Goal: Task Accomplishment & Management: Complete application form

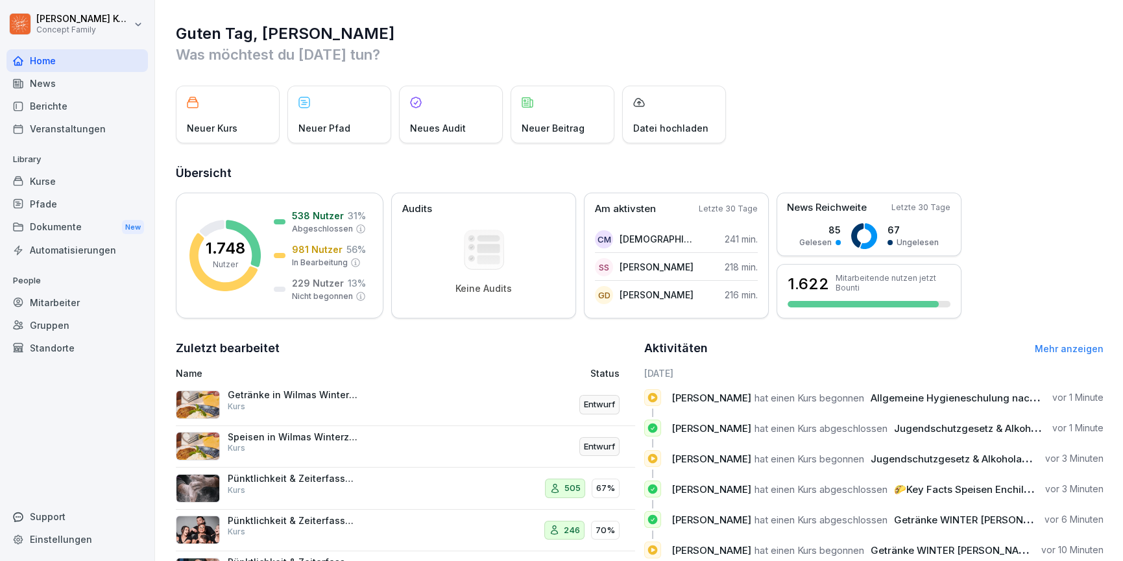
click at [36, 183] on div "Kurse" at bounding box center [76, 181] width 141 height 23
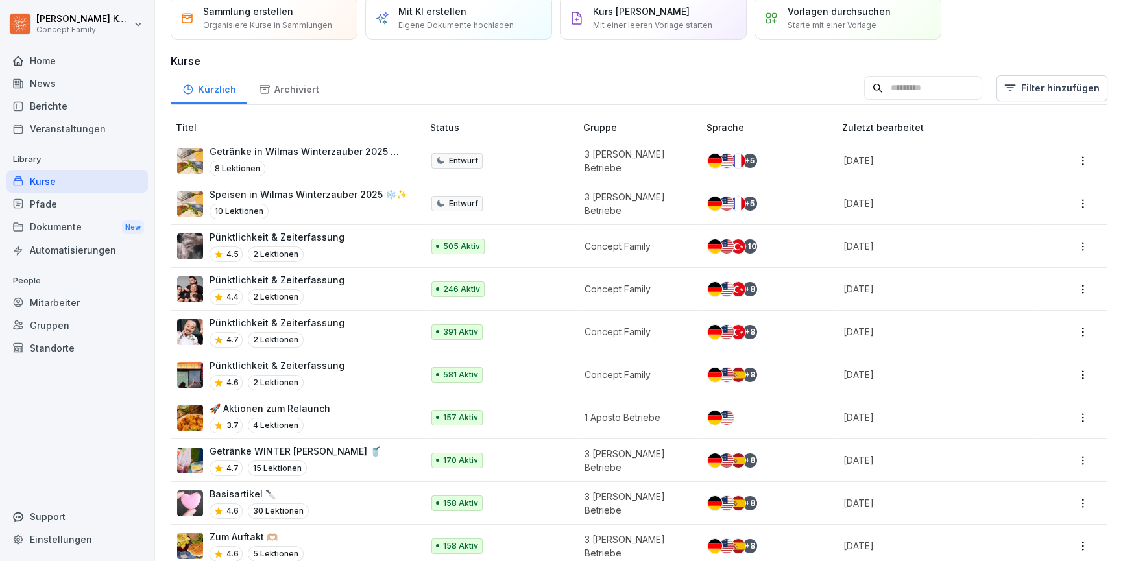
scroll to position [52, 0]
click at [378, 412] on div "🚀 Aktionen zum Relaunch 3.7 4 Lektionen" at bounding box center [293, 418] width 232 height 32
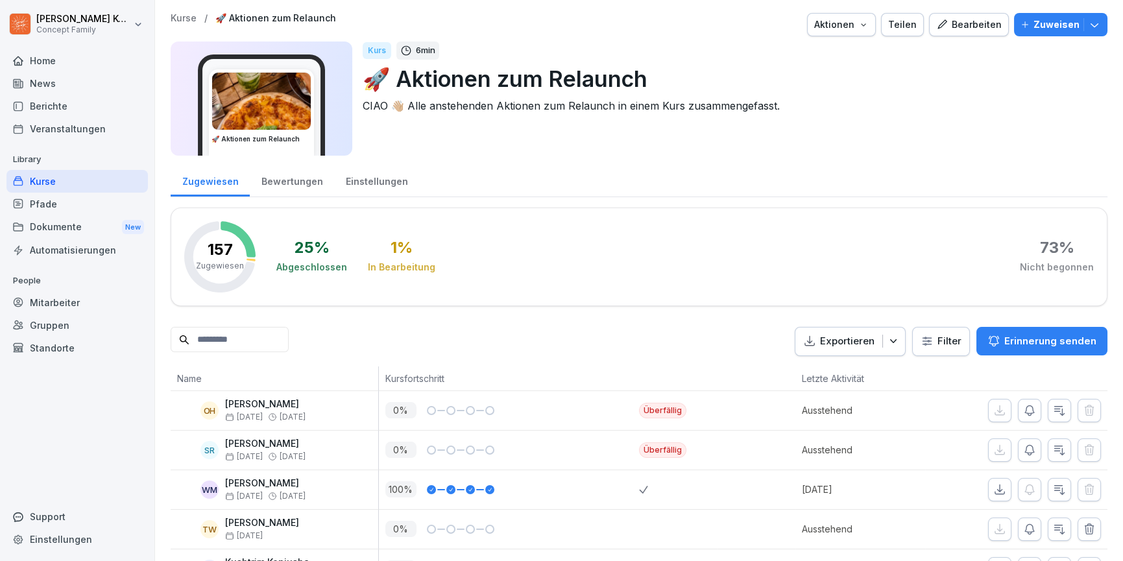
click at [983, 19] on div "Bearbeiten" at bounding box center [969, 25] width 66 height 14
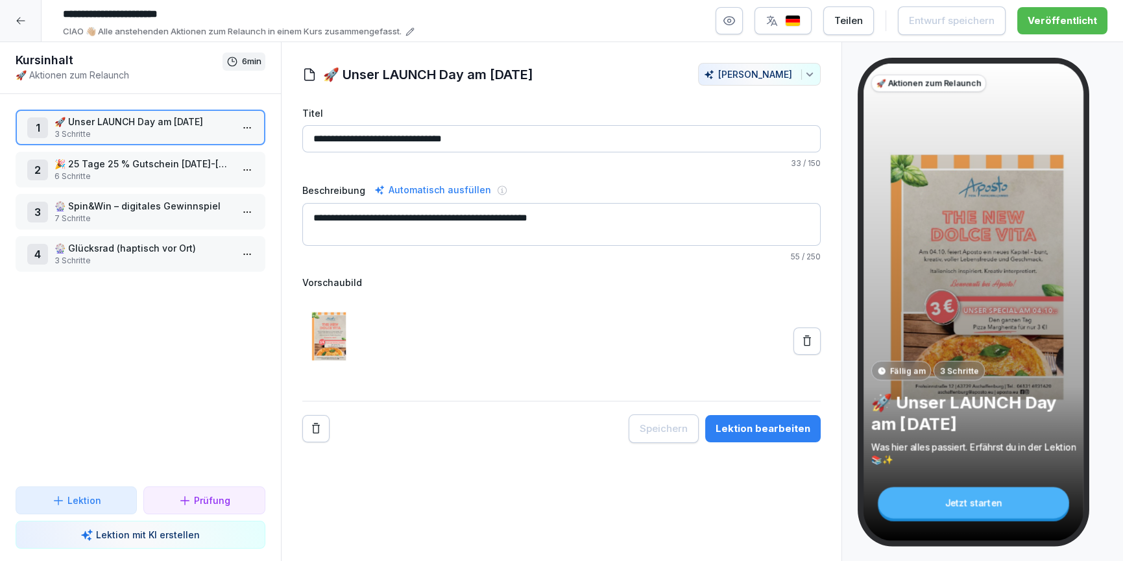
click at [785, 429] on div "Lektion bearbeiten" at bounding box center [762, 429] width 95 height 14
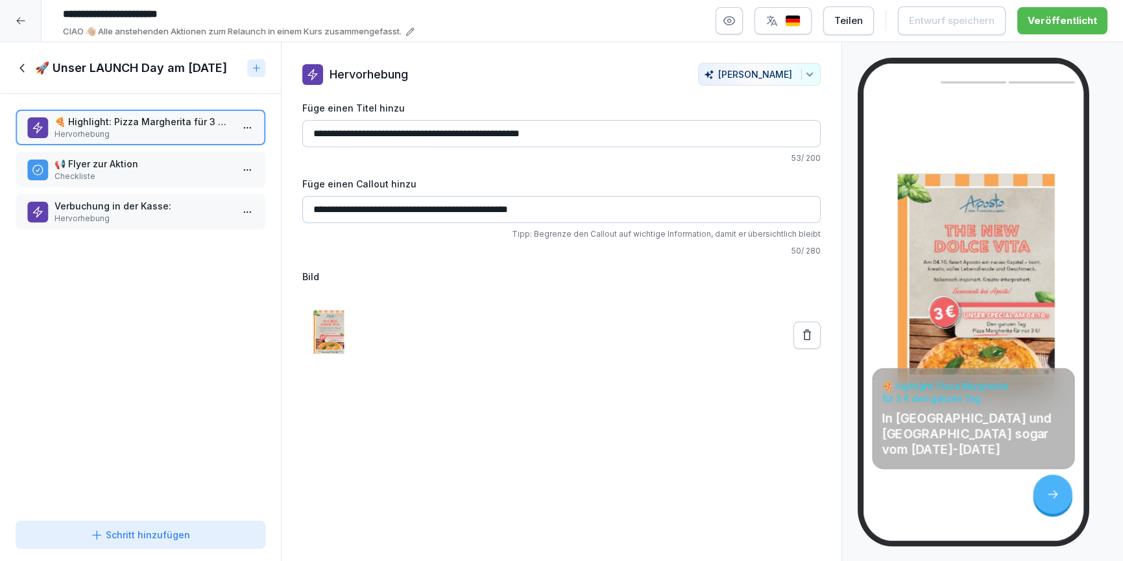
click at [77, 171] on p "Checkliste" at bounding box center [142, 177] width 177 height 12
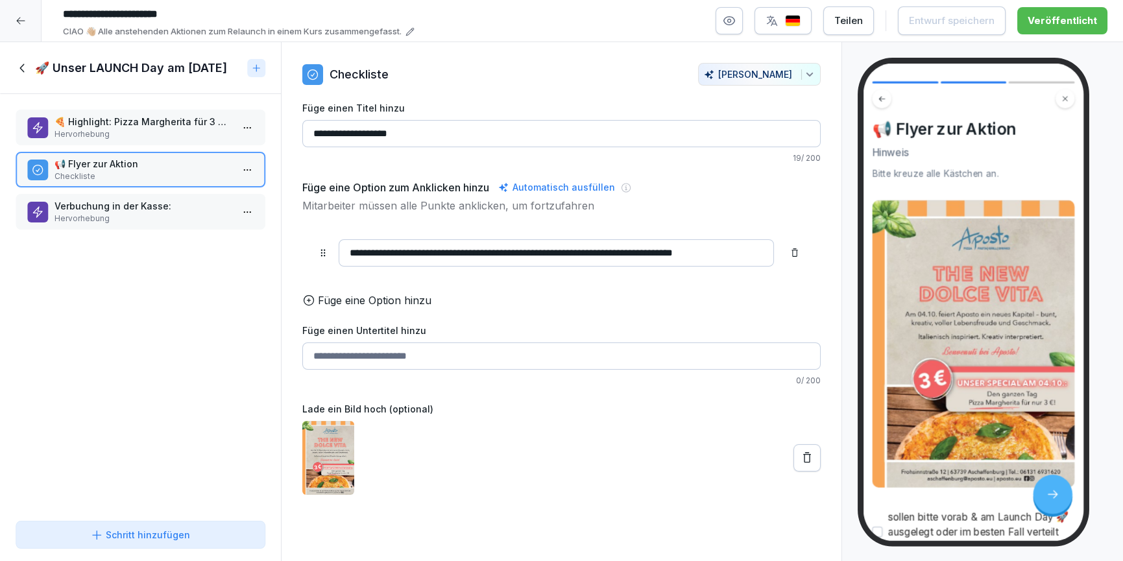
scroll to position [97, 0]
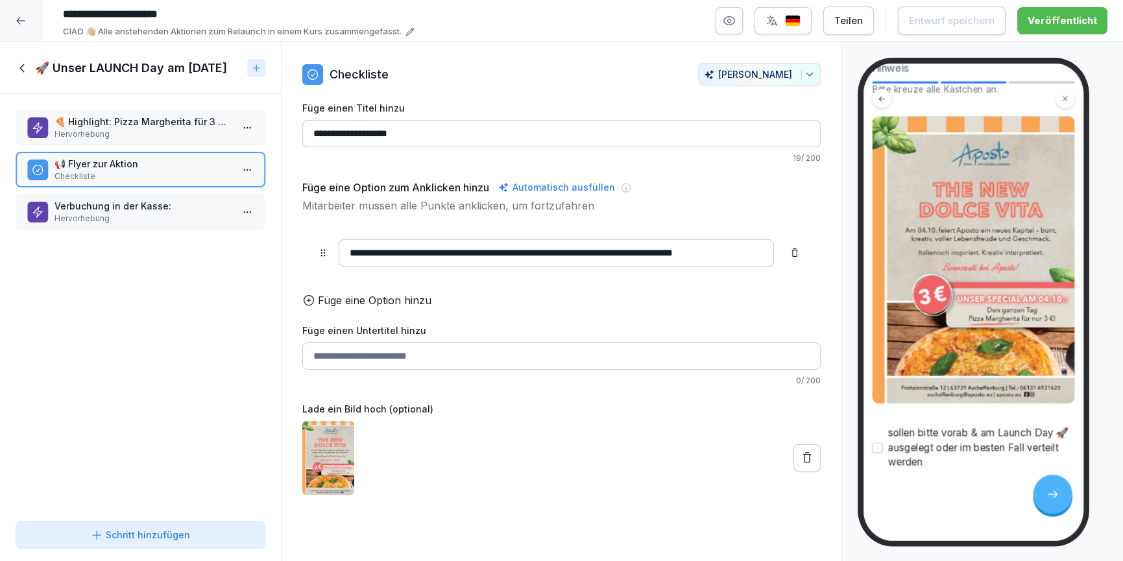
click at [85, 207] on p "Verbuchung in der Kasse:" at bounding box center [142, 206] width 177 height 14
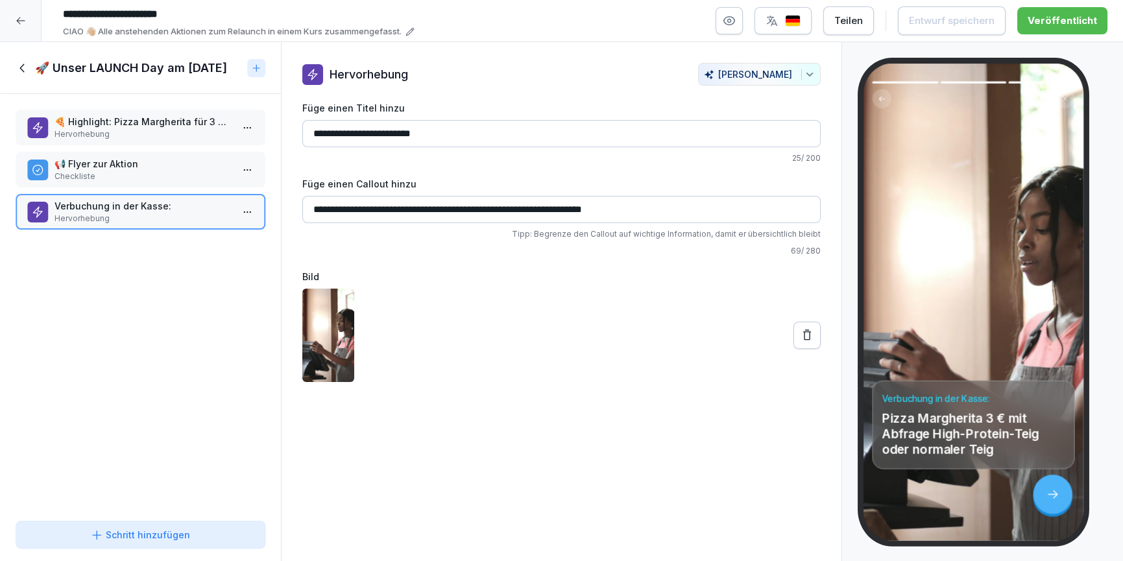
click at [32, 68] on div "🚀 Unser LAUNCH Day am 04.10.2025" at bounding box center [129, 68] width 226 height 16
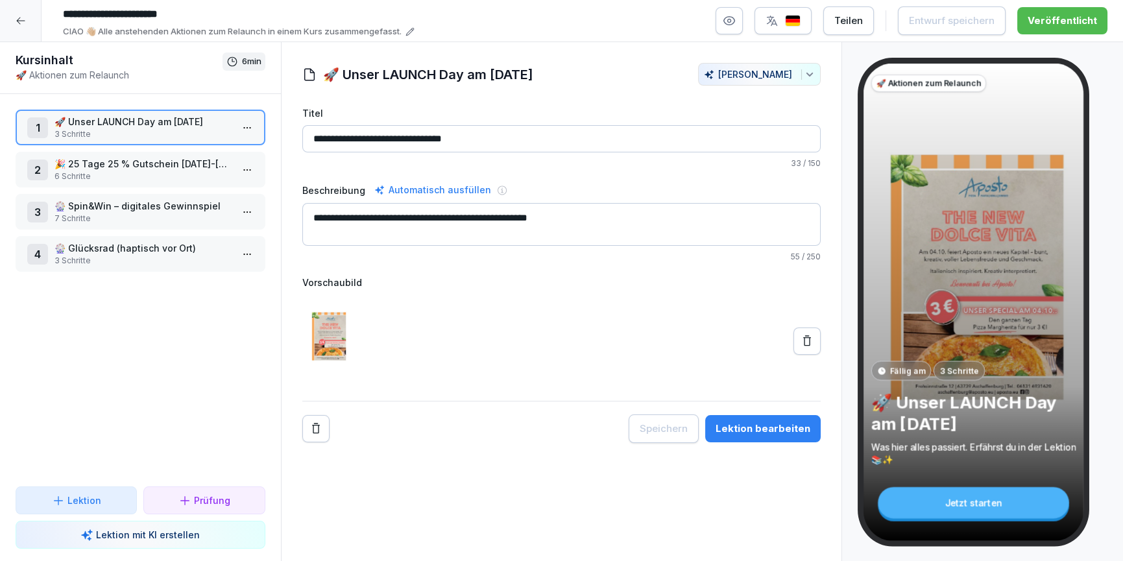
click at [91, 180] on p "6 Schritte" at bounding box center [142, 177] width 177 height 12
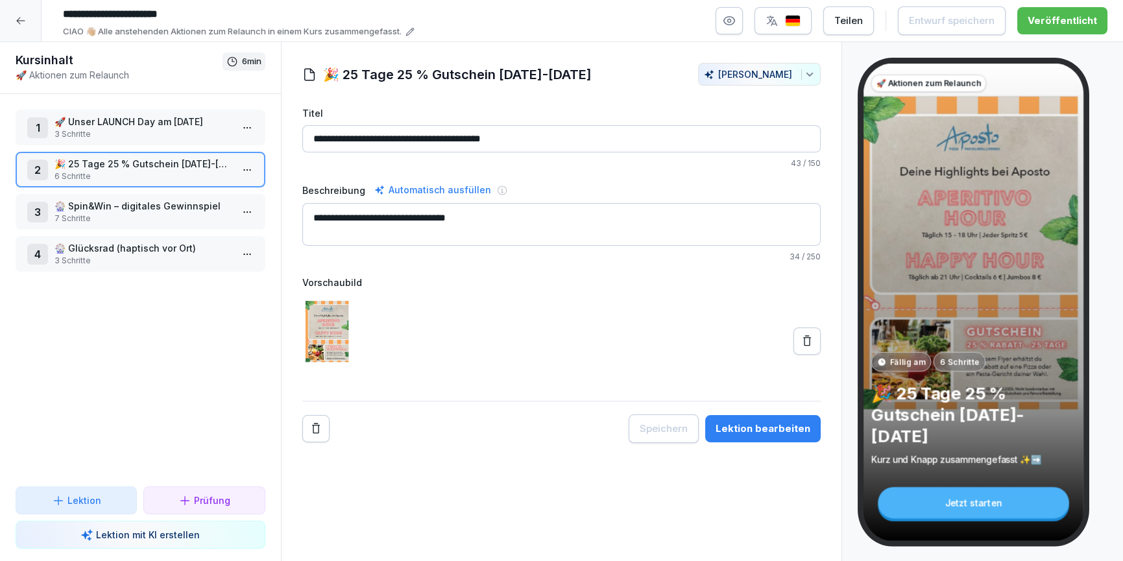
click at [785, 433] on div "Lektion bearbeiten" at bounding box center [762, 429] width 95 height 14
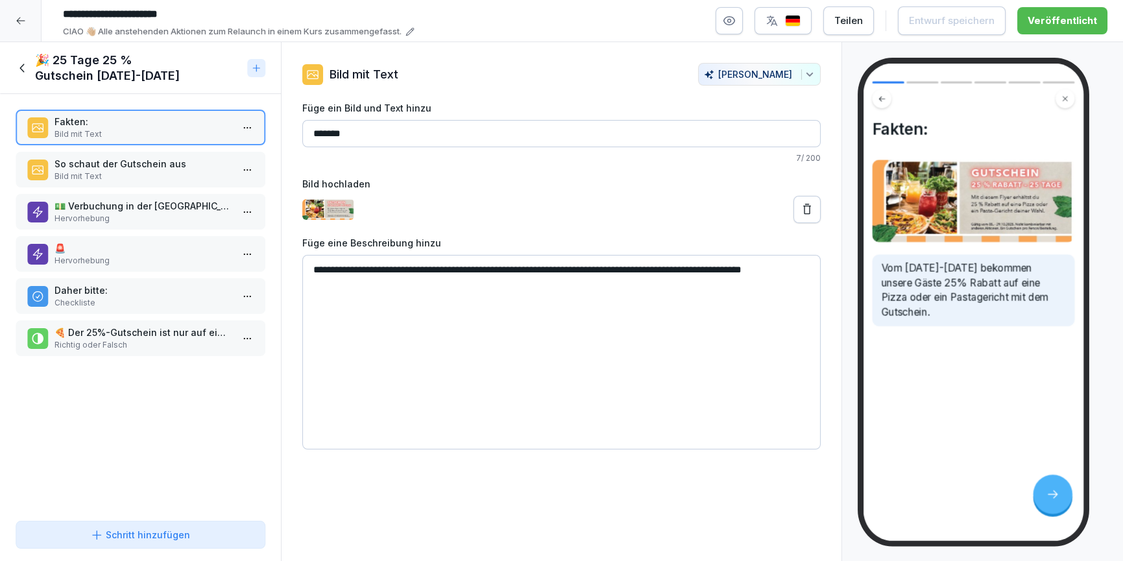
click at [17, 67] on icon at bounding box center [23, 68] width 14 height 14
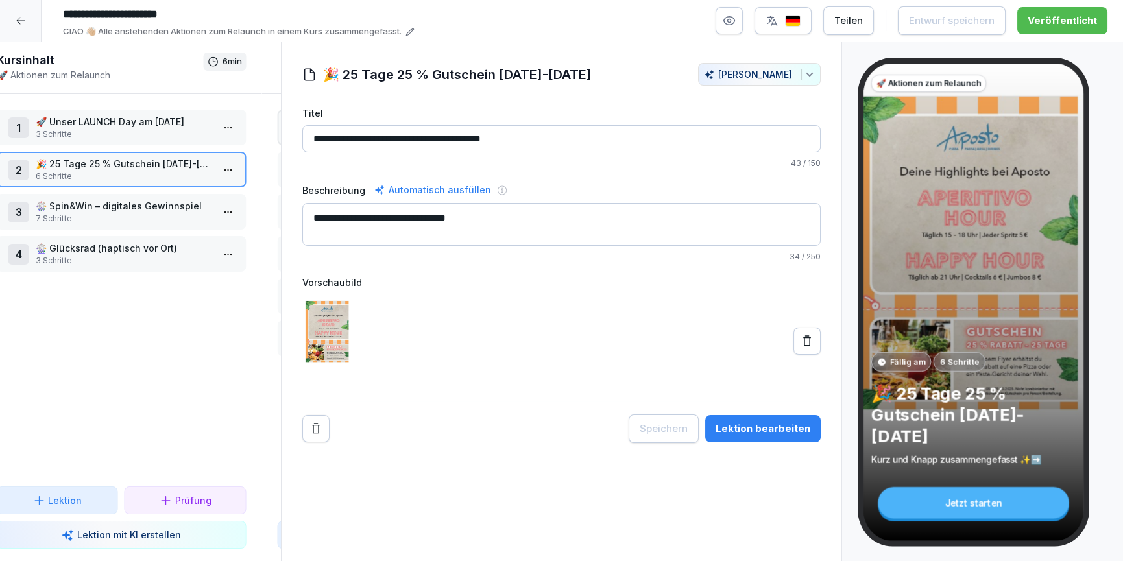
click at [25, 19] on div at bounding box center [21, 21] width 42 height 42
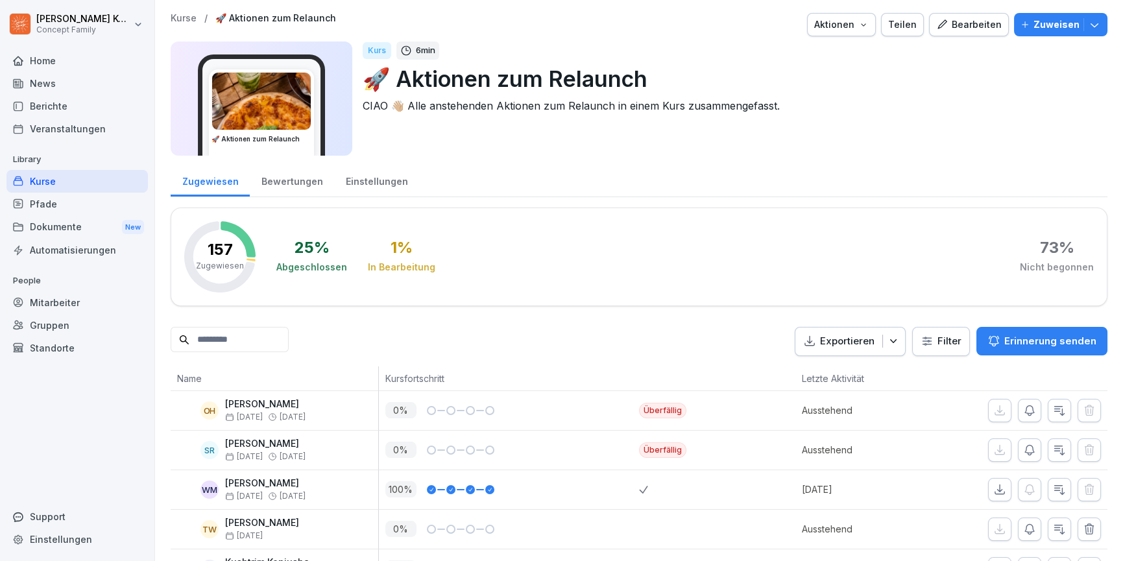
click at [39, 178] on div "Kurse" at bounding box center [76, 181] width 141 height 23
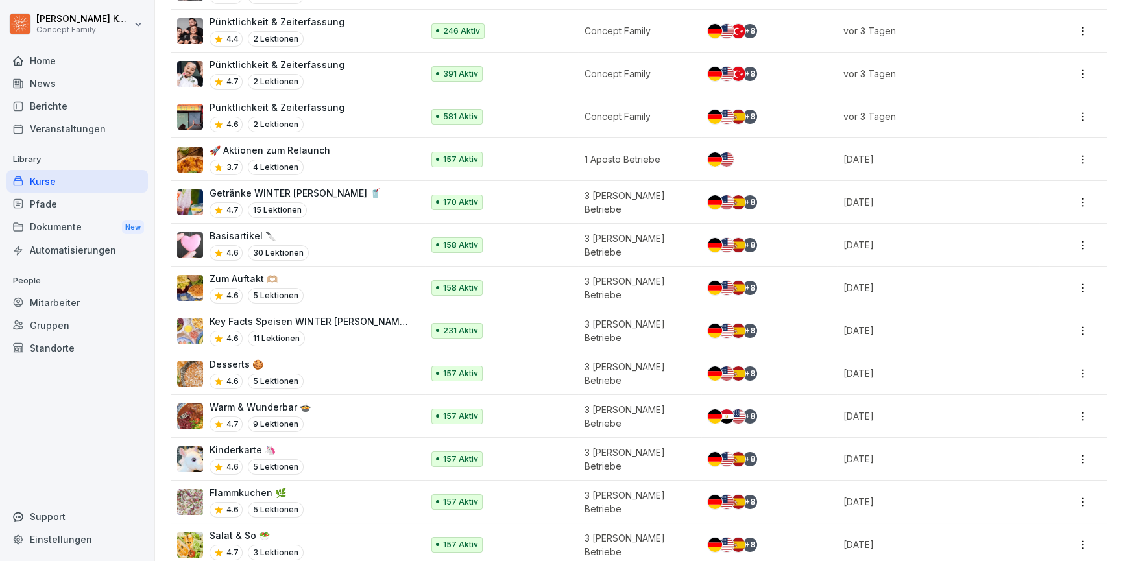
scroll to position [392, 0]
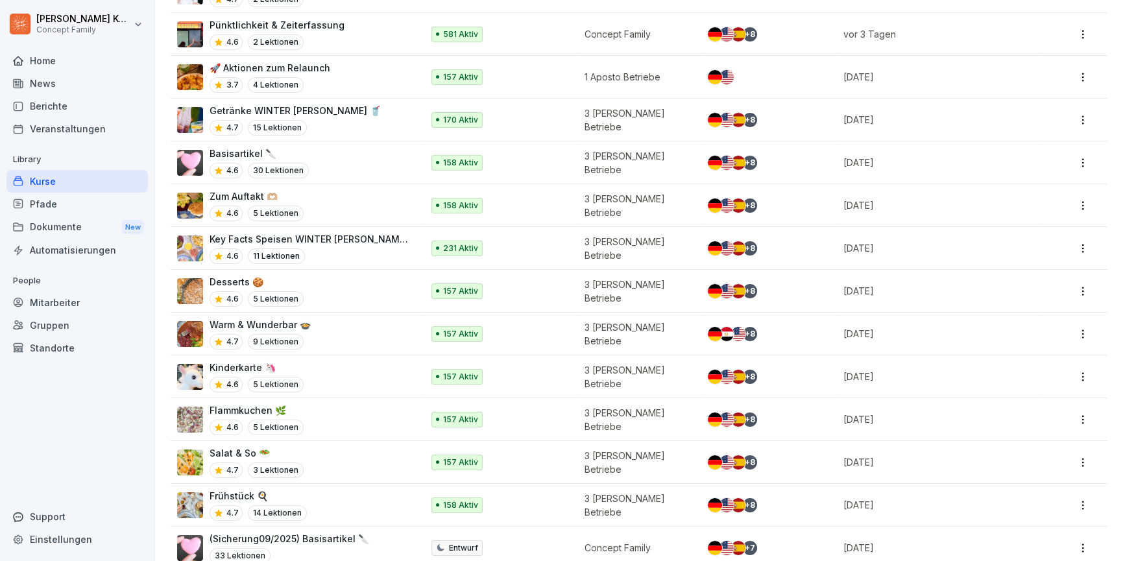
click at [353, 257] on div "4.6 11 Lektionen" at bounding box center [310, 256] width 200 height 16
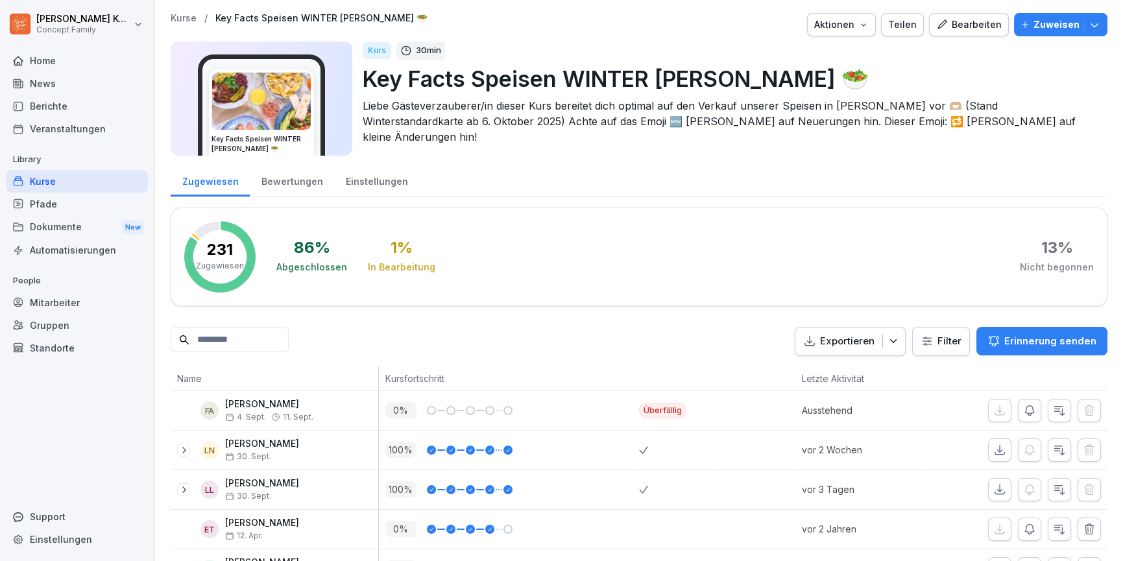
click at [979, 29] on div "Bearbeiten" at bounding box center [969, 25] width 66 height 14
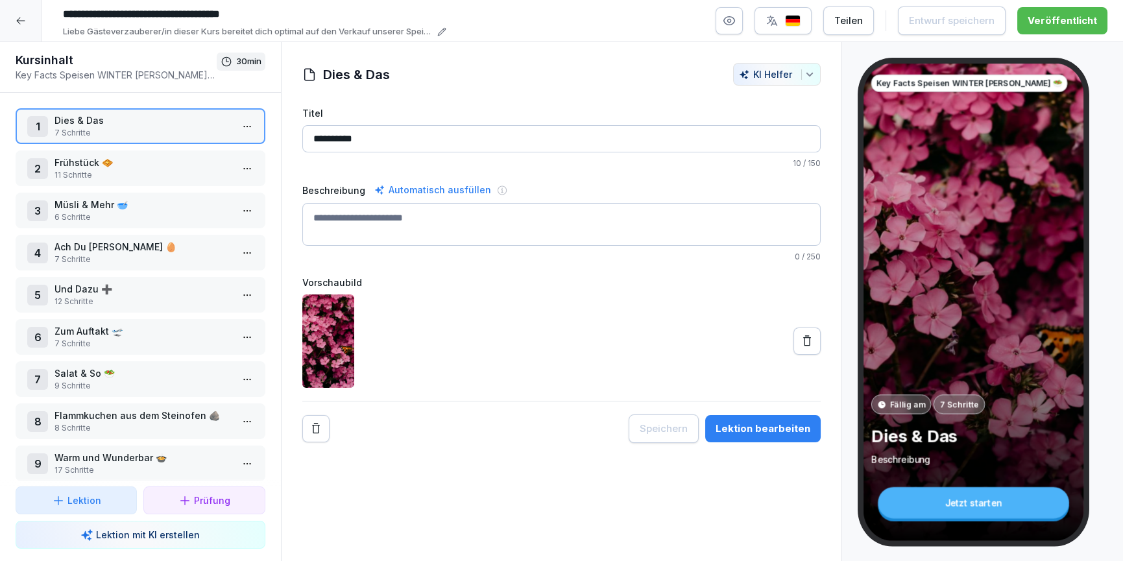
scroll to position [91, 0]
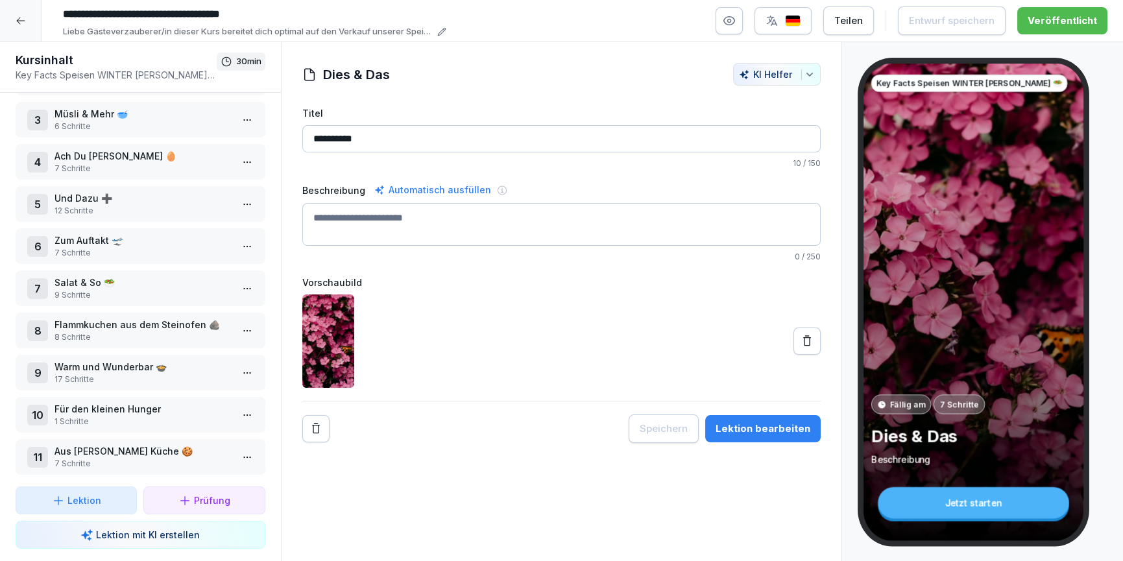
click at [116, 365] on p "Warm und Wunderbar 🍲" at bounding box center [142, 367] width 177 height 14
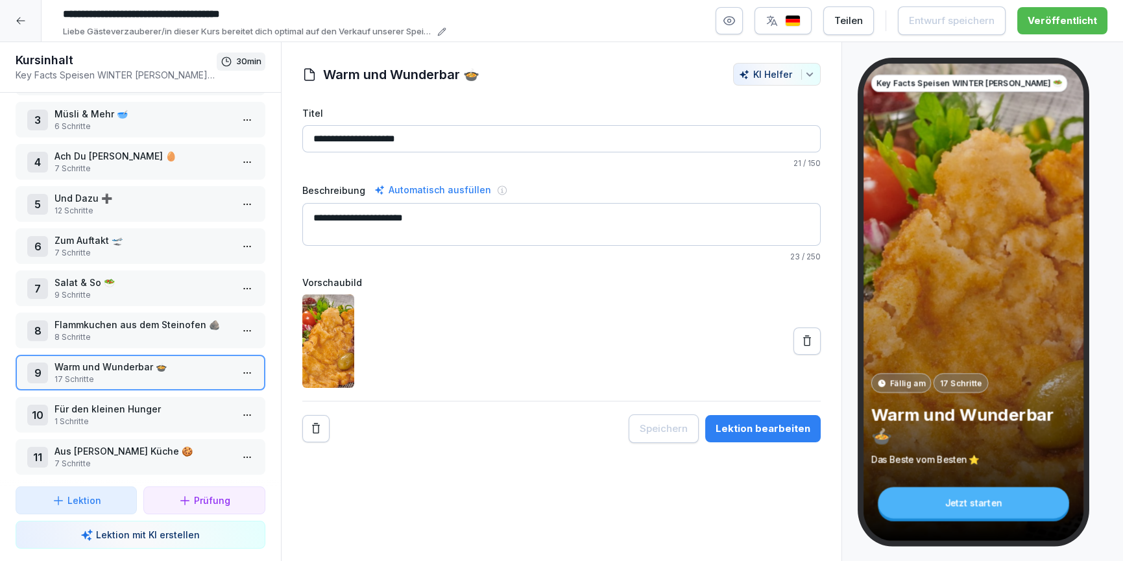
click at [741, 430] on div "Lektion bearbeiten" at bounding box center [762, 429] width 95 height 14
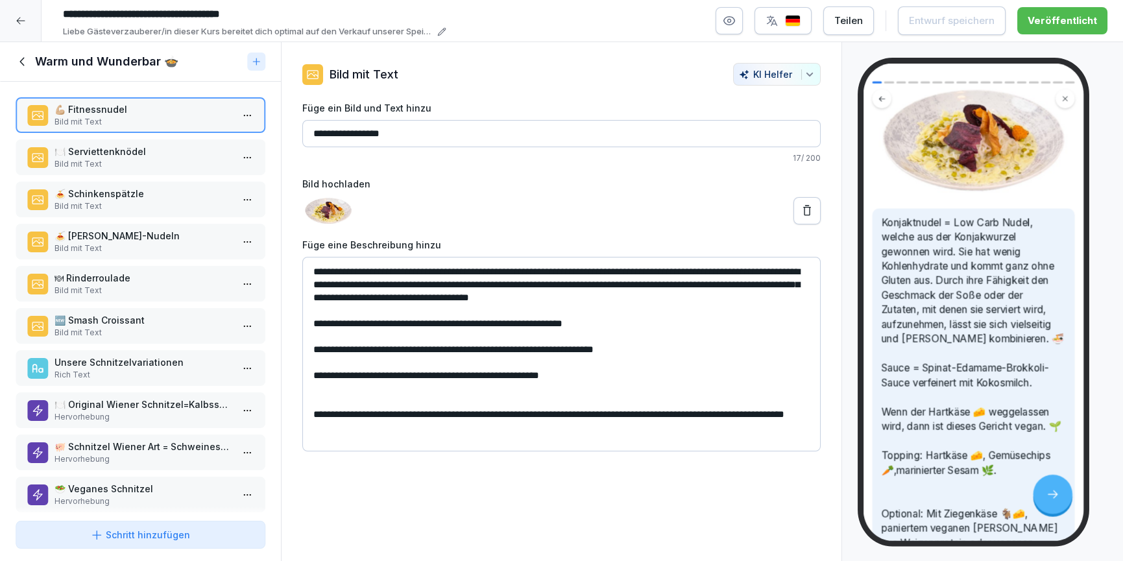
scroll to position [90, 0]
click at [91, 327] on p "Bild mit Text" at bounding box center [142, 333] width 177 height 12
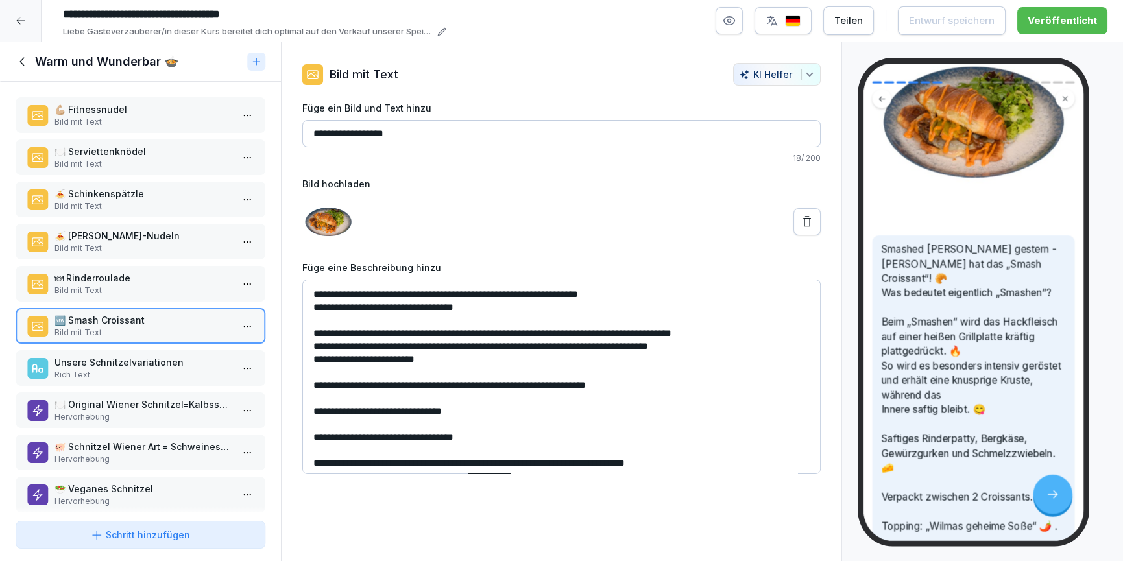
scroll to position [165, 0]
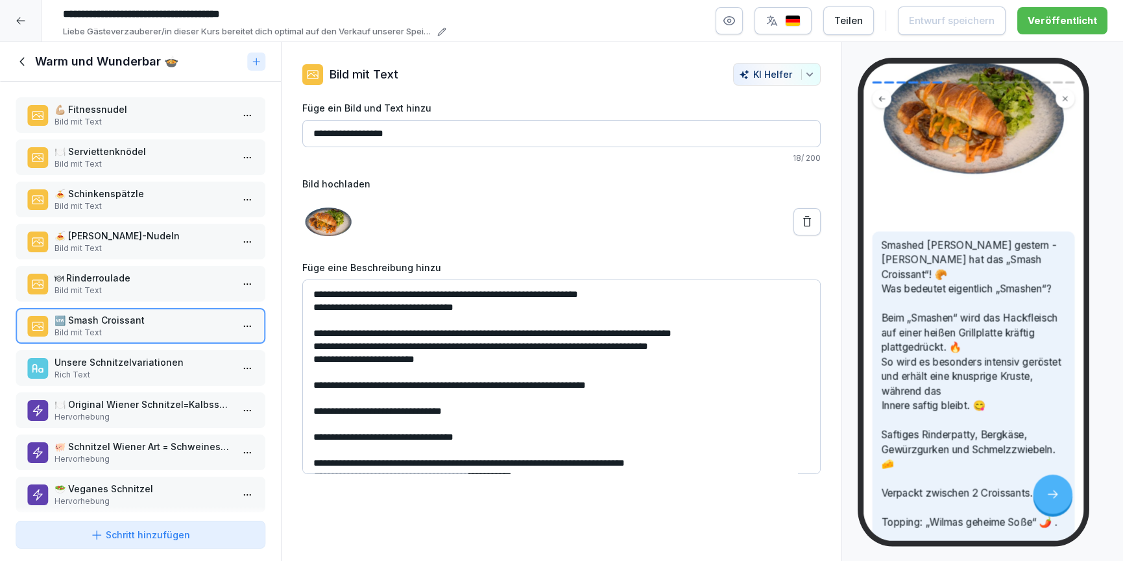
click at [29, 62] on icon at bounding box center [23, 61] width 14 height 14
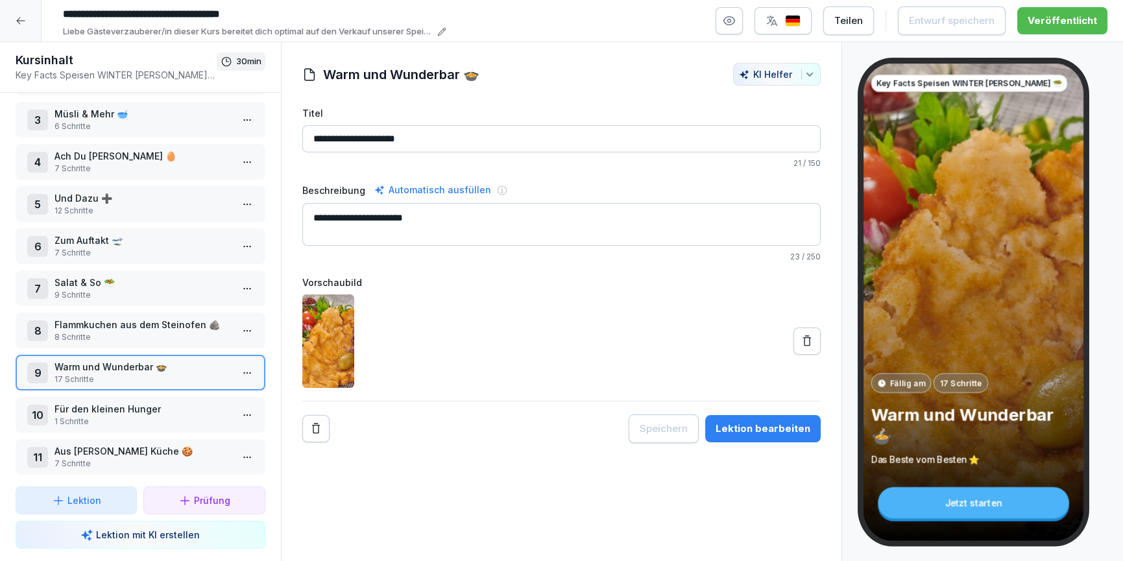
click at [22, 31] on div at bounding box center [21, 21] width 42 height 42
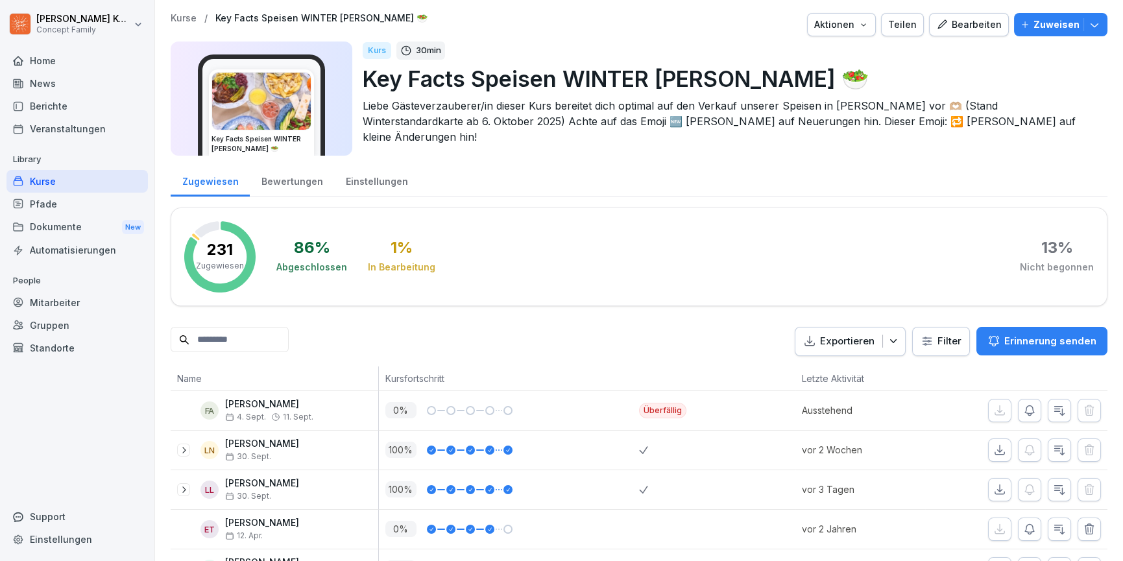
click at [41, 189] on div "Kurse" at bounding box center [76, 181] width 141 height 23
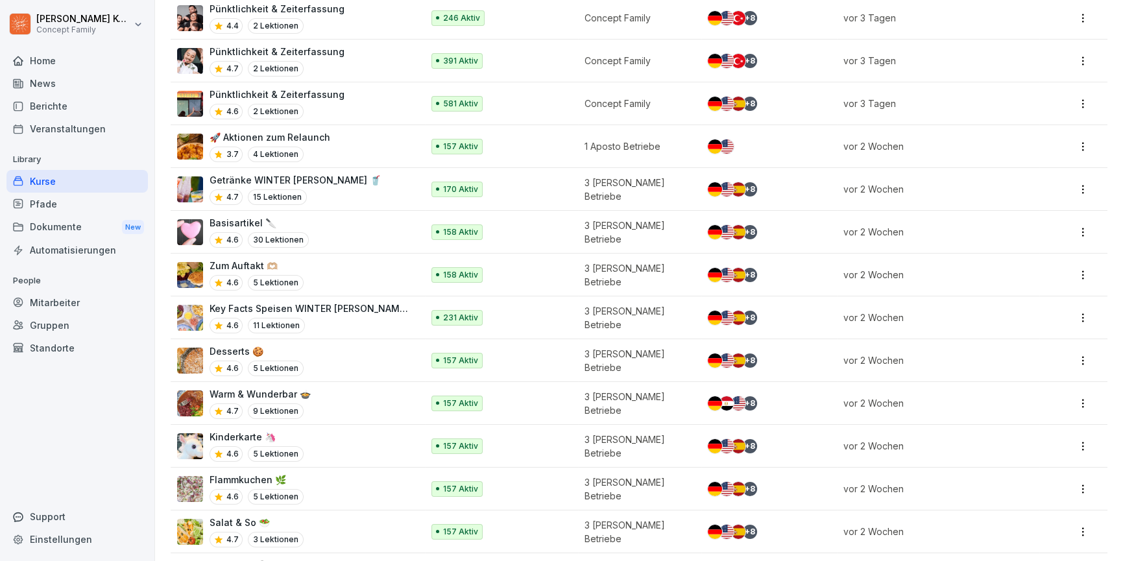
scroll to position [323, 0]
click at [329, 275] on div "Zum Auftakt 🫶🏼 4.6 5 Lektionen" at bounding box center [293, 275] width 232 height 32
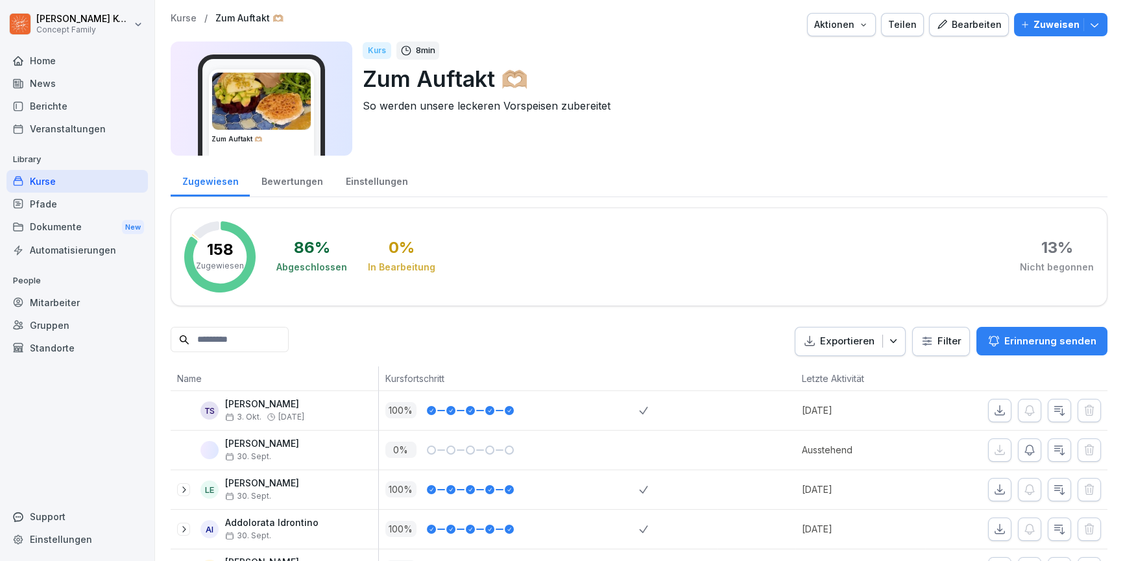
click at [996, 27] on div "Bearbeiten" at bounding box center [969, 25] width 66 height 14
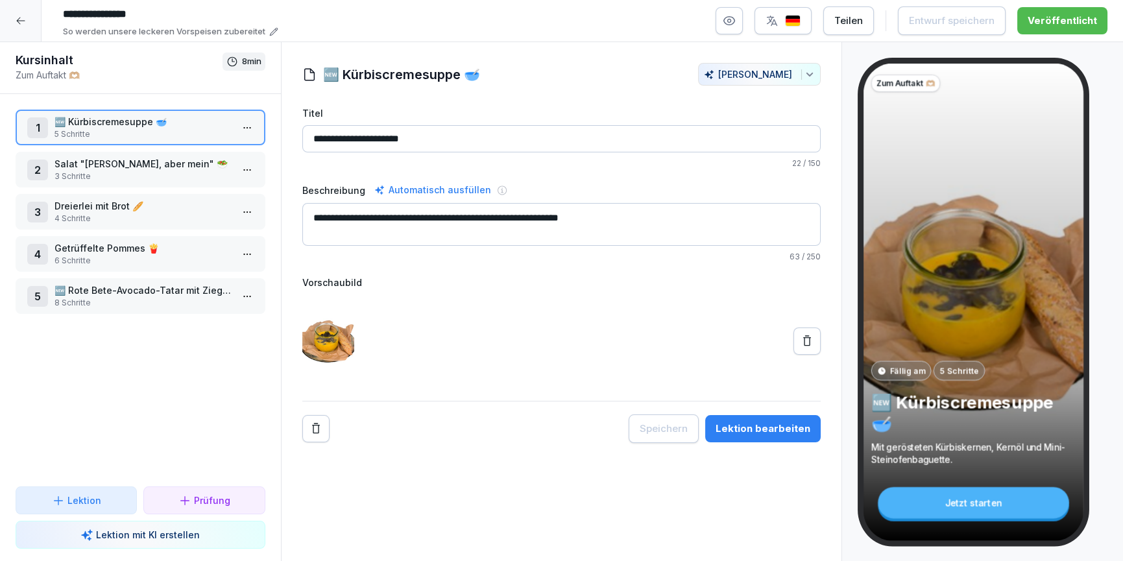
click at [126, 297] on p "8 Schritte" at bounding box center [142, 303] width 177 height 12
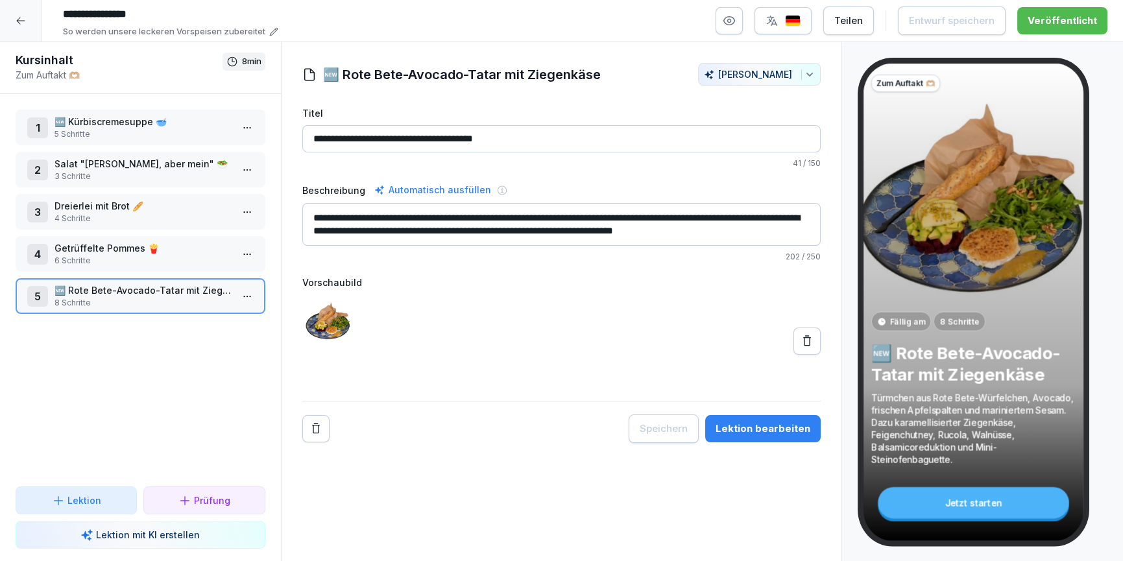
click at [767, 430] on div "Lektion bearbeiten" at bounding box center [762, 429] width 95 height 14
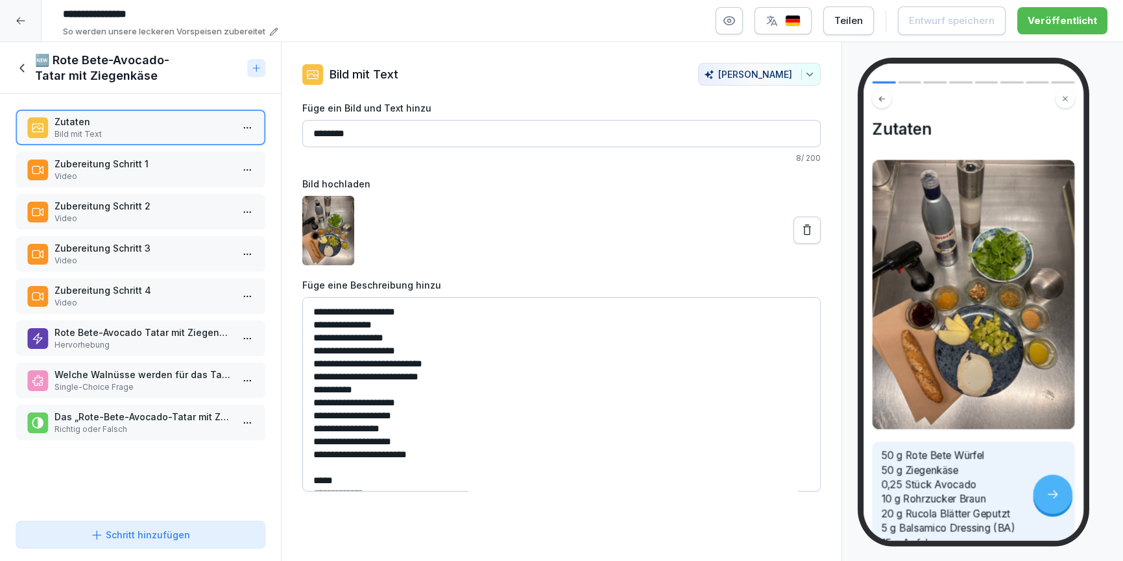
click at [18, 75] on div "🆕 Rote Bete-Avocado-Tatar mit Ziegenkäse" at bounding box center [129, 68] width 226 height 31
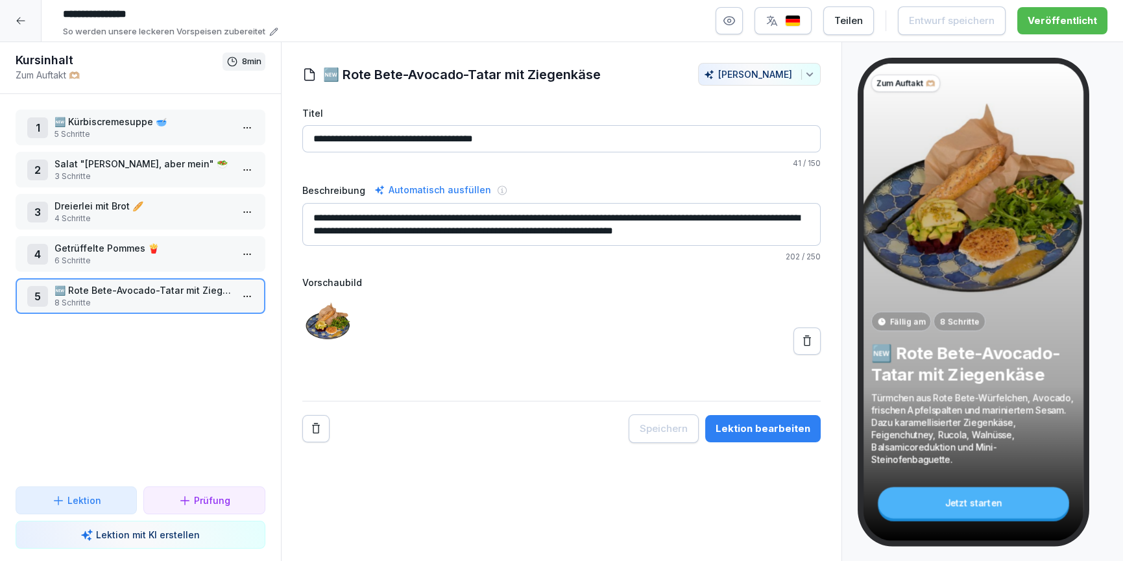
click at [789, 427] on div "Lektion bearbeiten" at bounding box center [762, 429] width 95 height 14
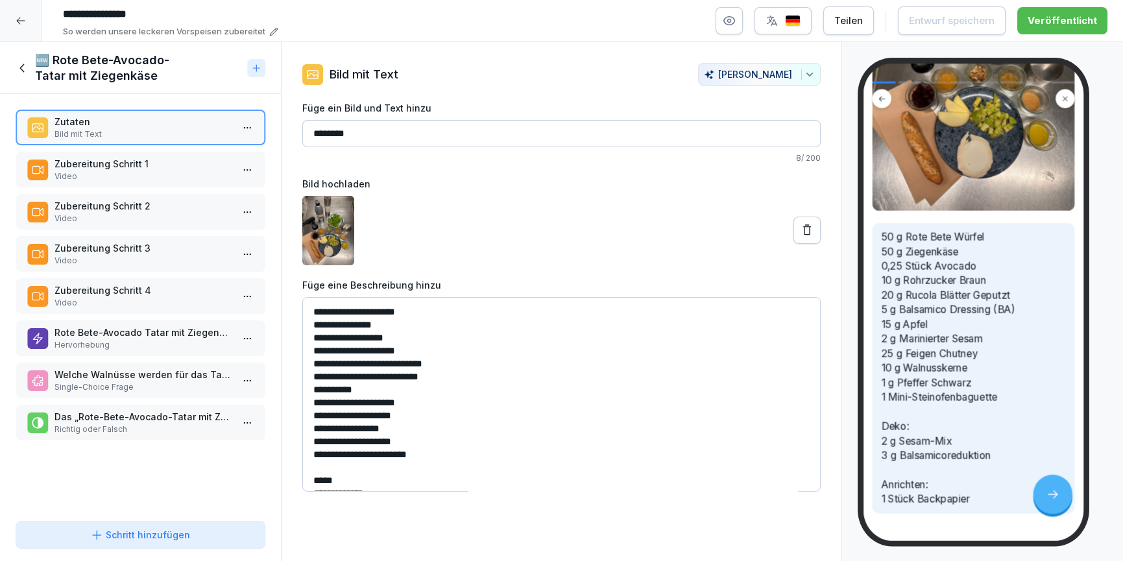
scroll to position [258, 0]
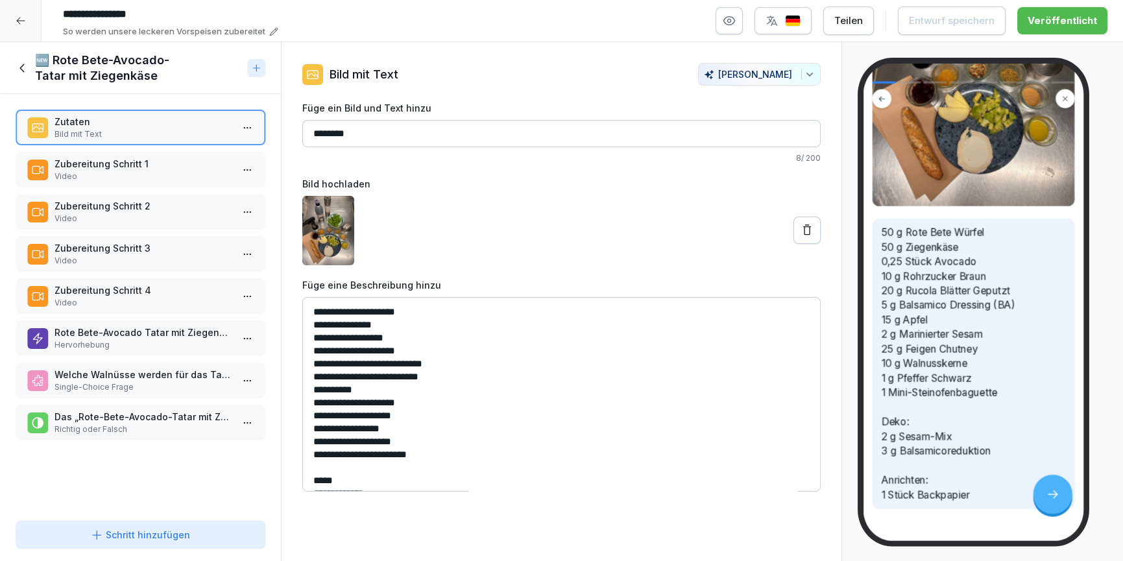
click at [88, 165] on p "Zubereitung Schritt 1" at bounding box center [142, 164] width 177 height 14
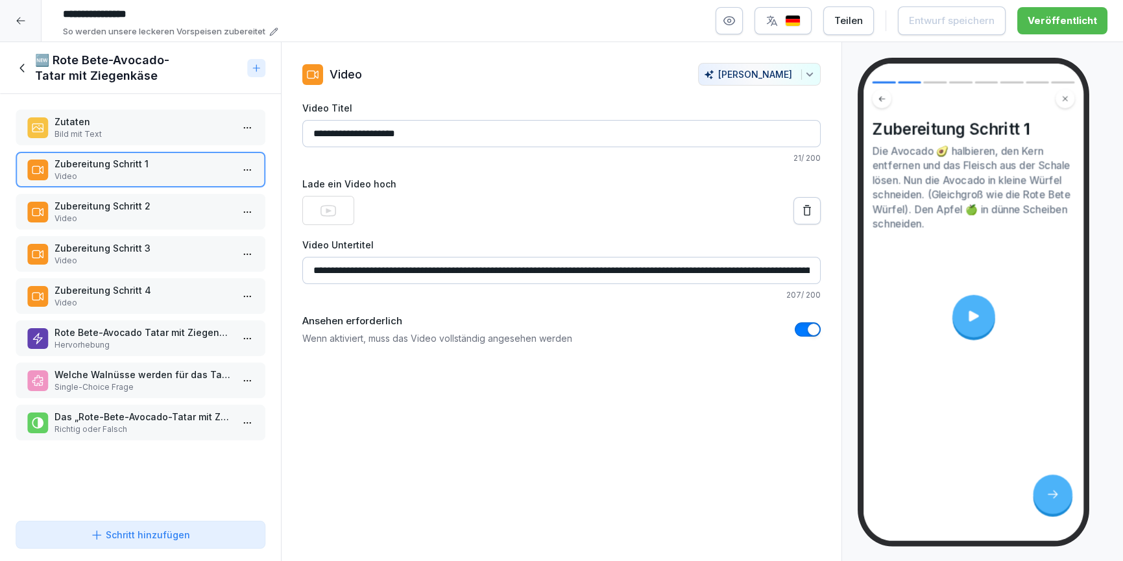
click at [979, 320] on icon at bounding box center [974, 316] width 16 height 16
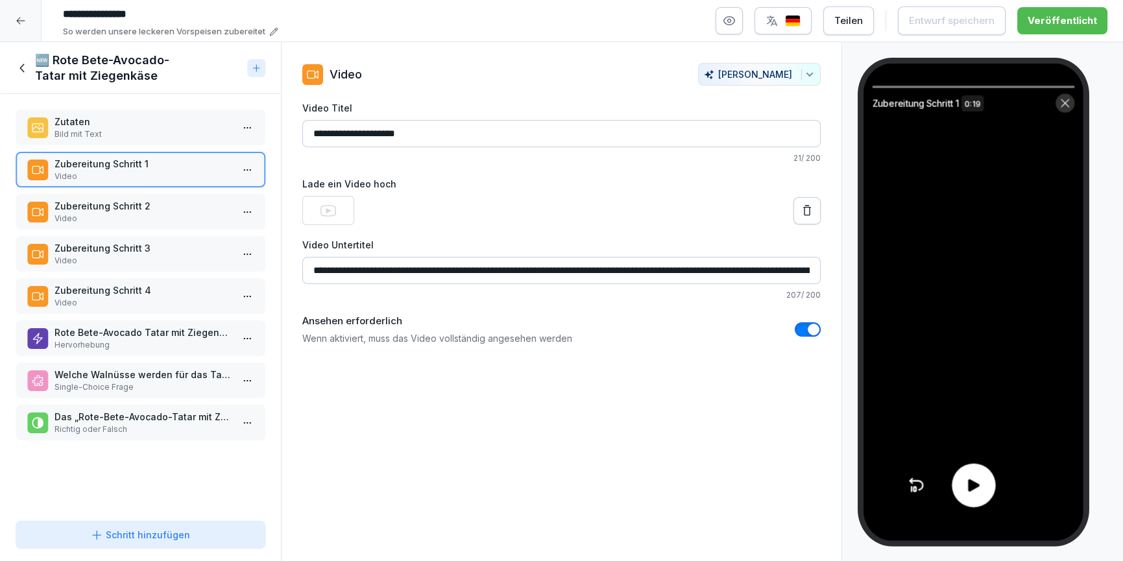
click at [970, 499] on div at bounding box center [973, 485] width 43 height 43
click at [182, 199] on p "Zubereitung Schritt 2" at bounding box center [142, 206] width 177 height 14
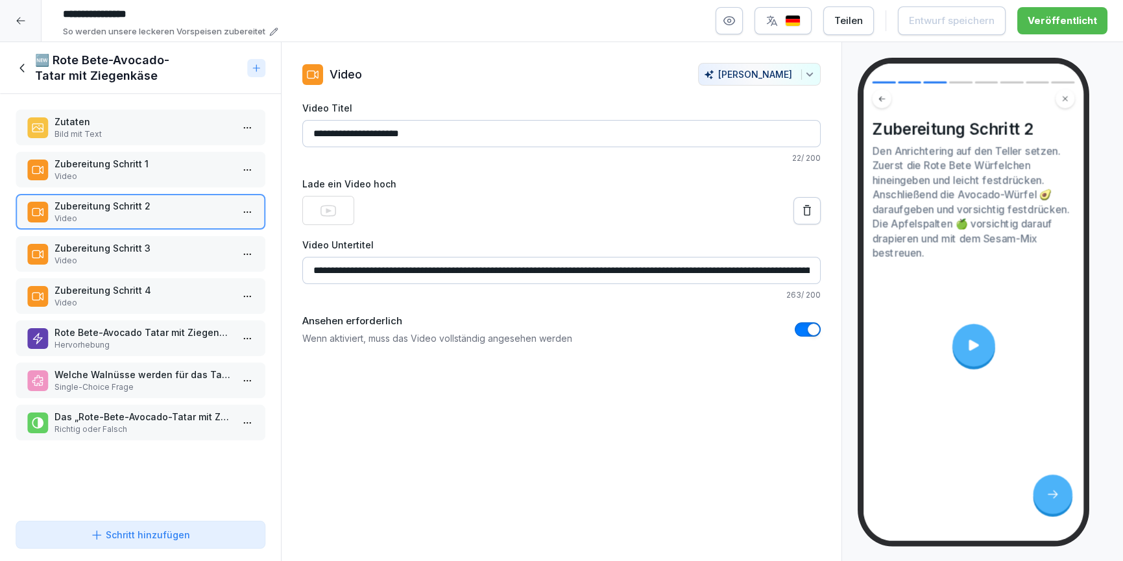
click at [989, 365] on video at bounding box center [973, 345] width 189 height 106
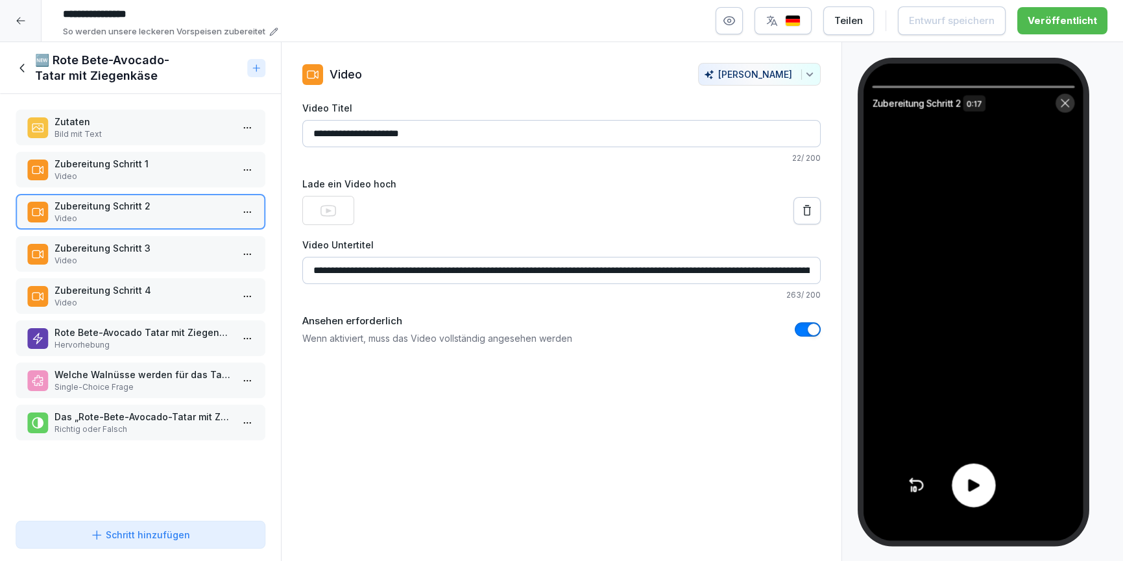
click at [989, 485] on div at bounding box center [973, 485] width 43 height 43
click at [19, 61] on icon at bounding box center [23, 68] width 14 height 14
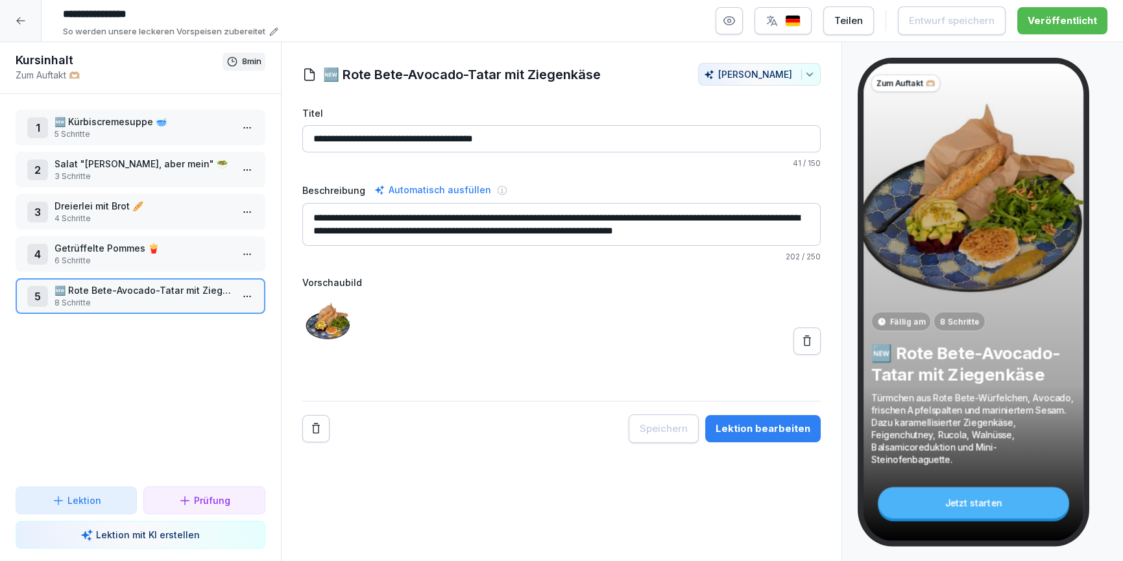
click at [27, 25] on div at bounding box center [21, 21] width 42 height 42
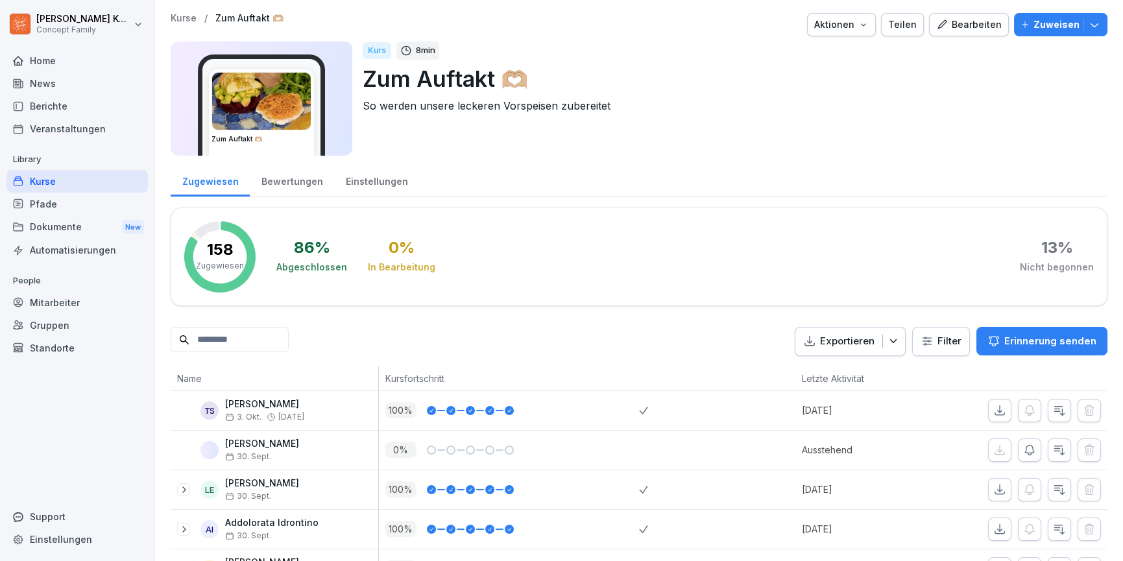
click at [57, 180] on div "Kurse" at bounding box center [76, 181] width 141 height 23
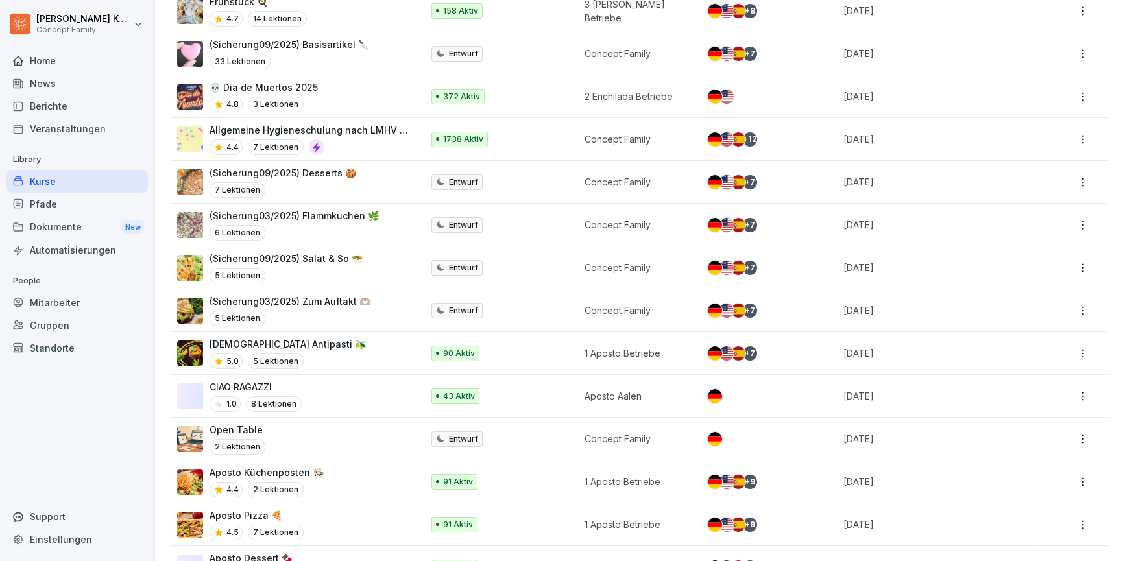
scroll to position [902, 0]
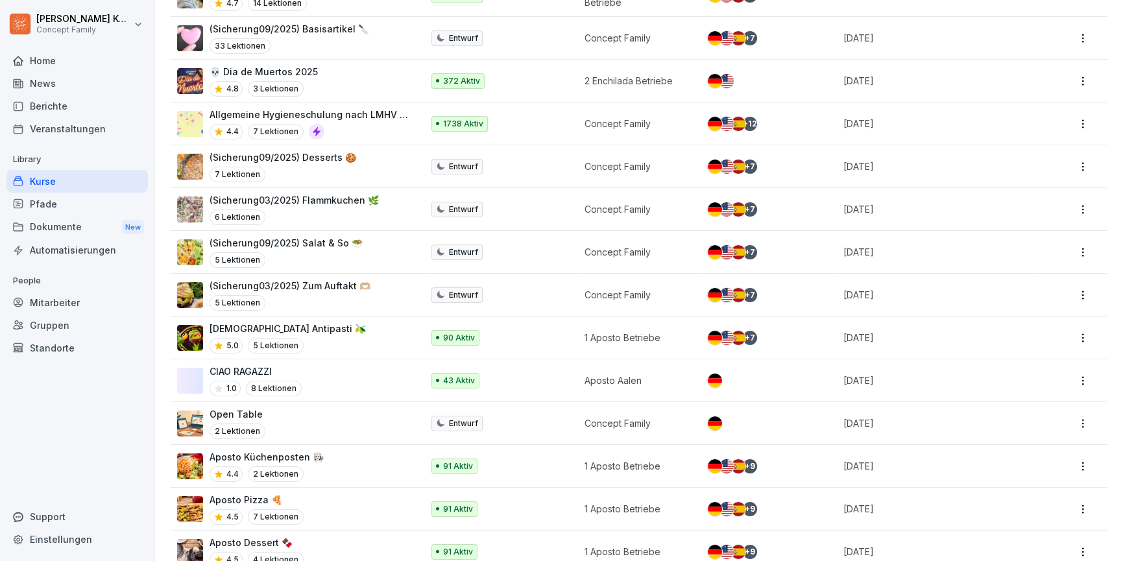
click at [325, 334] on div "Aposto Antipasti 🫒 5.0 5 Lektionen" at bounding box center [293, 338] width 232 height 32
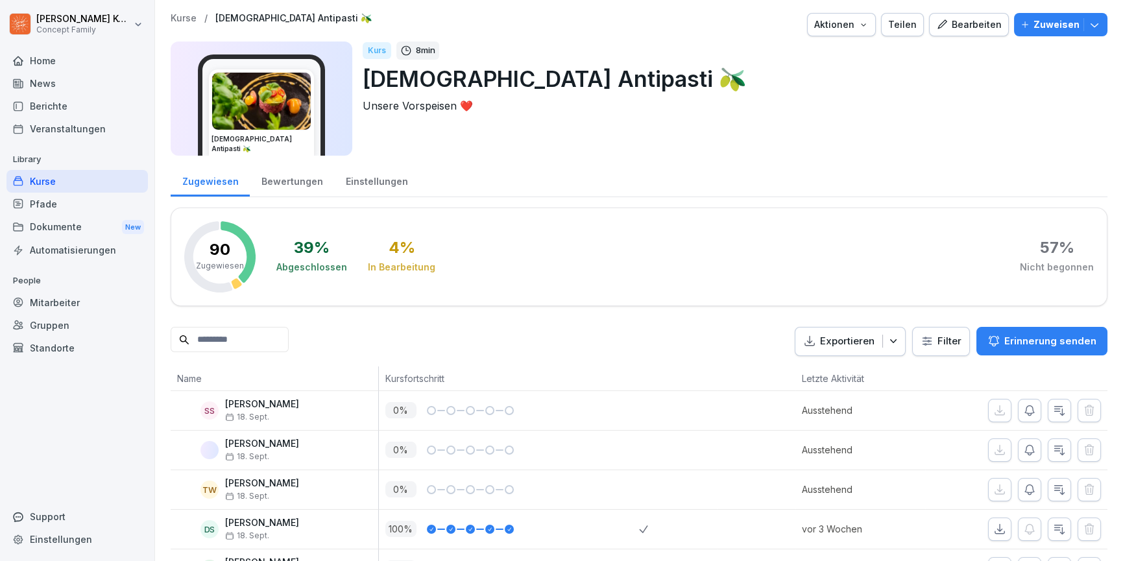
click at [972, 31] on button "Bearbeiten" at bounding box center [969, 24] width 80 height 23
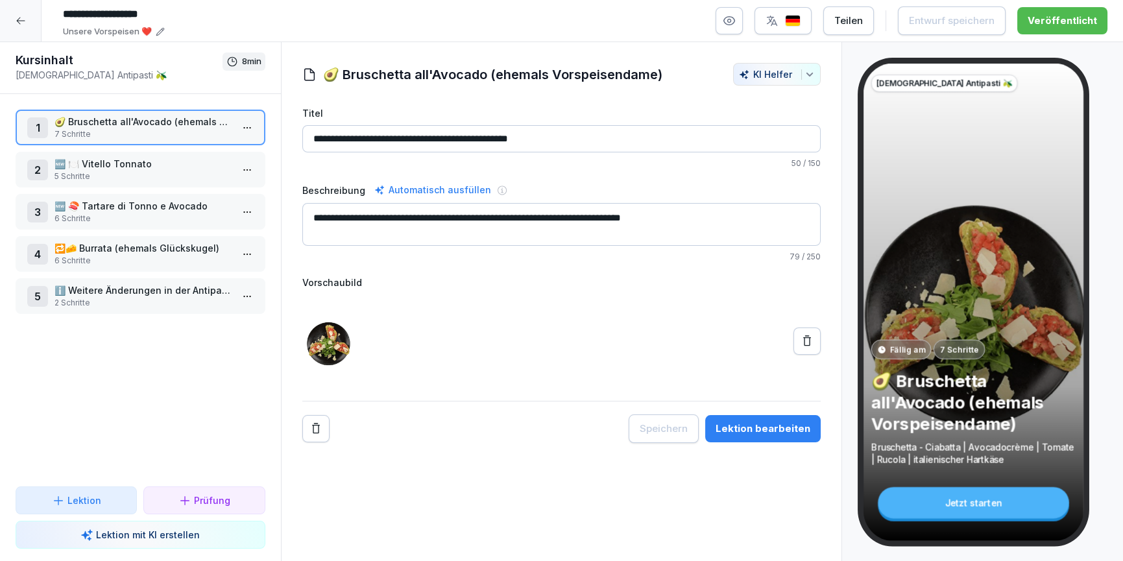
click at [99, 171] on p "5 Schritte" at bounding box center [142, 177] width 177 height 12
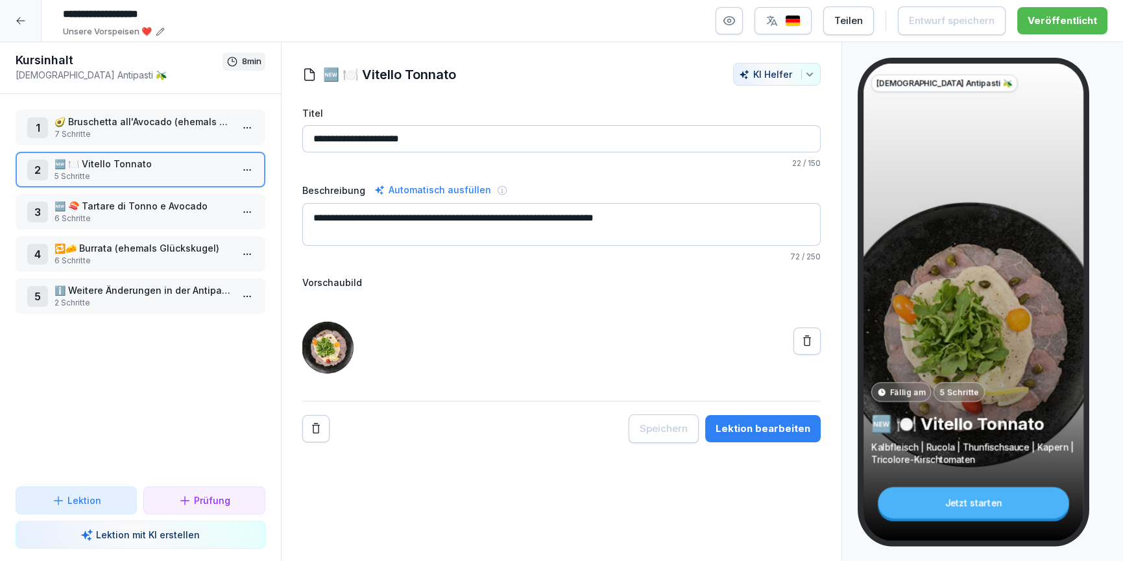
click at [765, 427] on div "Lektion bearbeiten" at bounding box center [762, 429] width 95 height 14
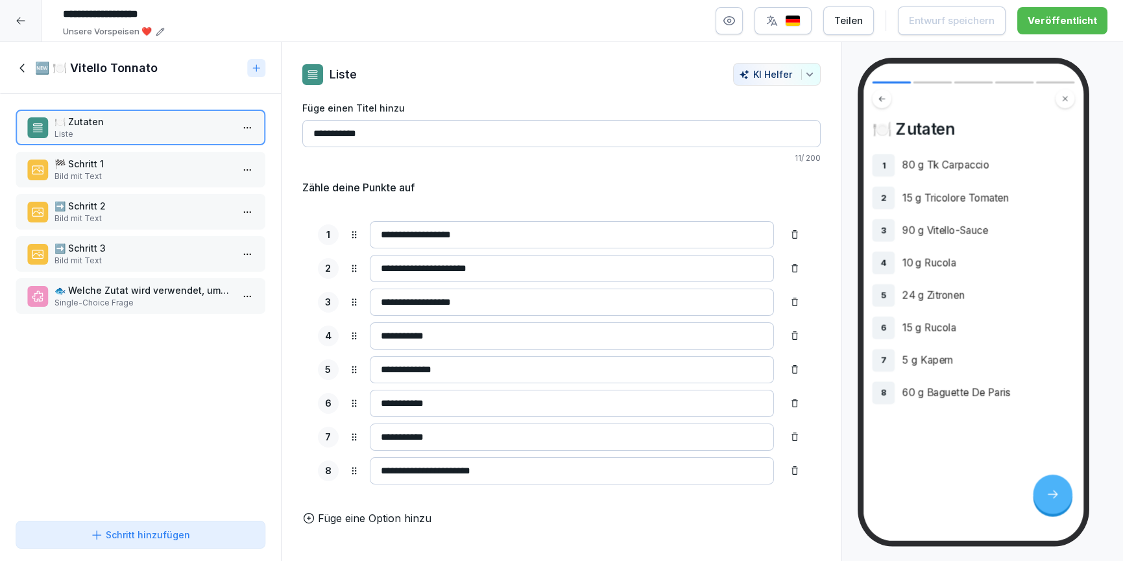
click at [113, 164] on p "🏁 Schritt 1" at bounding box center [142, 164] width 177 height 14
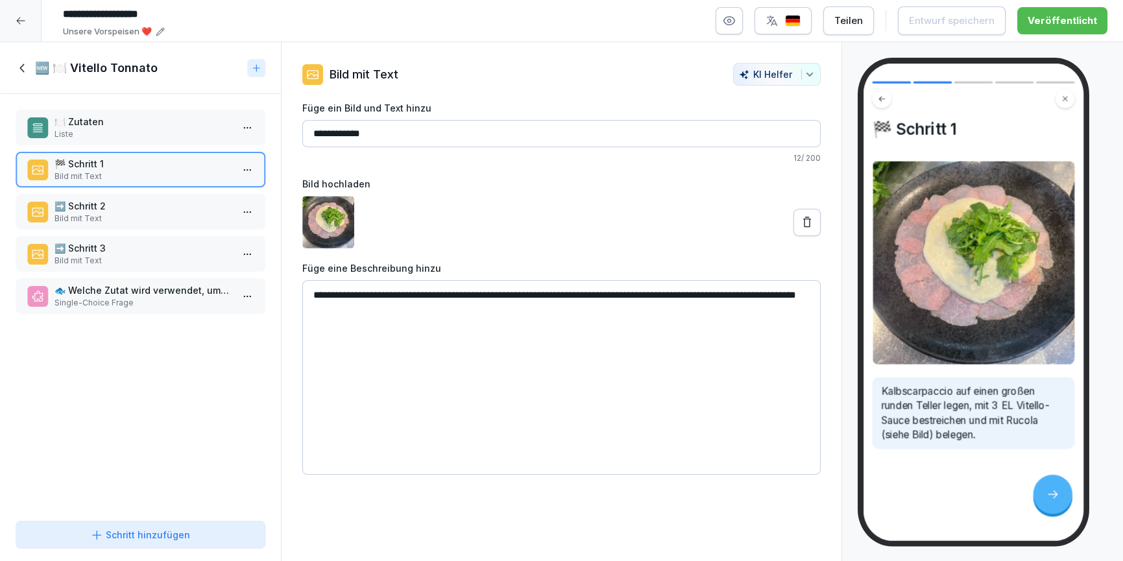
click at [121, 213] on p "Bild mit Text" at bounding box center [142, 219] width 177 height 12
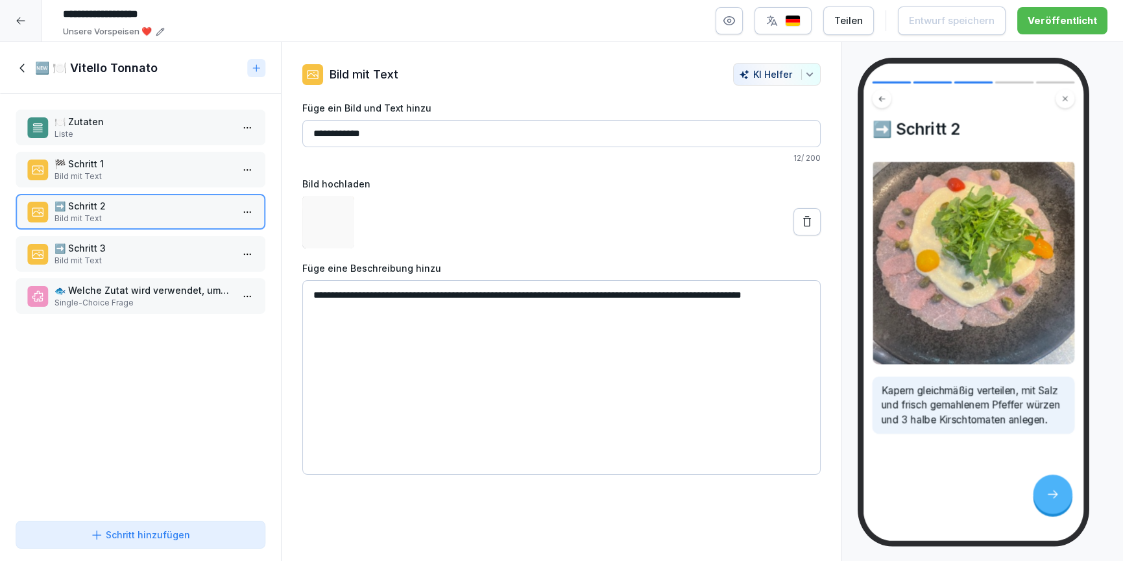
click at [119, 248] on p "➡️ Schritt 3" at bounding box center [142, 248] width 177 height 14
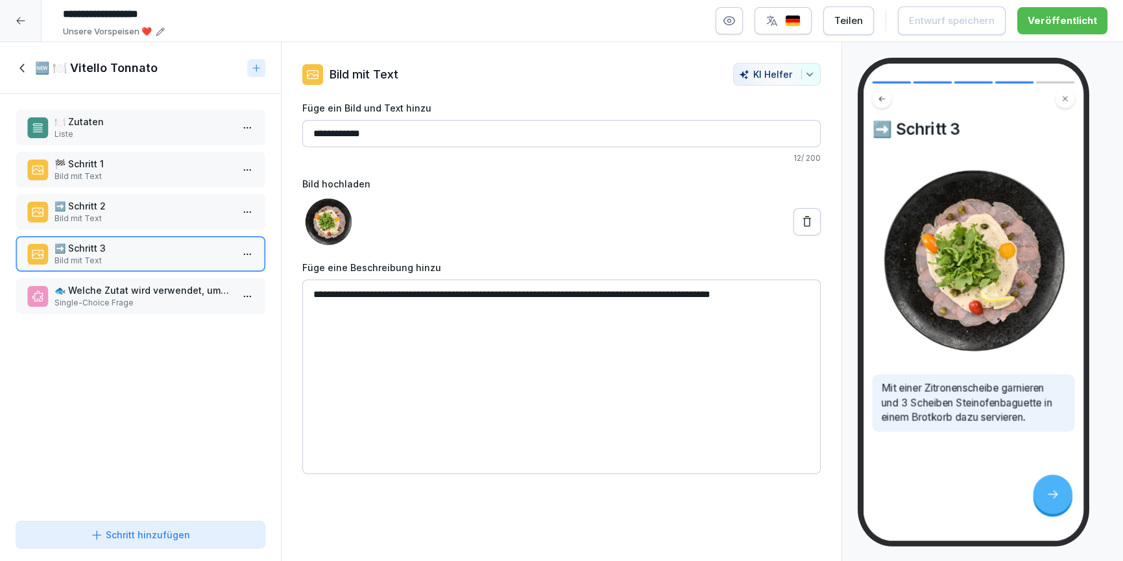
click at [18, 63] on icon at bounding box center [23, 68] width 14 height 14
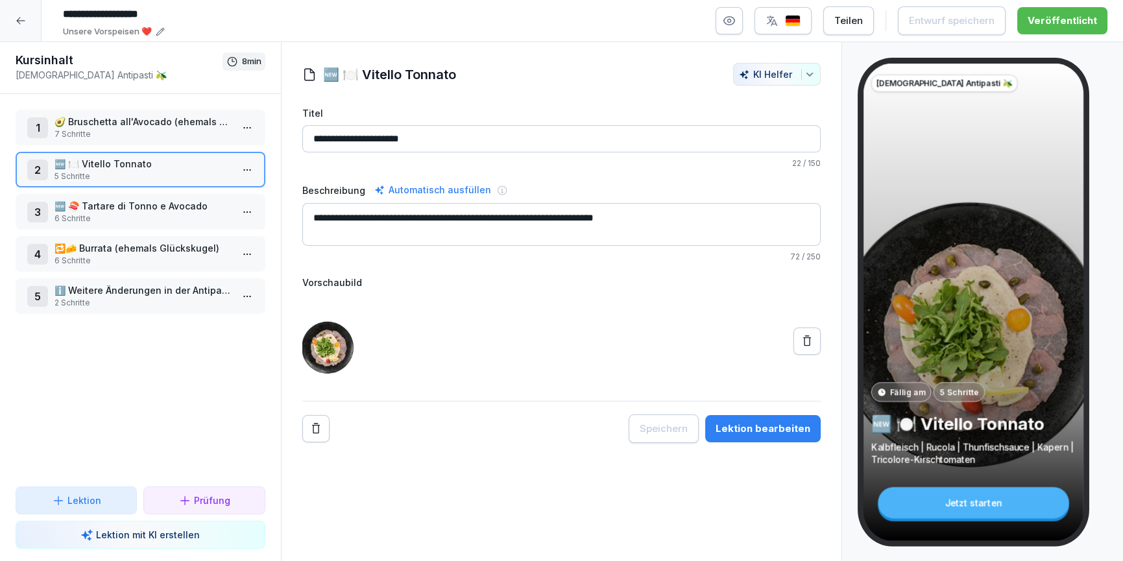
click at [119, 258] on p "6 Schritte" at bounding box center [142, 261] width 177 height 12
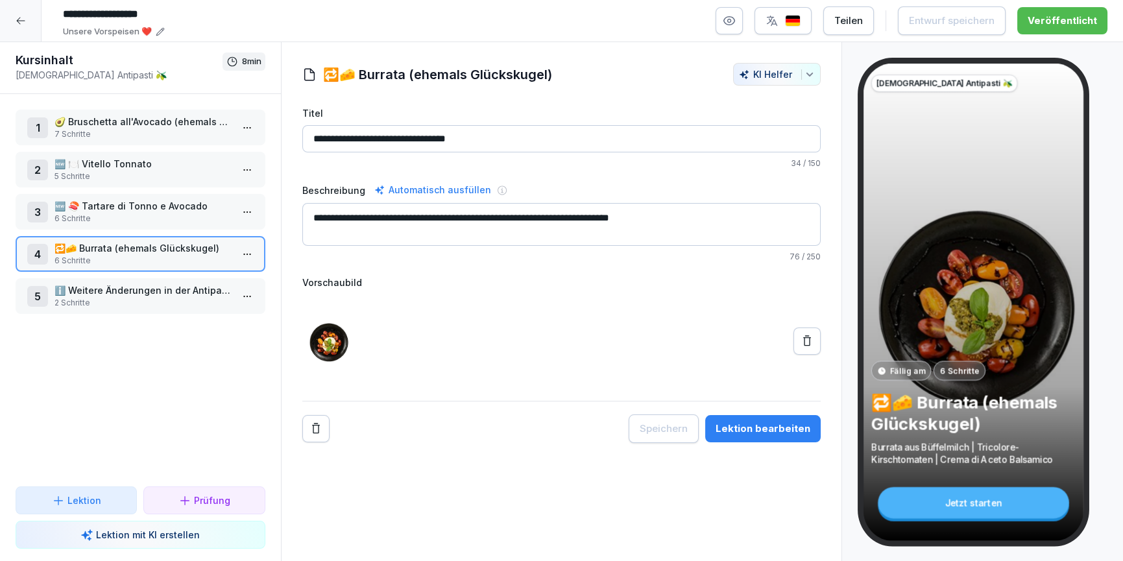
click at [143, 303] on p "2 Schritte" at bounding box center [142, 303] width 177 height 12
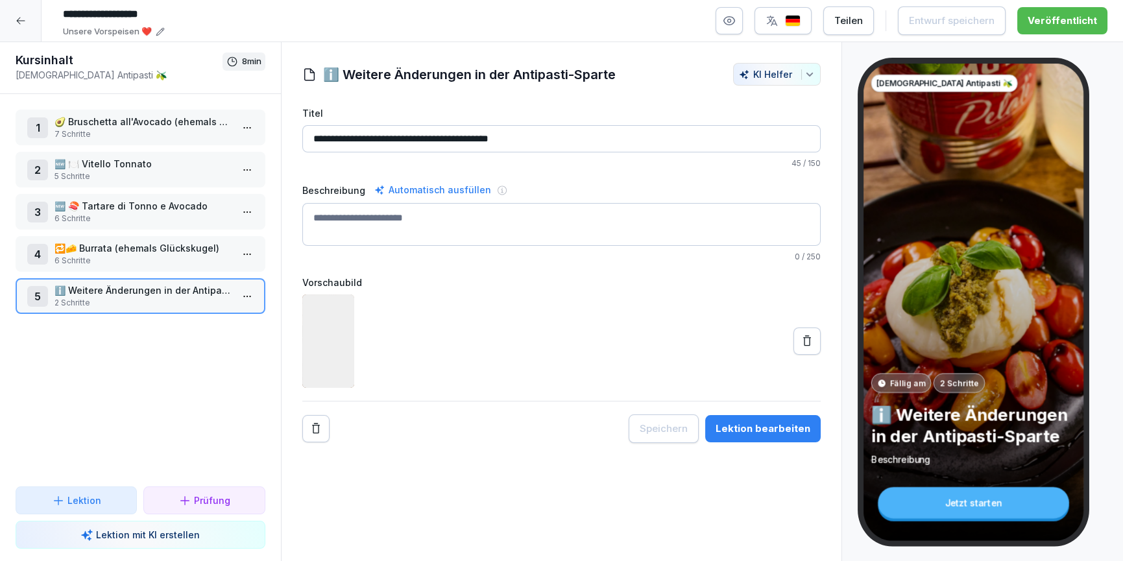
click at [787, 428] on div "Lektion bearbeiten" at bounding box center [762, 429] width 95 height 14
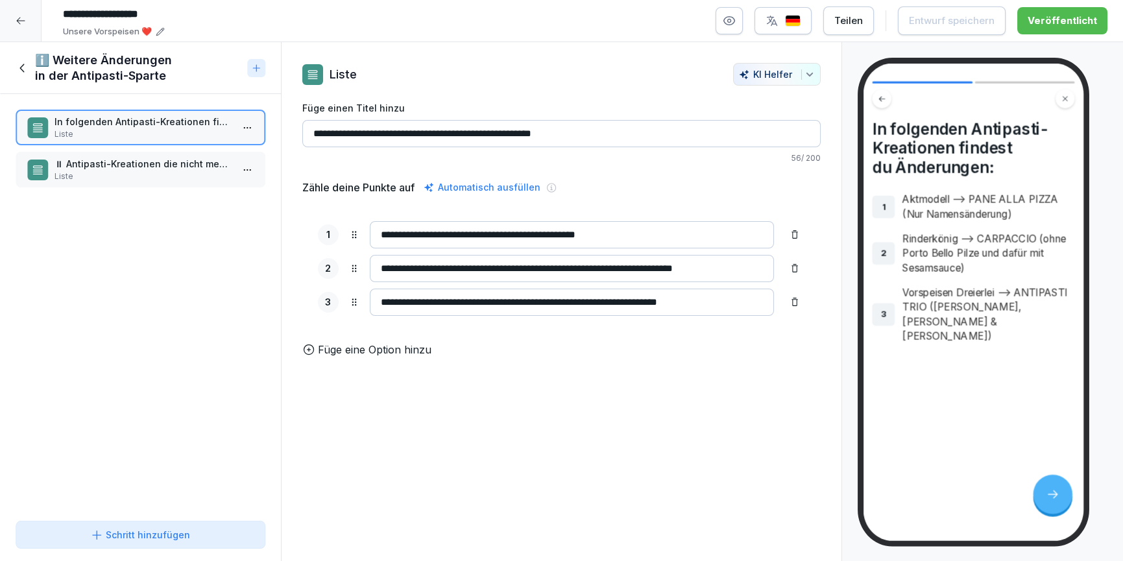
click at [117, 175] on p "Liste" at bounding box center [142, 177] width 177 height 12
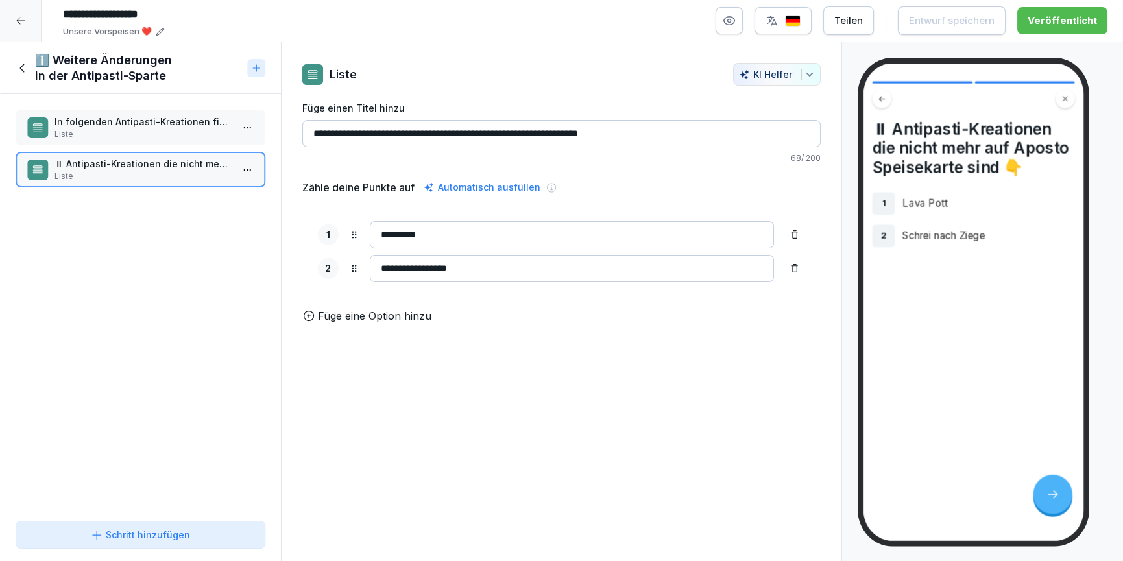
click at [18, 64] on icon at bounding box center [23, 68] width 14 height 14
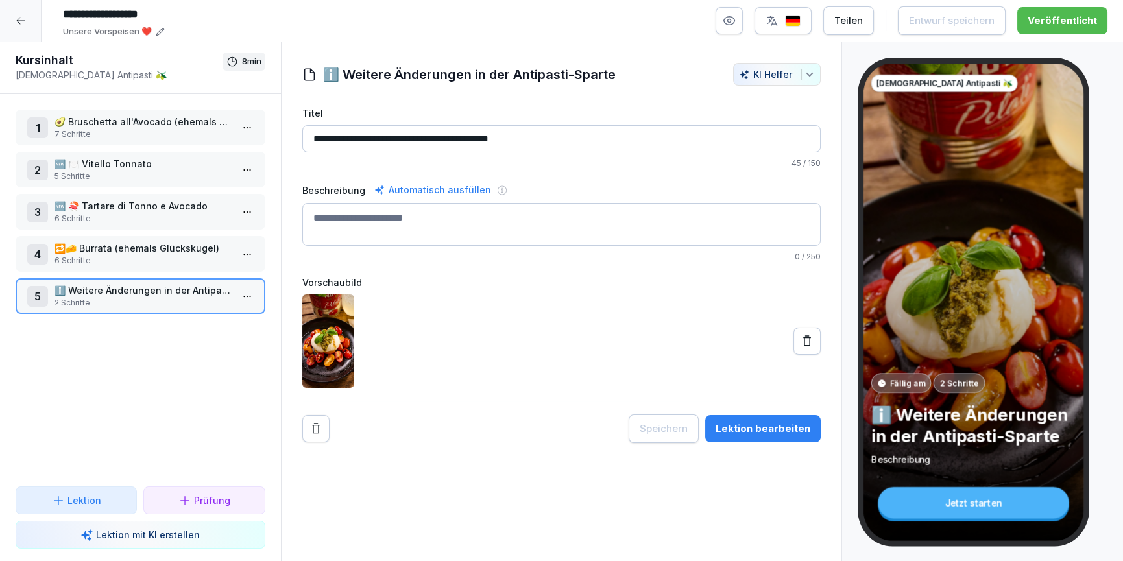
click at [34, 32] on div at bounding box center [21, 21] width 42 height 42
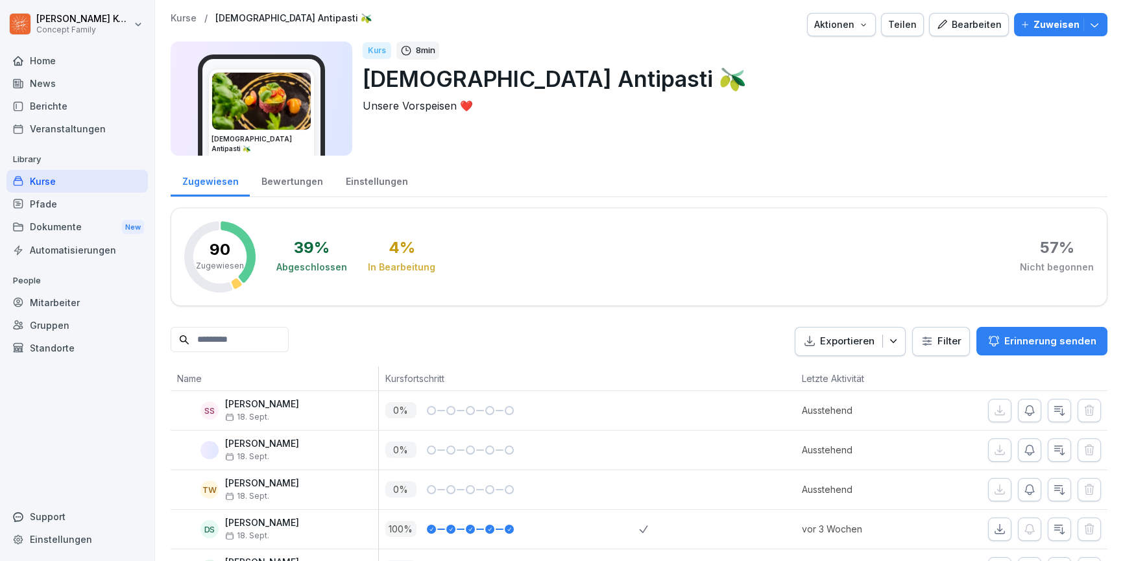
click at [43, 184] on div "Kurse" at bounding box center [76, 181] width 141 height 23
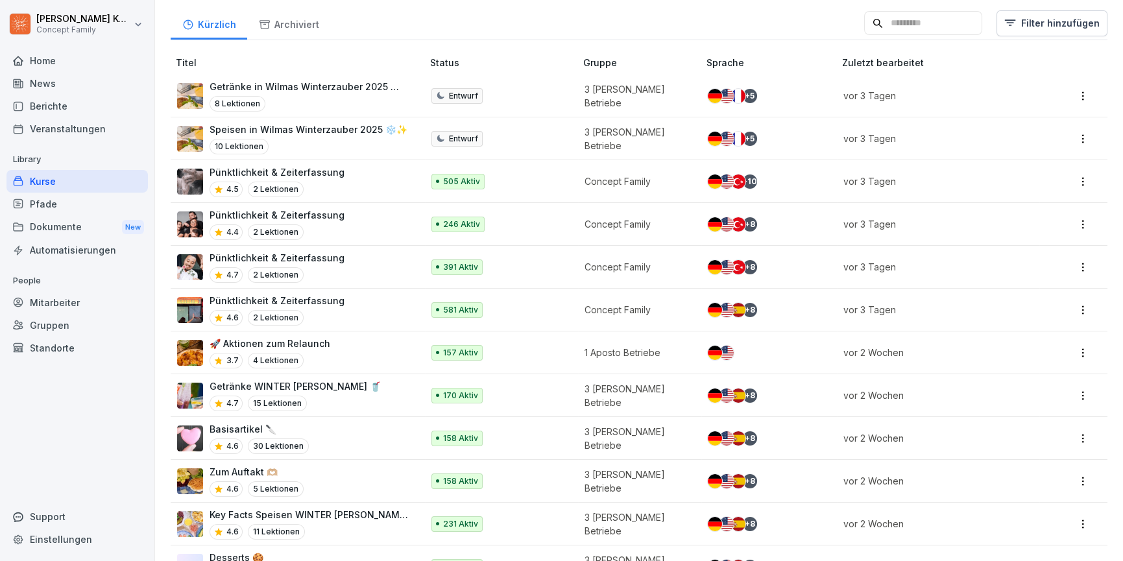
scroll to position [119, 0]
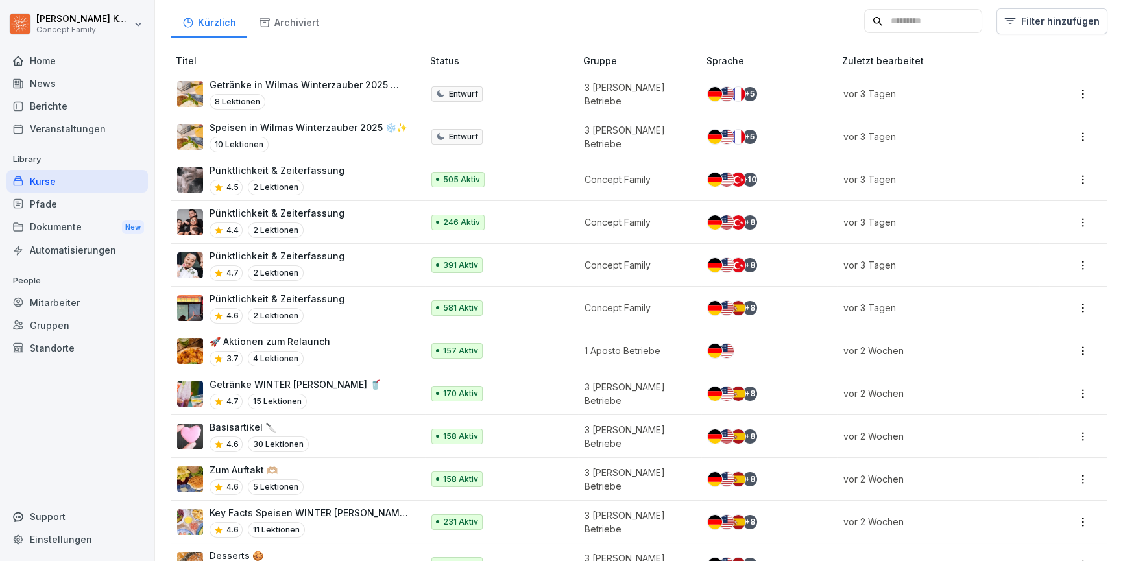
click at [405, 390] on div "Getränke WINTER Wilma Wunder 🥤 4.7 15 Lektionen" at bounding box center [293, 394] width 232 height 32
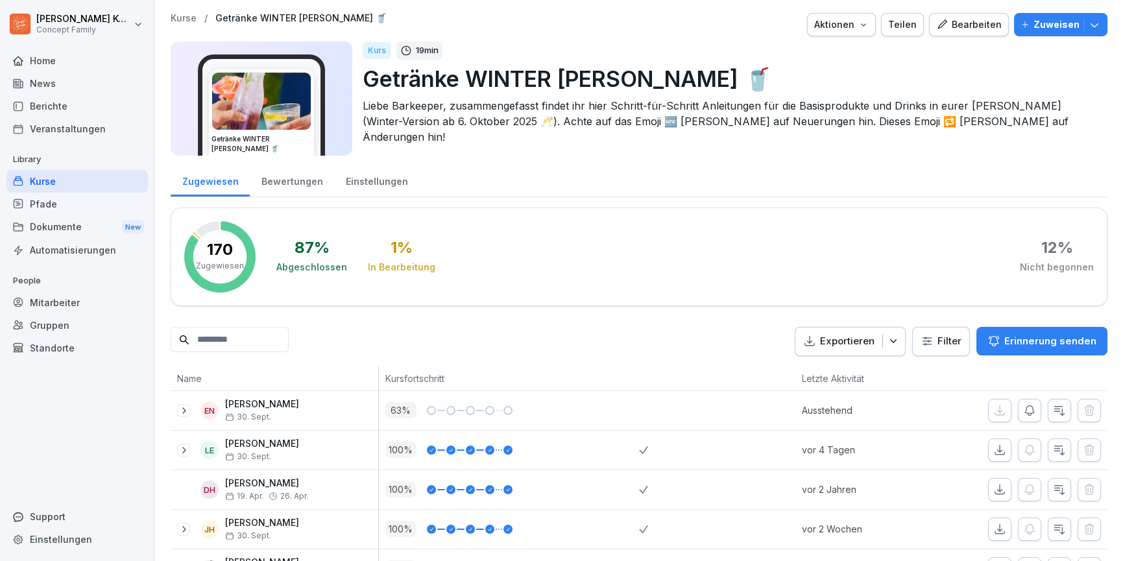
click at [975, 26] on div "Bearbeiten" at bounding box center [969, 25] width 66 height 14
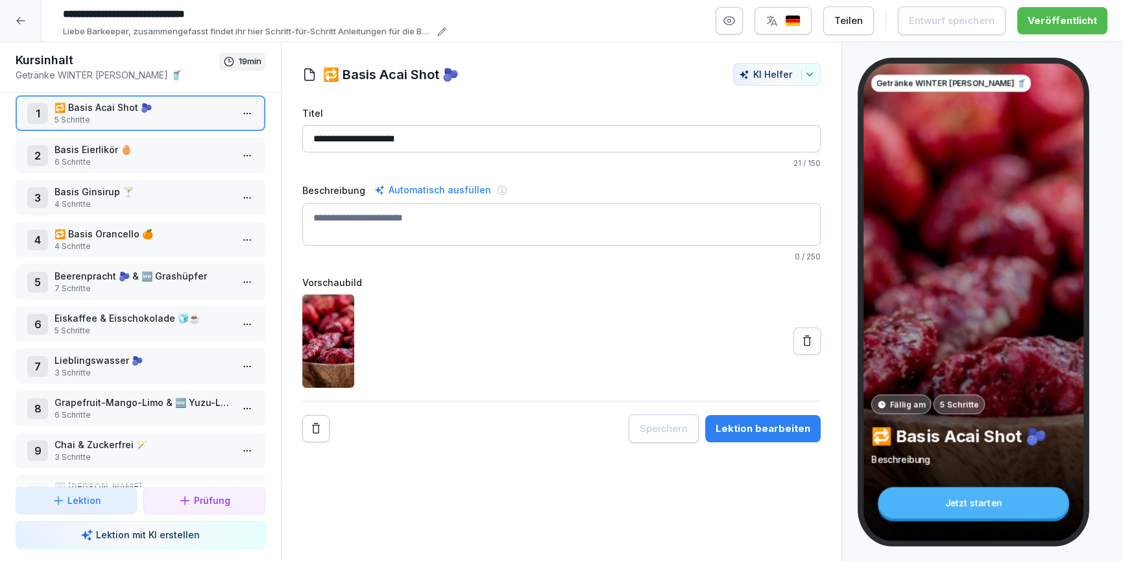
scroll to position [10, 0]
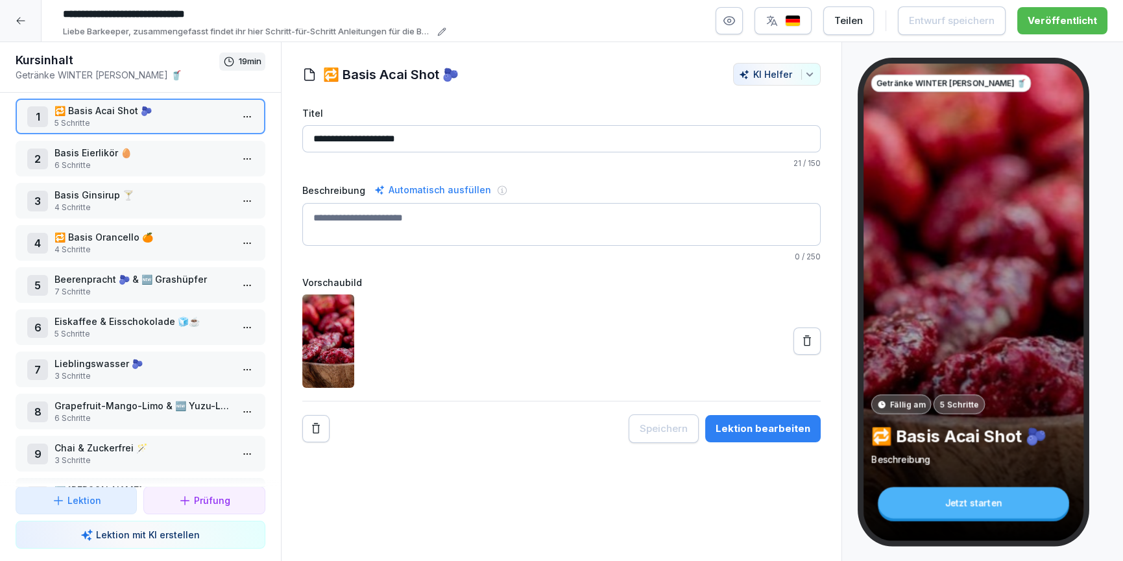
click at [111, 215] on div "3 Basis Ginsirup 🍸 4 Schritte" at bounding box center [141, 201] width 250 height 36
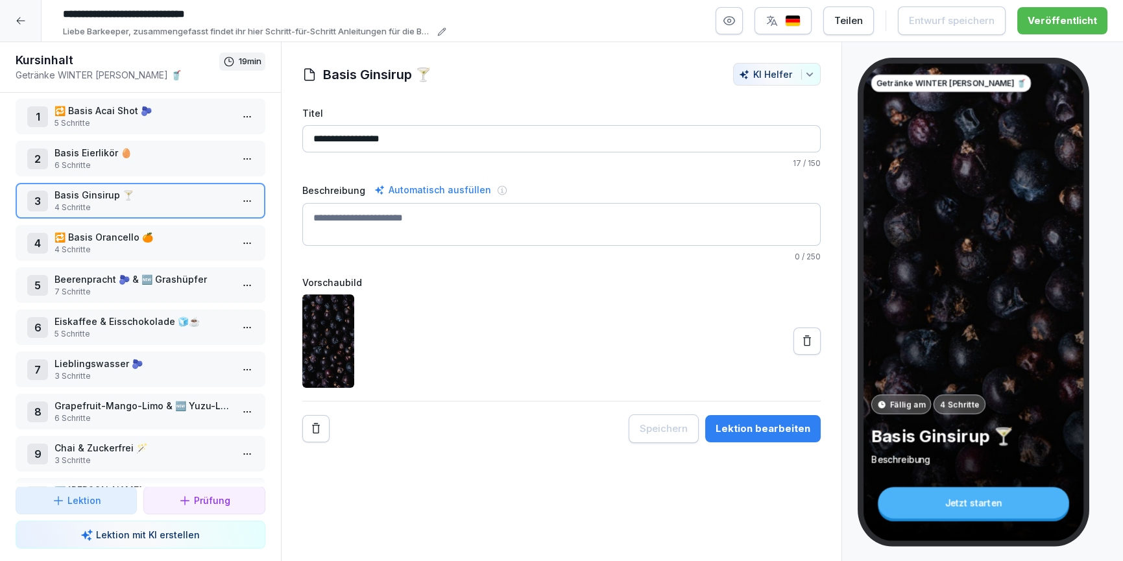
click at [791, 422] on div "Lektion bearbeiten" at bounding box center [762, 429] width 95 height 14
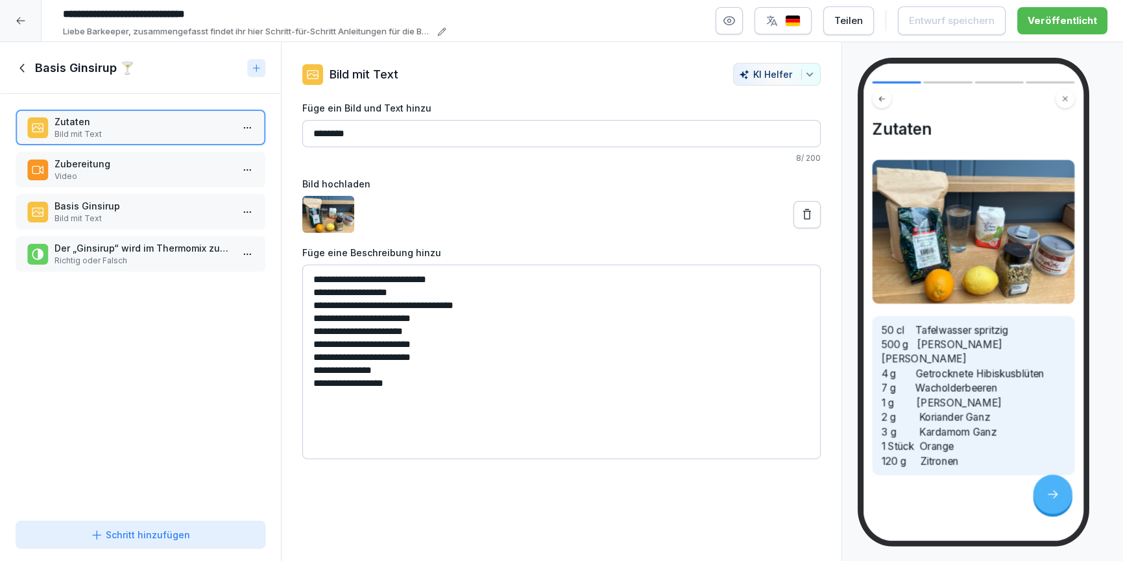
click at [66, 171] on p "Video" at bounding box center [142, 177] width 177 height 12
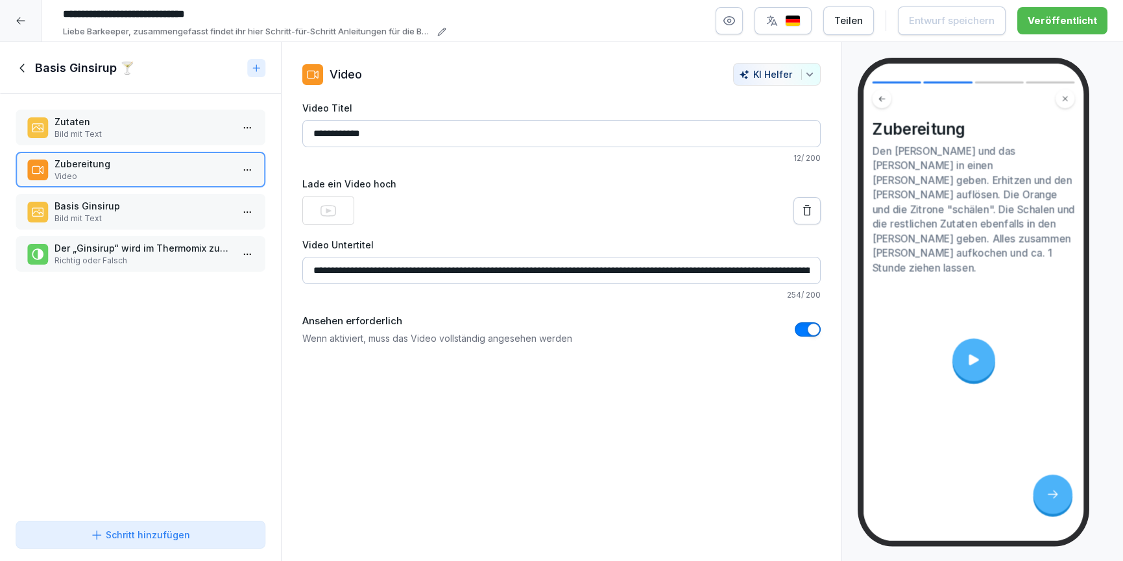
click at [976, 339] on div at bounding box center [973, 360] width 43 height 43
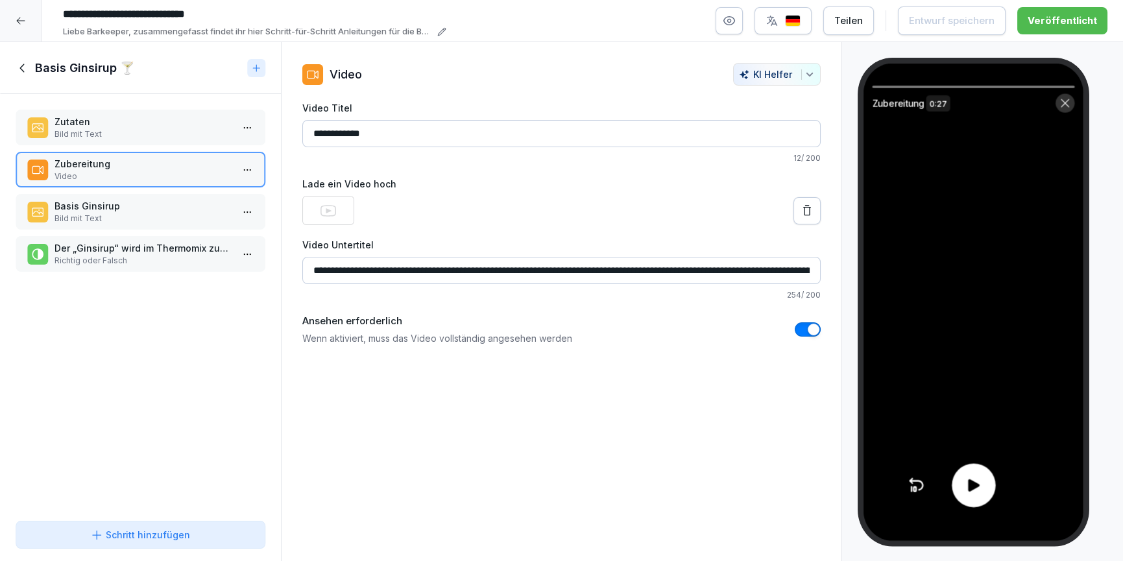
click at [983, 492] on div at bounding box center [973, 485] width 43 height 43
click at [20, 66] on icon at bounding box center [23, 68] width 14 height 14
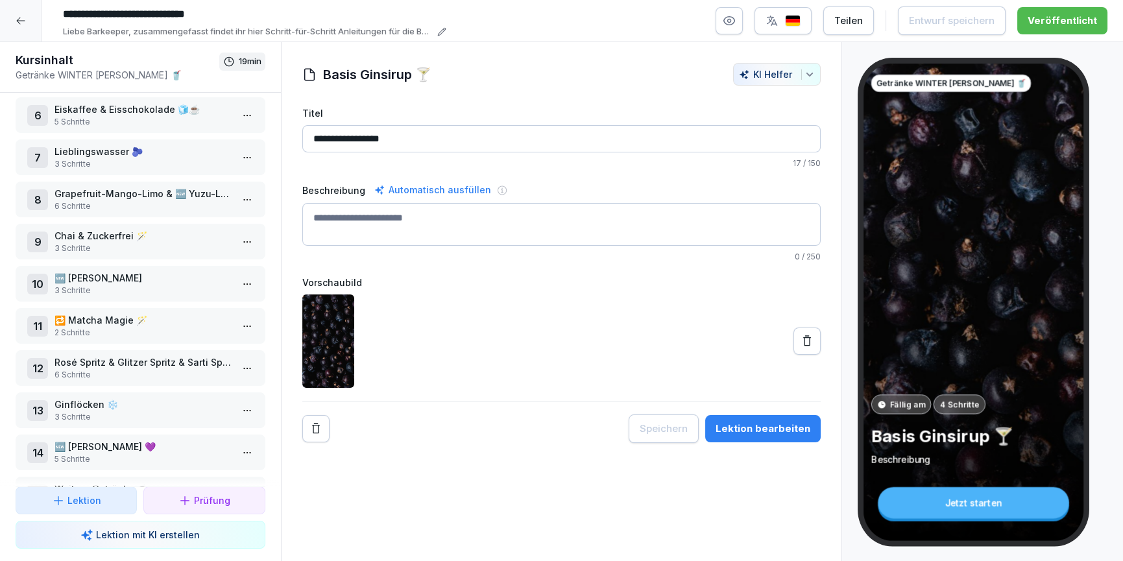
scroll to position [259, 0]
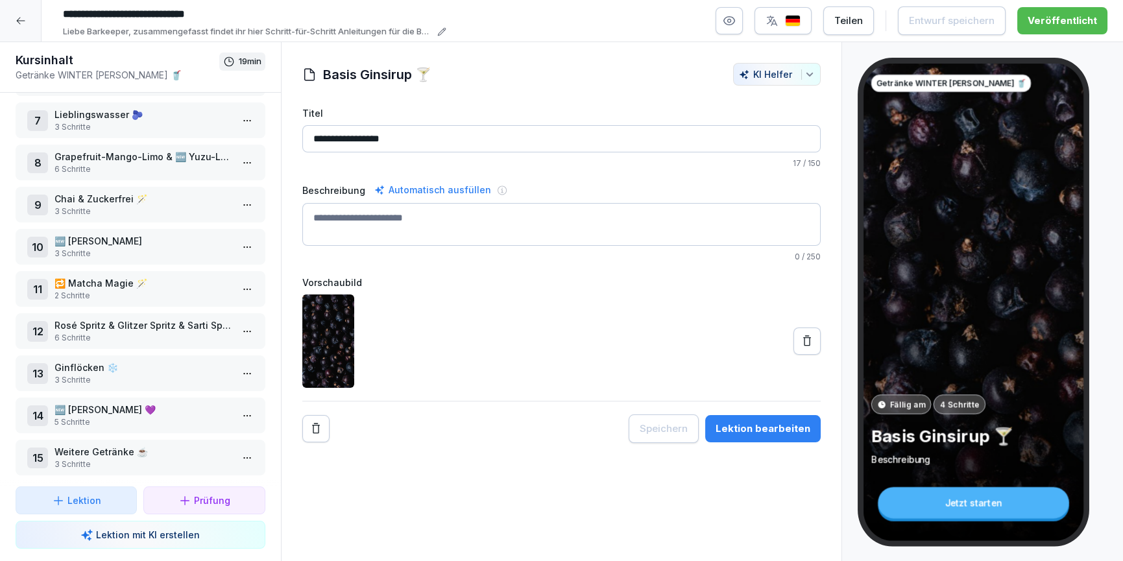
click at [176, 418] on p "5 Schritte" at bounding box center [142, 422] width 177 height 12
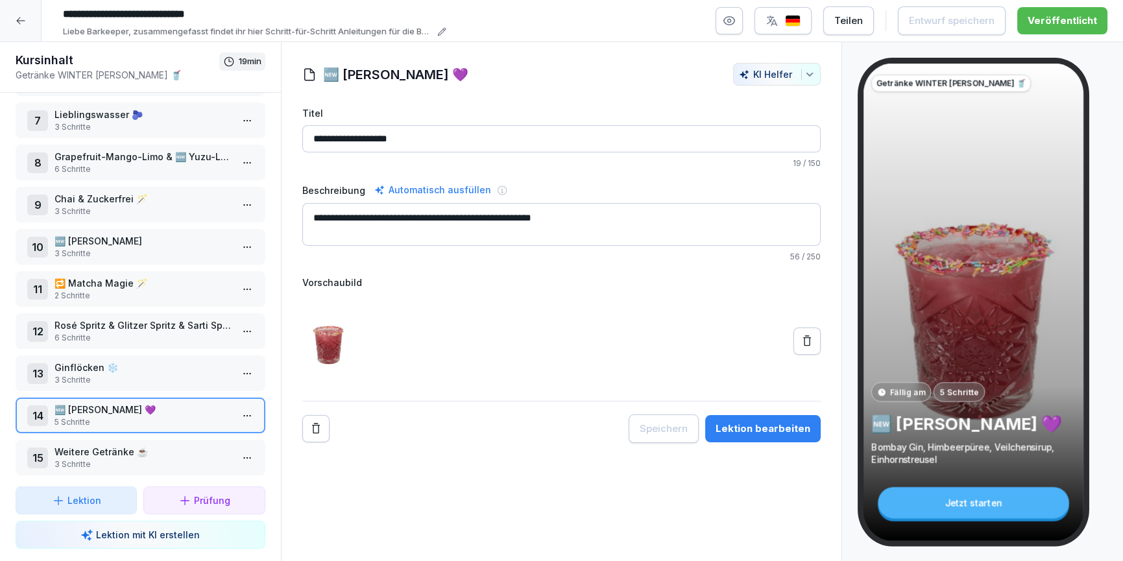
click at [726, 437] on button "Lektion bearbeiten" at bounding box center [762, 428] width 115 height 27
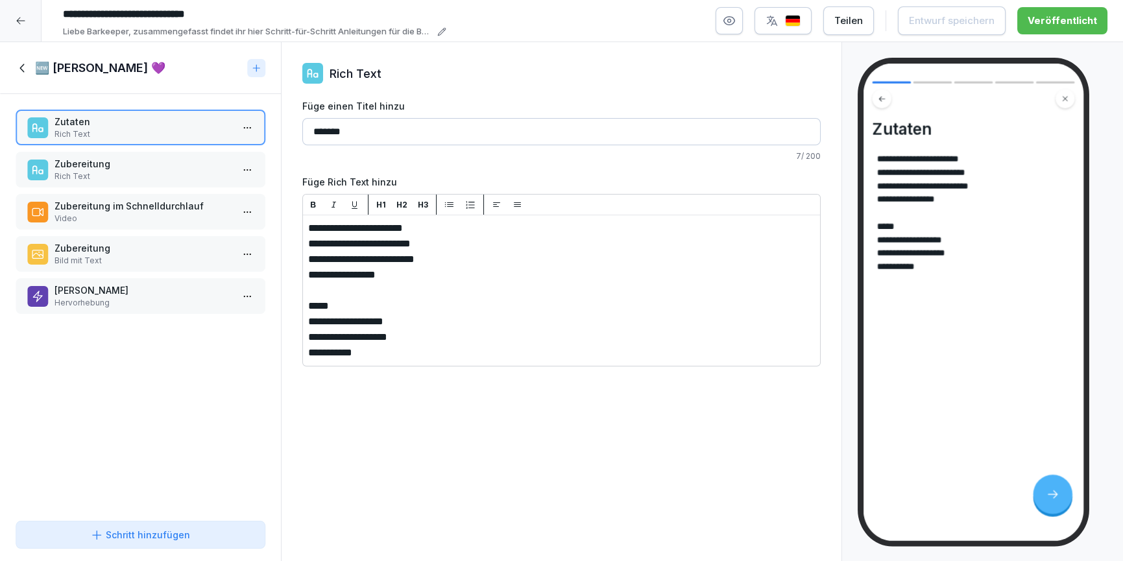
click at [117, 176] on p "Rich Text" at bounding box center [142, 177] width 177 height 12
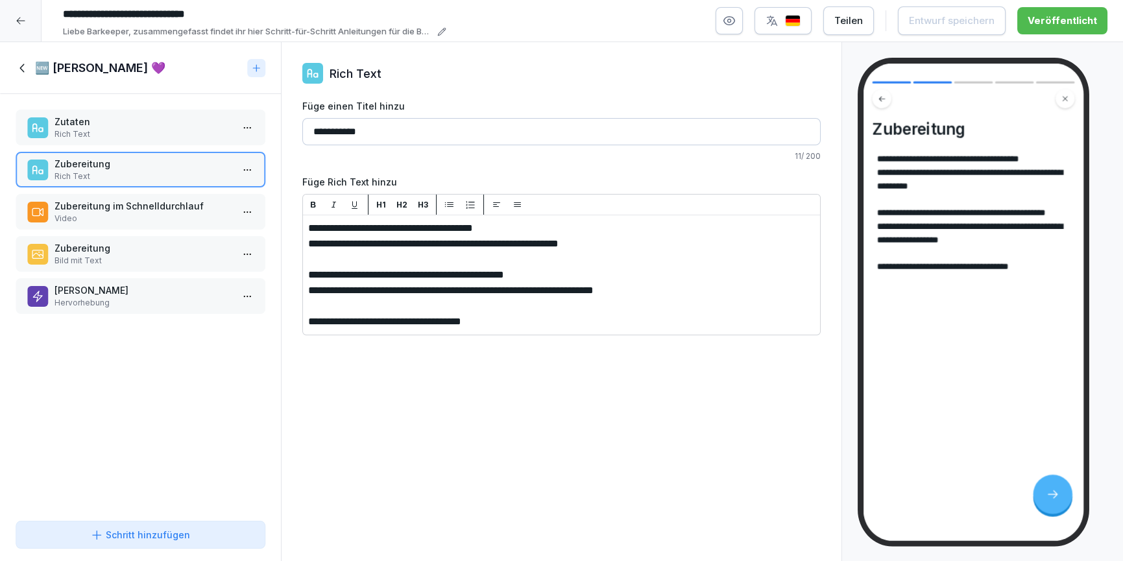
click at [116, 211] on p "Zubereitung im Schnelldurchlauf" at bounding box center [142, 206] width 177 height 14
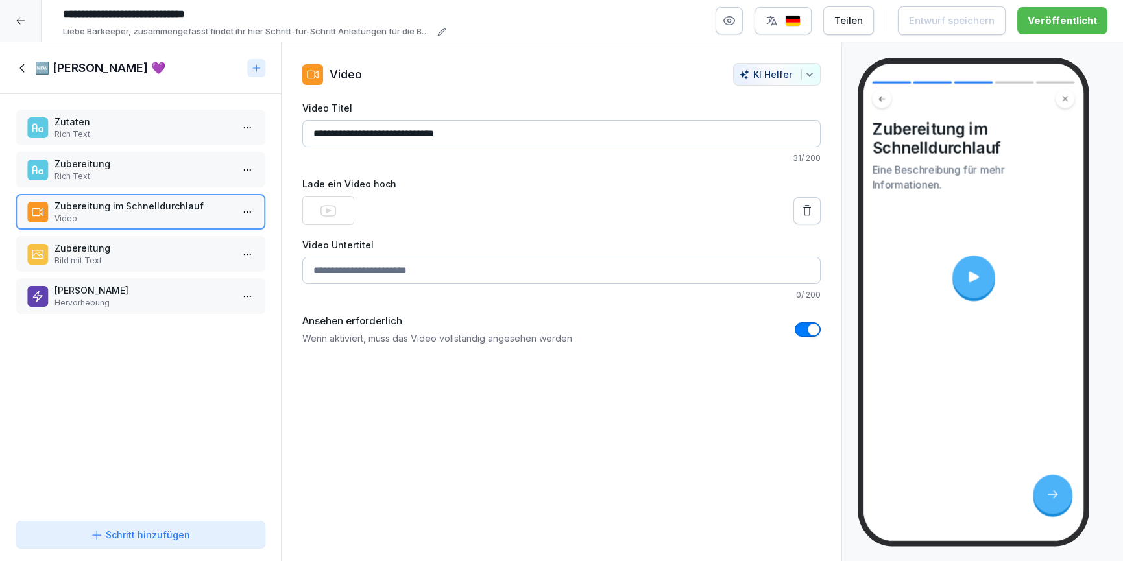
click at [991, 284] on div at bounding box center [973, 277] width 43 height 43
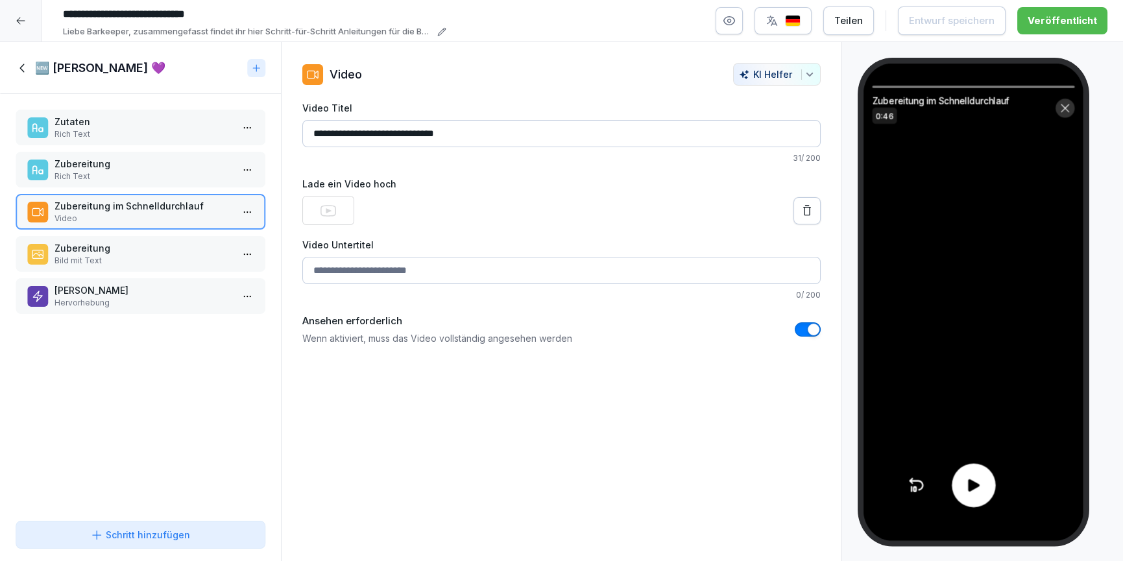
click at [978, 483] on icon at bounding box center [974, 485] width 18 height 18
click at [22, 66] on icon at bounding box center [21, 68] width 5 height 8
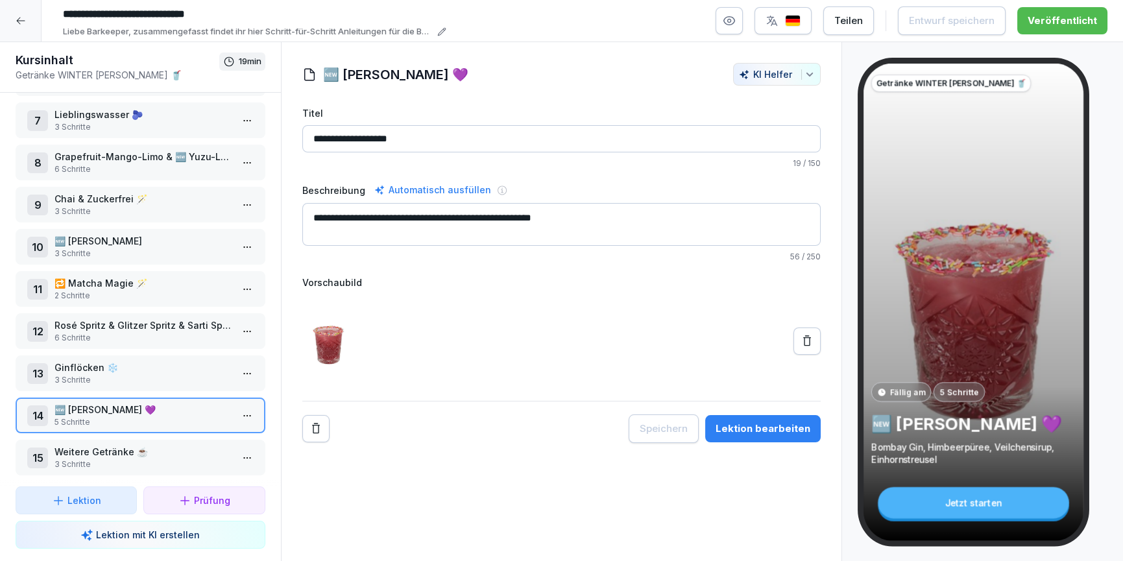
click at [17, 21] on icon at bounding box center [21, 21] width 10 height 10
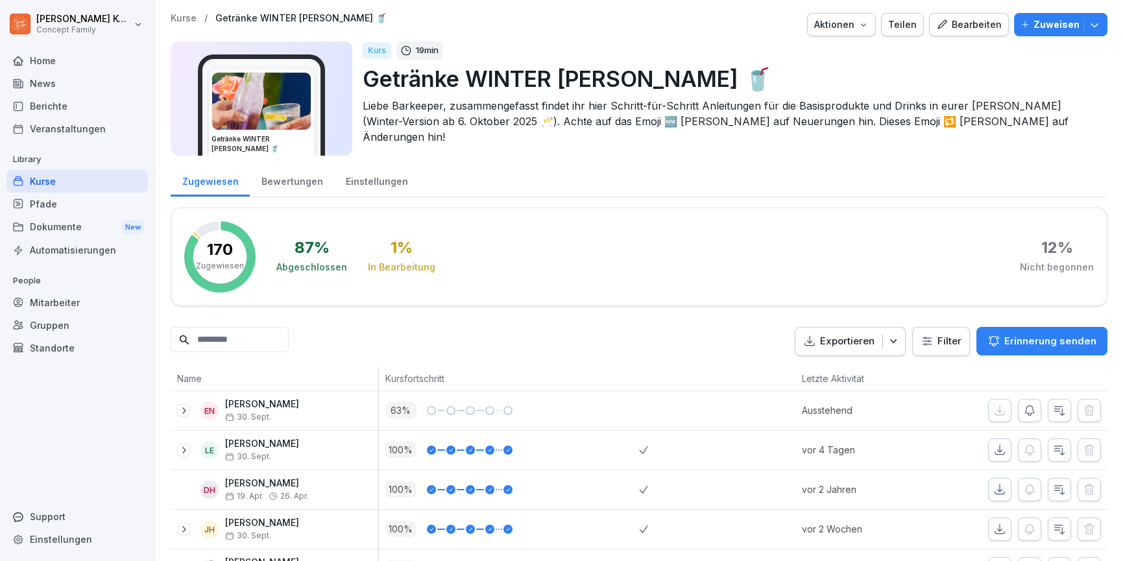
click at [58, 324] on div "Gruppen" at bounding box center [76, 325] width 141 height 23
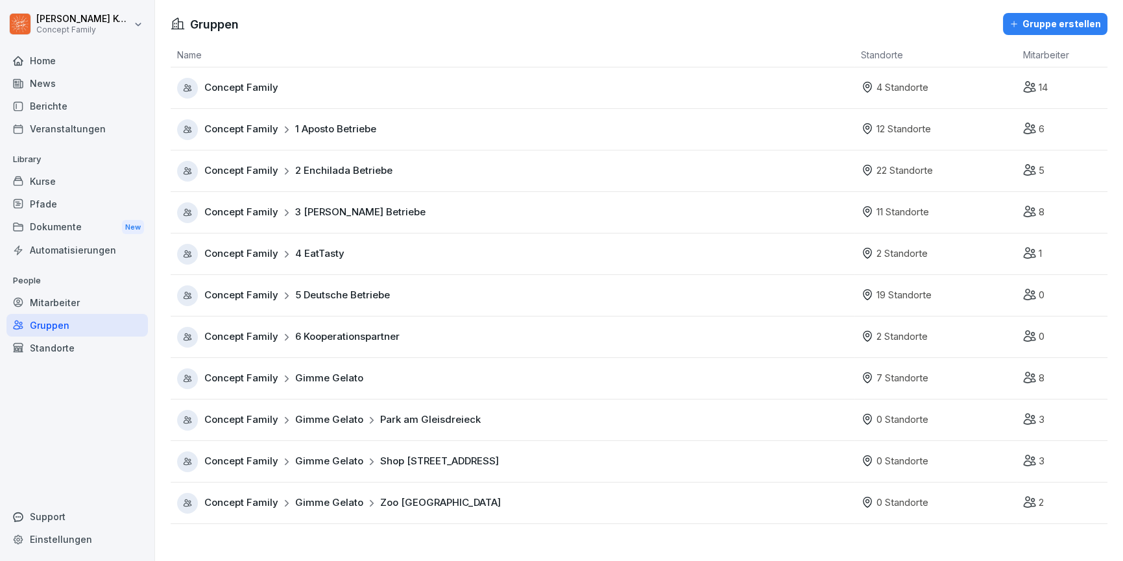
click at [330, 131] on span "1 Aposto Betriebe" at bounding box center [335, 129] width 81 height 15
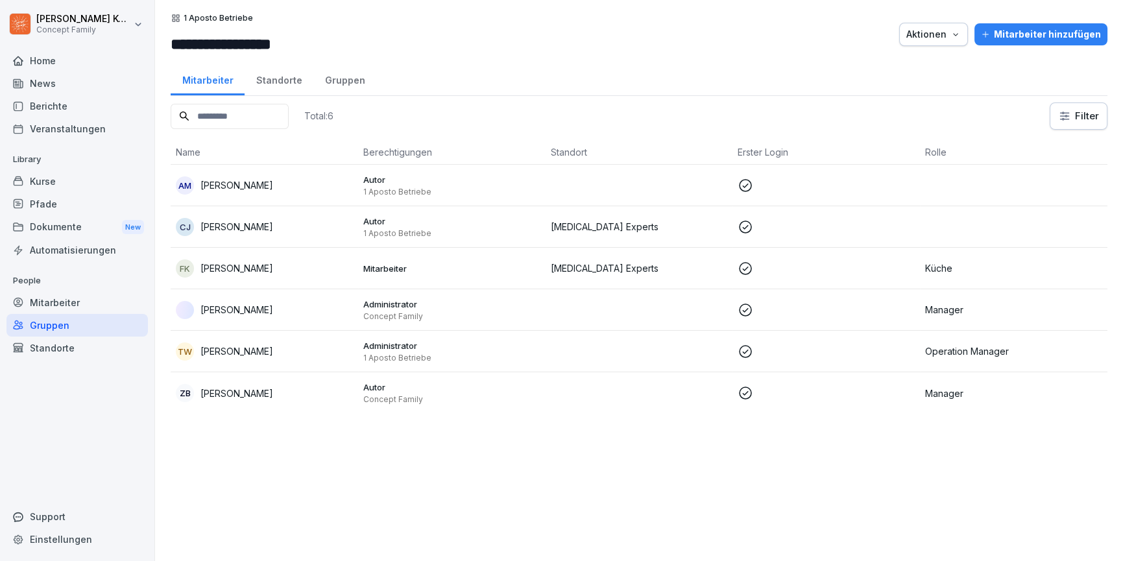
click at [283, 82] on div "Standorte" at bounding box center [279, 78] width 69 height 33
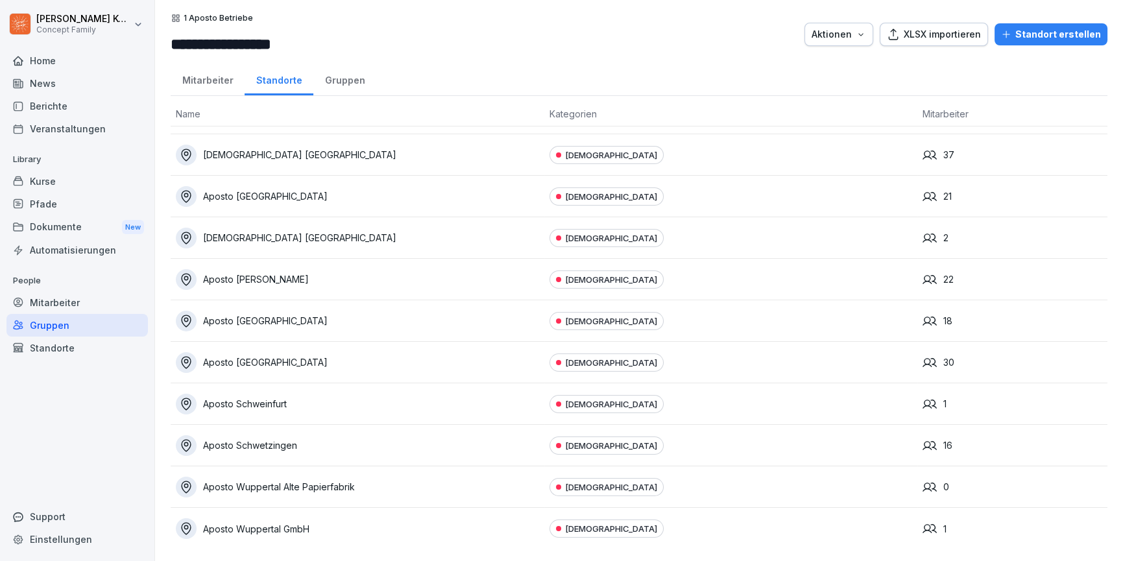
scroll to position [75, 0]
click at [330, 533] on div "Aposto Wuppertal GmbH" at bounding box center [357, 530] width 363 height 21
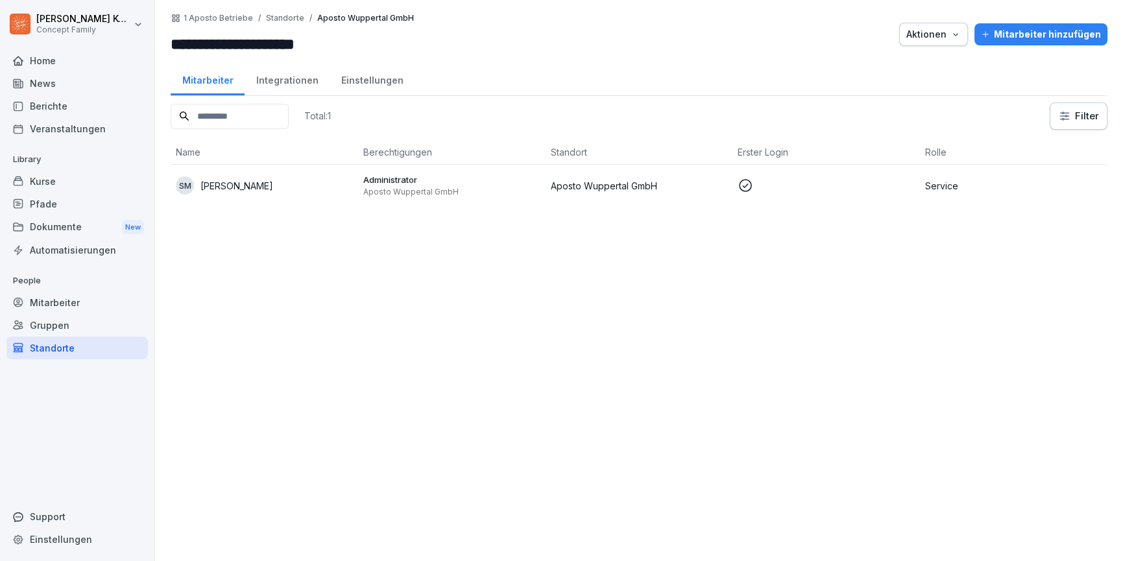
click at [55, 303] on div "Mitarbeiter" at bounding box center [76, 302] width 141 height 23
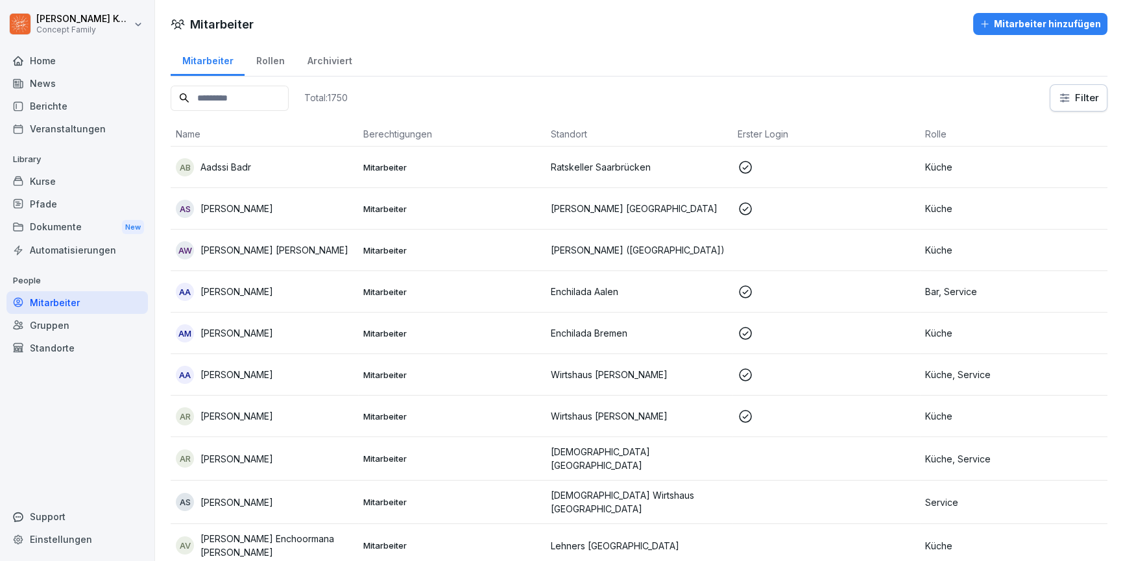
click at [59, 349] on div "Standorte" at bounding box center [76, 348] width 141 height 23
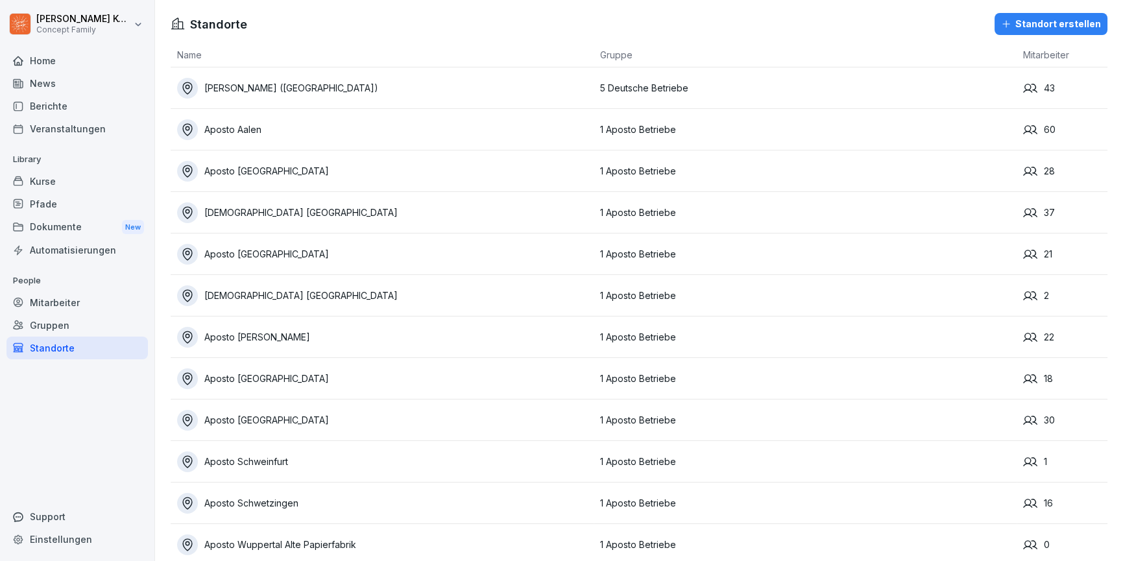
click at [56, 301] on div "Mitarbeiter" at bounding box center [76, 302] width 141 height 23
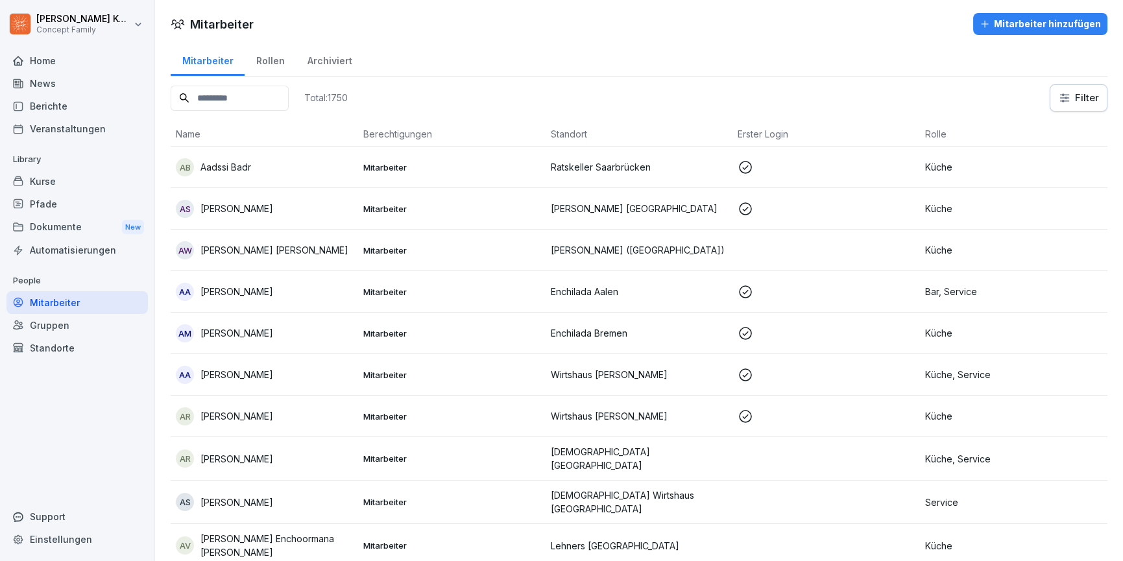
click at [230, 96] on input at bounding box center [230, 98] width 118 height 25
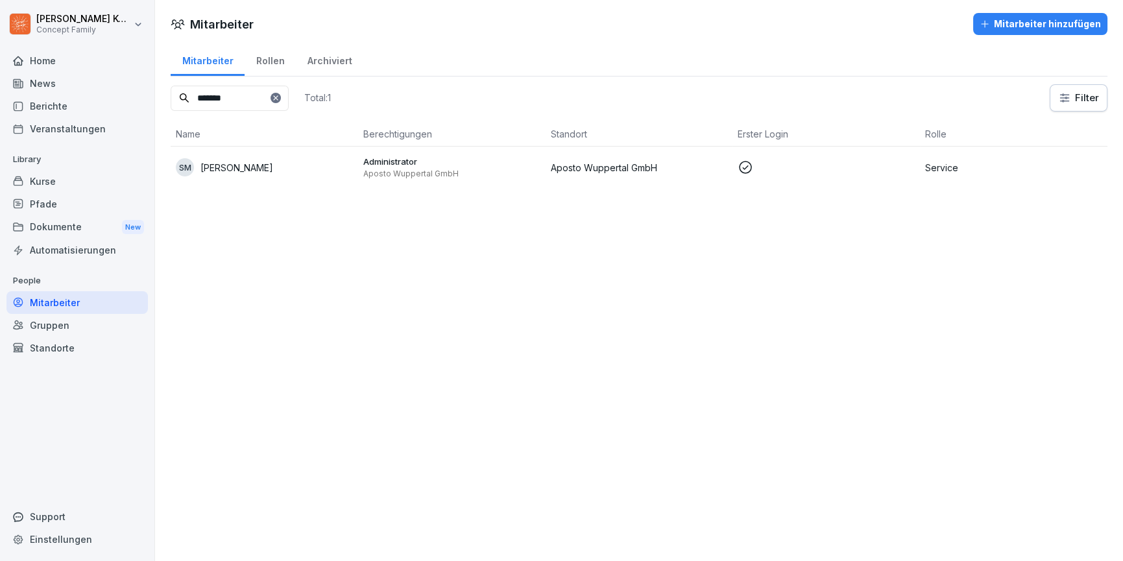
type input "*******"
click at [285, 171] on div "SM [PERSON_NAME]" at bounding box center [264, 167] width 177 height 18
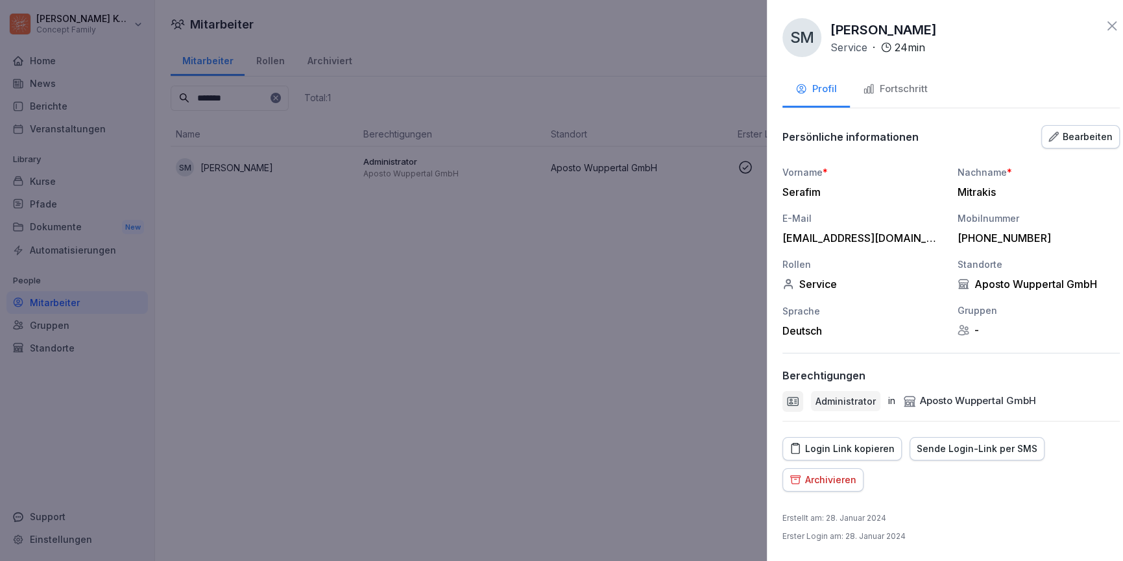
click at [644, 331] on div at bounding box center [561, 280] width 1123 height 561
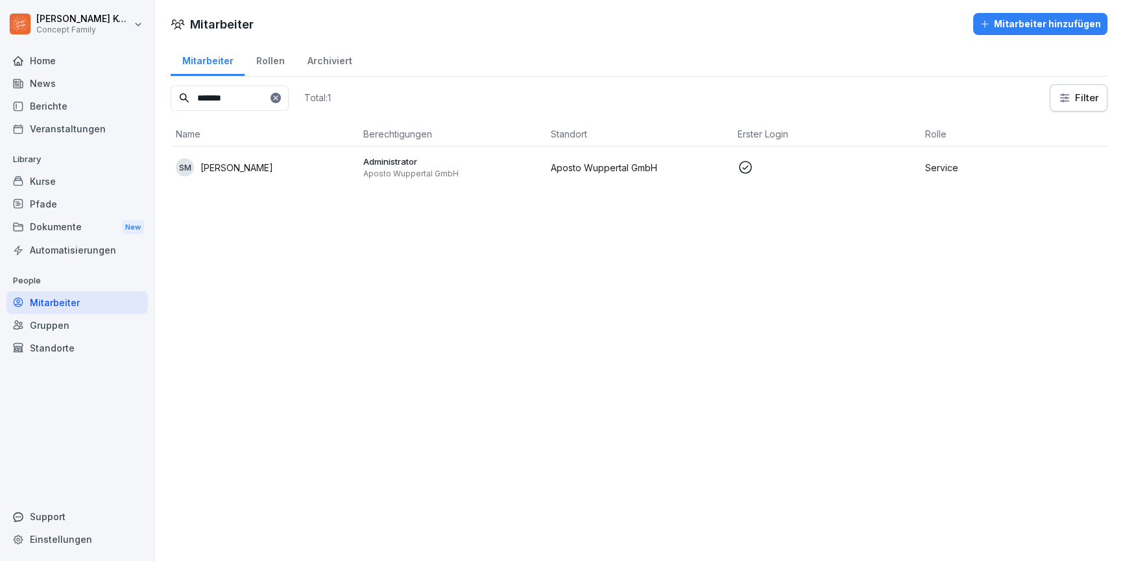
click at [55, 342] on div "Standorte" at bounding box center [76, 348] width 141 height 23
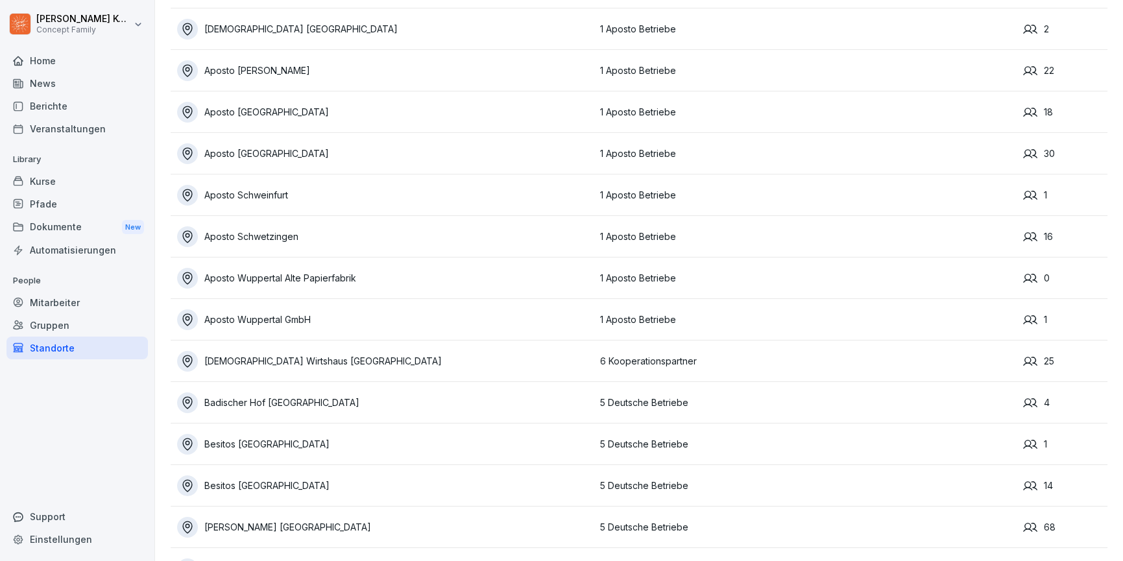
scroll to position [266, 0]
click at [370, 274] on div "Aposto Wuppertal Alte Papierfabrik" at bounding box center [385, 279] width 416 height 21
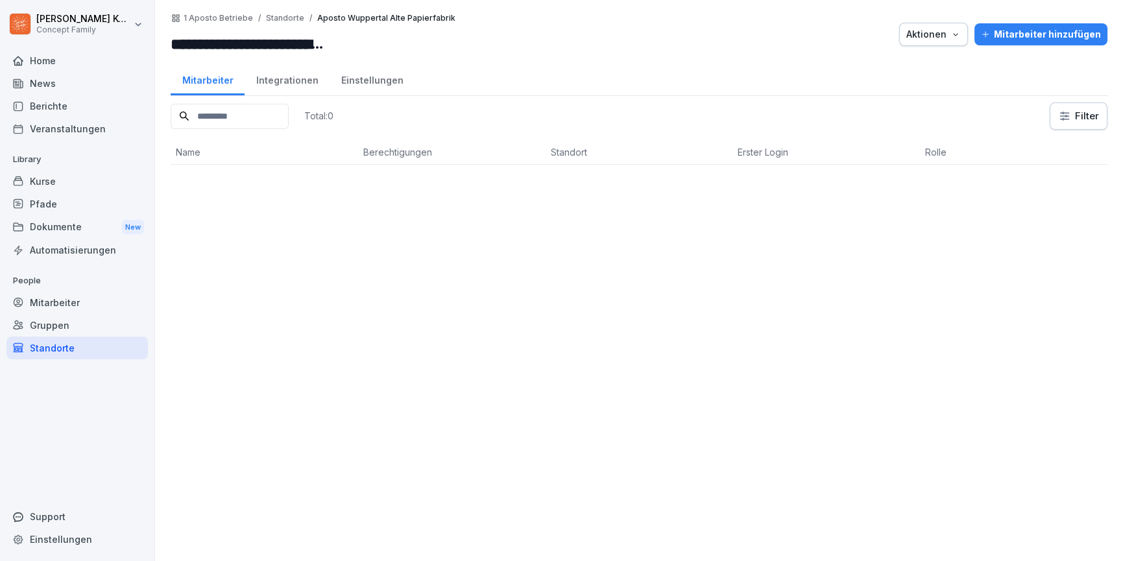
click at [1060, 32] on div "Mitarbeiter hinzufügen" at bounding box center [1041, 34] width 120 height 14
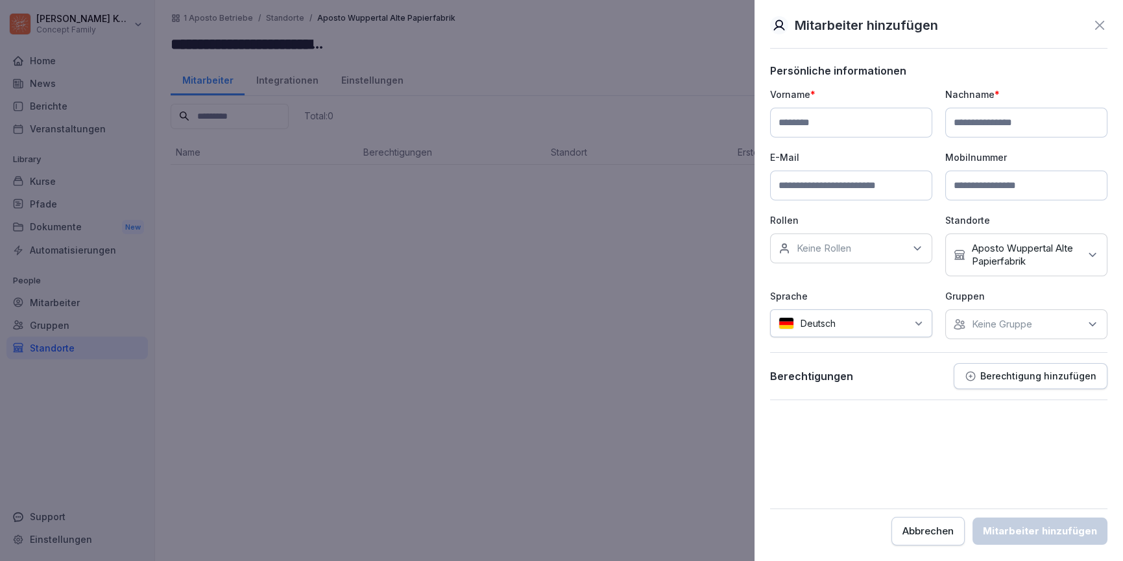
click at [811, 128] on input at bounding box center [851, 123] width 162 height 30
type input "******"
type input "*****"
type input "*"
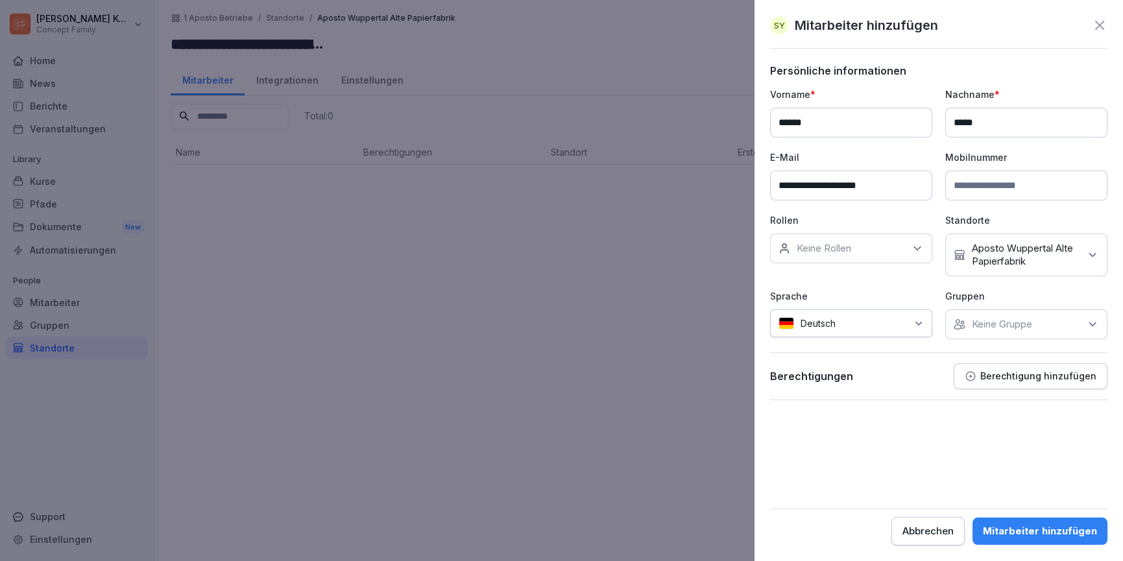
type input "**********"
click at [992, 185] on input at bounding box center [1026, 186] width 162 height 30
type input "**********"
click at [866, 247] on div "Keine Rollen" at bounding box center [851, 249] width 162 height 30
click at [773, 305] on div "Bar Biergarten Bounti Büro Bürodienstplan Catering Fahrer GF küche Küche Küche …" at bounding box center [854, 344] width 167 height 105
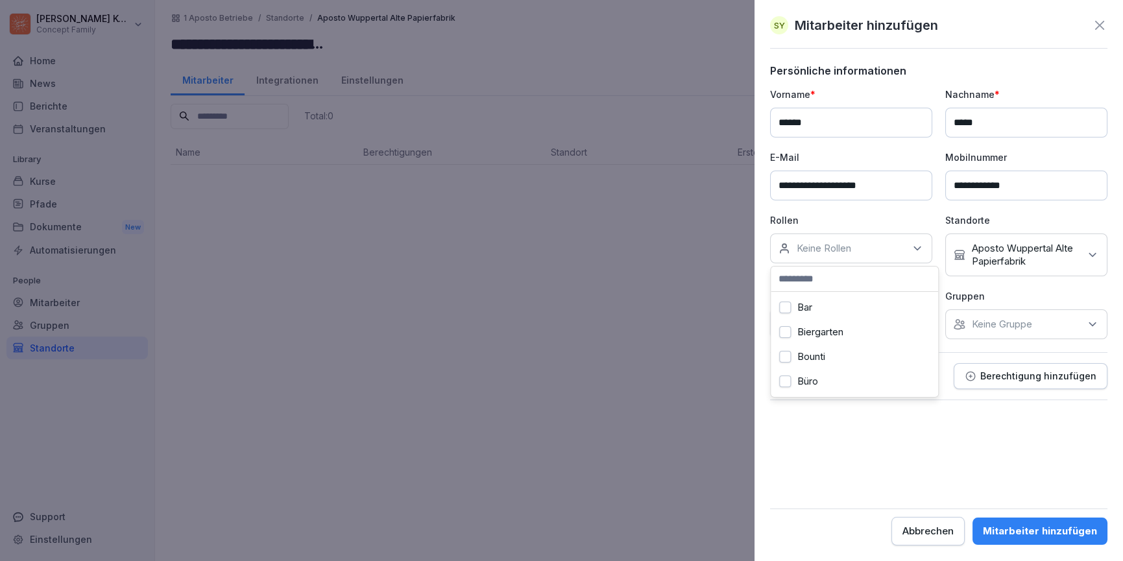
click at [783, 306] on button "Bar" at bounding box center [785, 308] width 12 height 12
click at [795, 287] on input at bounding box center [854, 279] width 167 height 25
click at [787, 333] on button "Küche" at bounding box center [785, 332] width 12 height 12
click at [818, 278] on input "*****" at bounding box center [854, 279] width 167 height 25
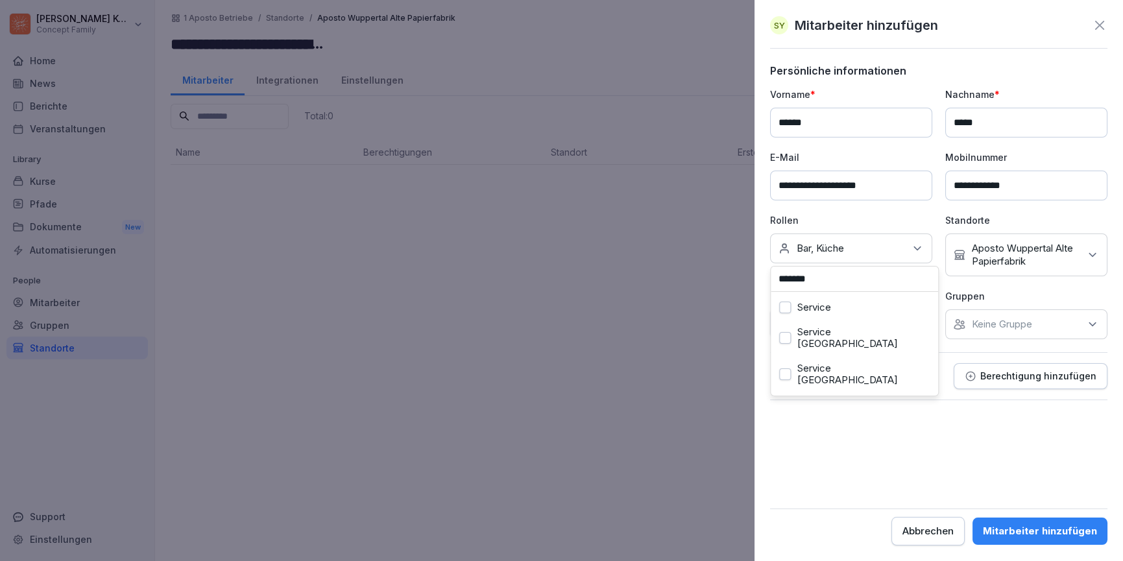
type input "*******"
click at [784, 304] on button "Service" at bounding box center [785, 308] width 12 height 12
click at [1005, 280] on div "**********" at bounding box center [938, 214] width 337 height 252
click at [1035, 252] on p "Aposto Wuppertal Alte Papierfabrik" at bounding box center [1026, 255] width 108 height 26
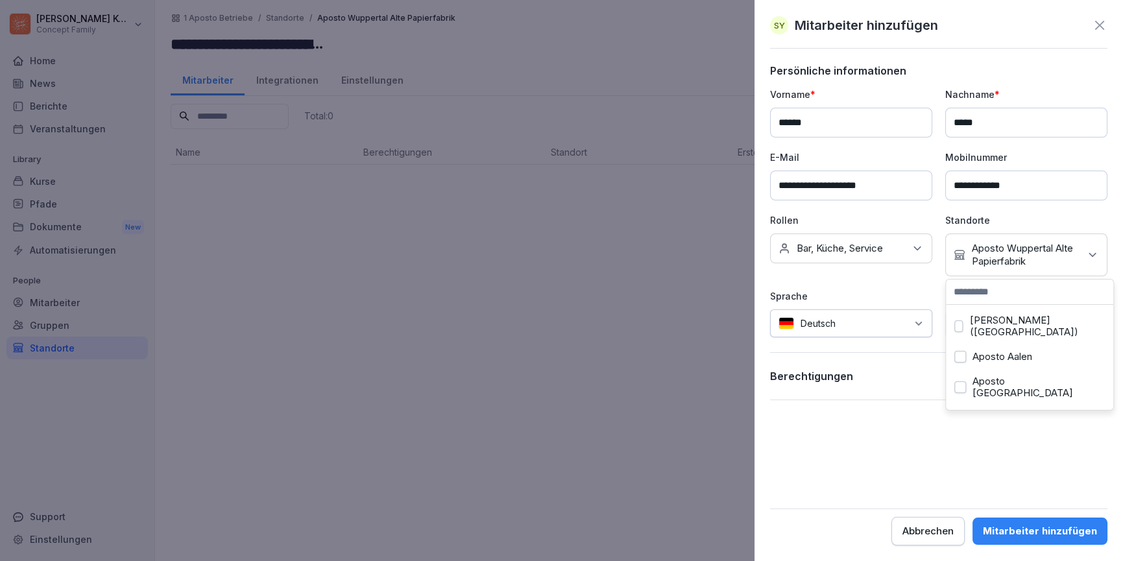
click at [994, 296] on input at bounding box center [1029, 292] width 167 height 25
type input "********"
click at [963, 352] on button "Aposto Wuppertal GmbH" at bounding box center [960, 357] width 12 height 12
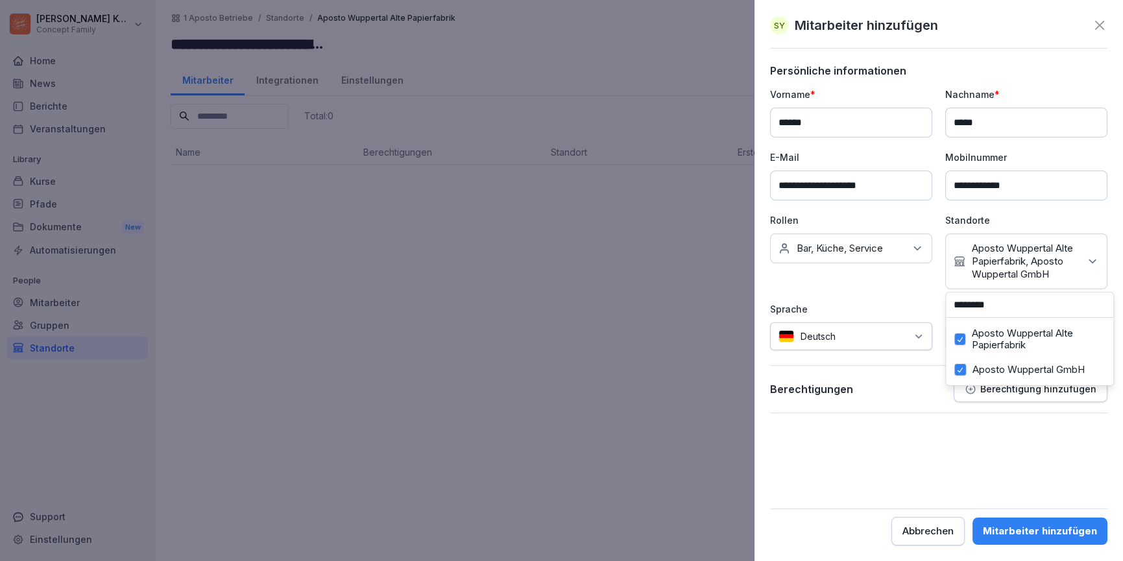
click at [920, 464] on form "**********" at bounding box center [938, 304] width 337 height 481
click at [1012, 342] on p "Keine Gruppe" at bounding box center [1002, 337] width 60 height 13
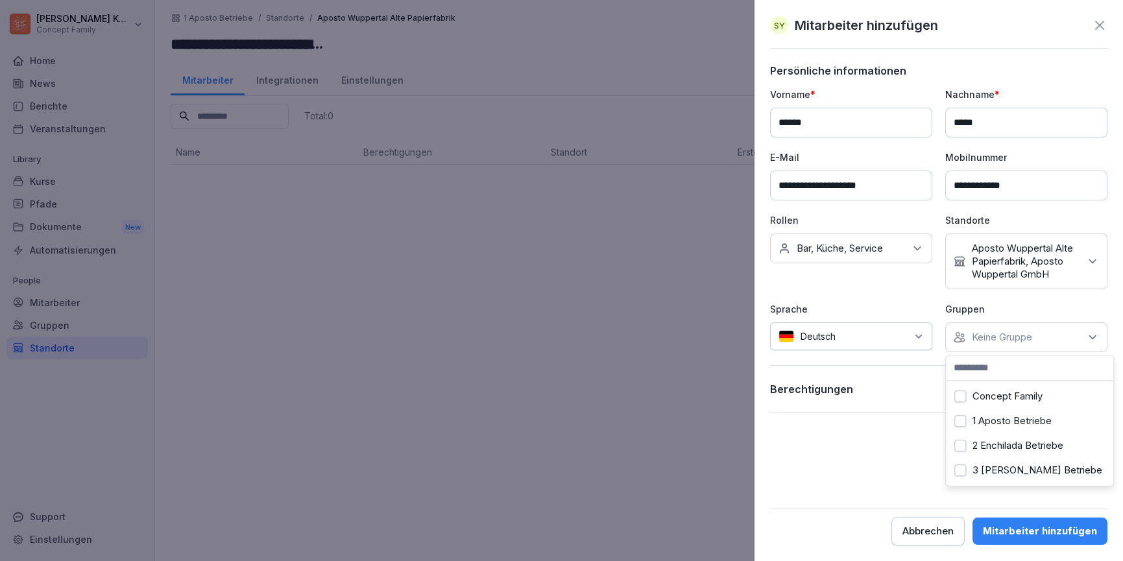
click at [884, 320] on div "Sprache Deutsch" at bounding box center [851, 327] width 162 height 50
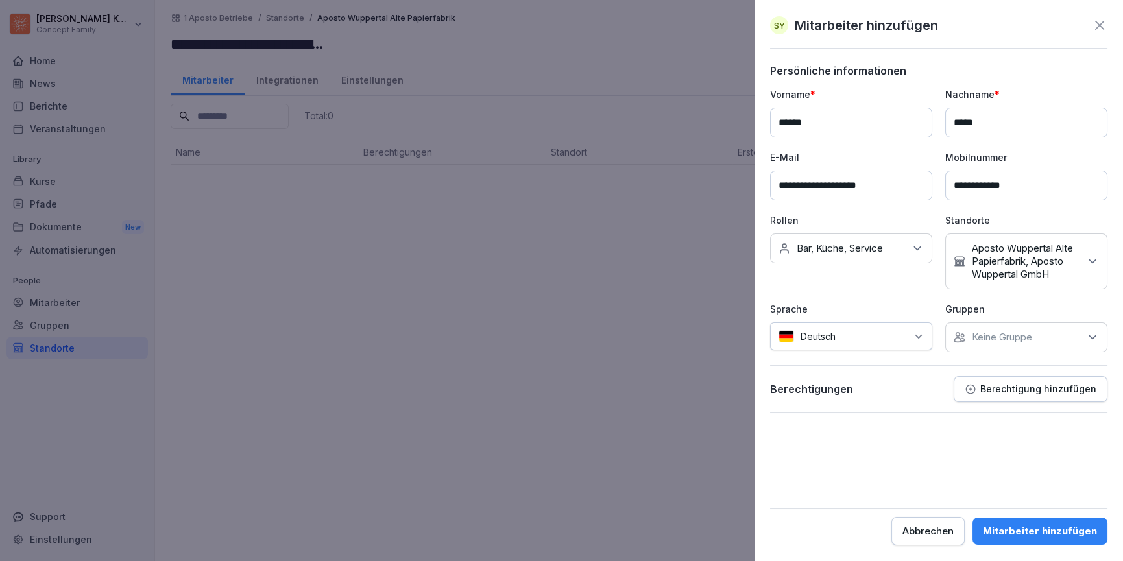
click at [993, 390] on p "Berechtigung hinzufügen" at bounding box center [1038, 389] width 116 height 10
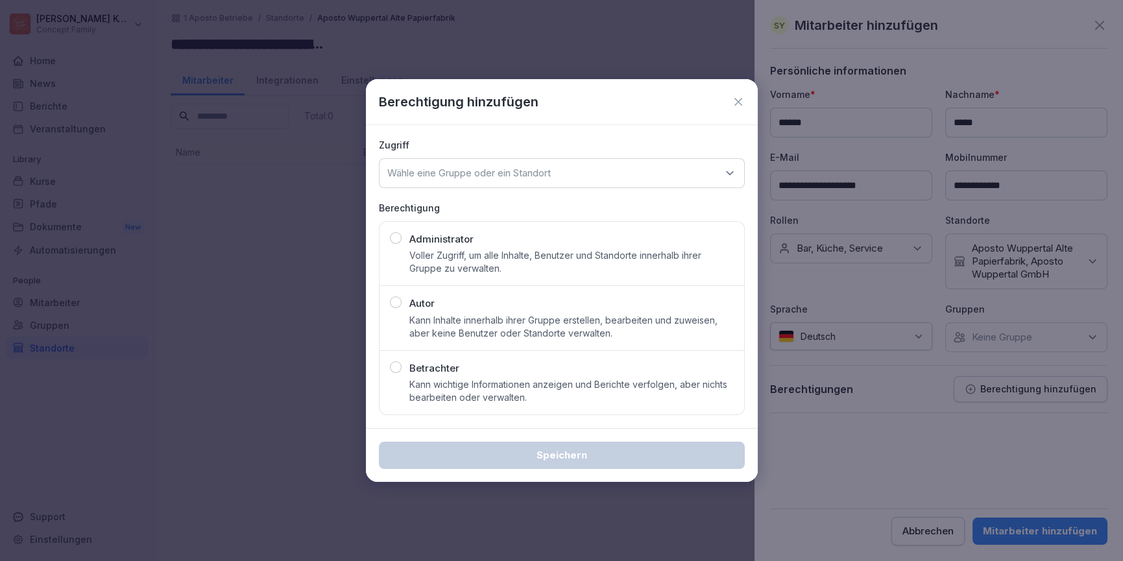
click at [404, 235] on div "Administrator Voller Zugriff, um alle Inhalte, Benutzer und Standorte innerhalb…" at bounding box center [562, 253] width 344 height 43
click at [435, 179] on p "Wähle eine Gruppe oder ein Standort" at bounding box center [468, 173] width 163 height 13
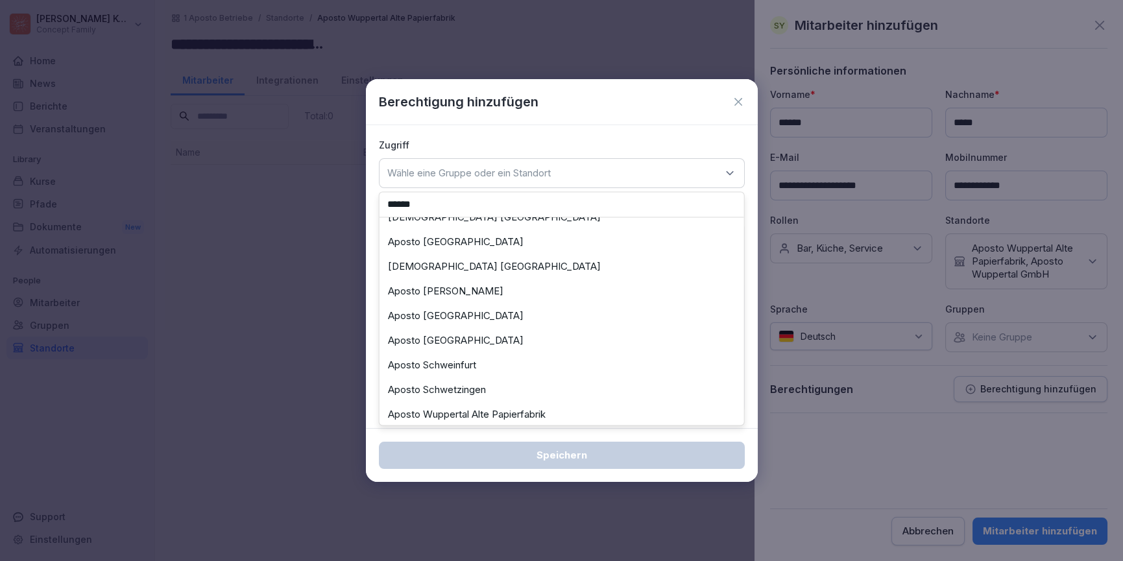
scroll to position [156, 0]
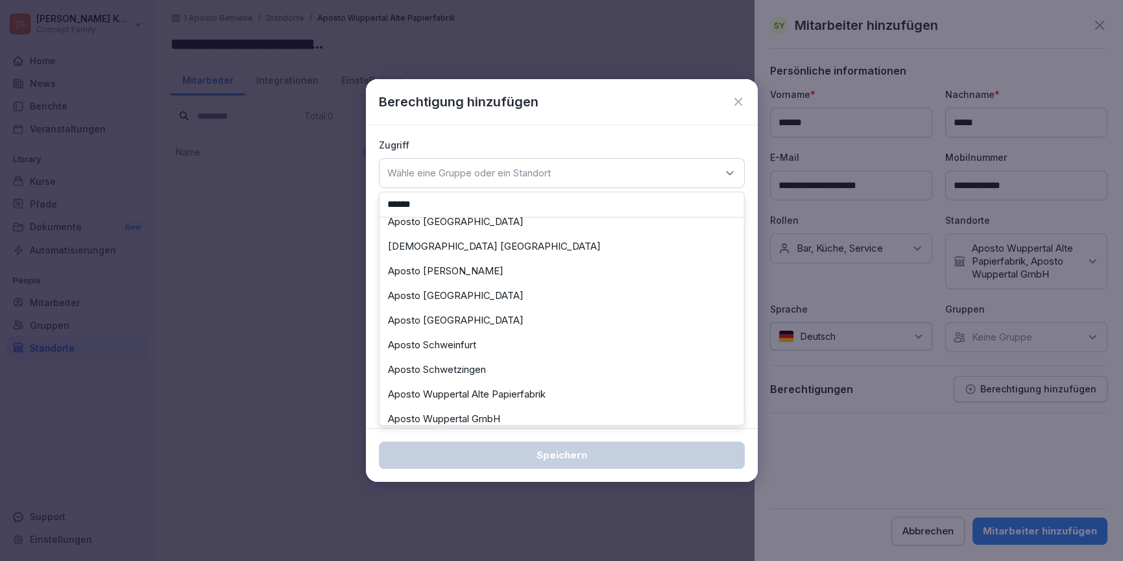
type input "******"
click at [509, 407] on div "Aposto Wuppertal GmbH" at bounding box center [562, 419] width 358 height 25
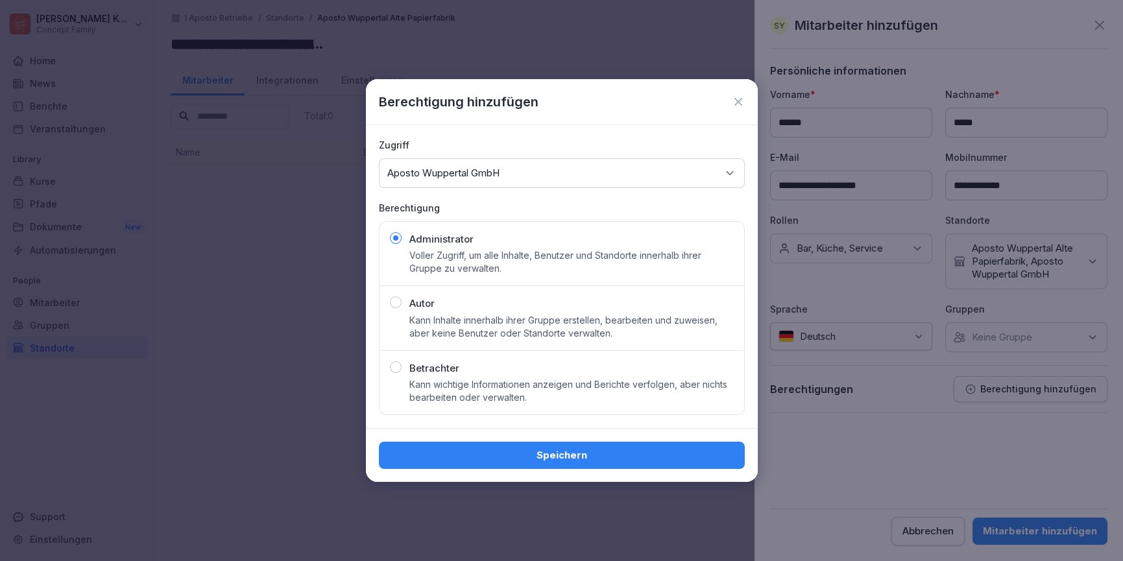
click at [473, 178] on p "Aposto Wuppertal GmbH" at bounding box center [443, 173] width 112 height 13
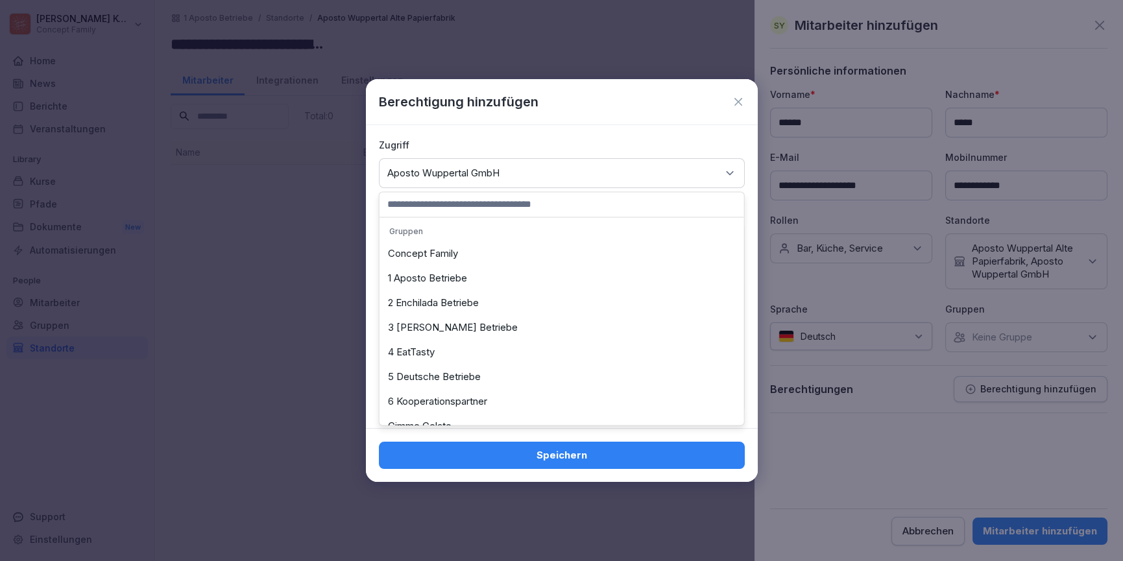
click at [459, 208] on input at bounding box center [561, 204] width 365 height 25
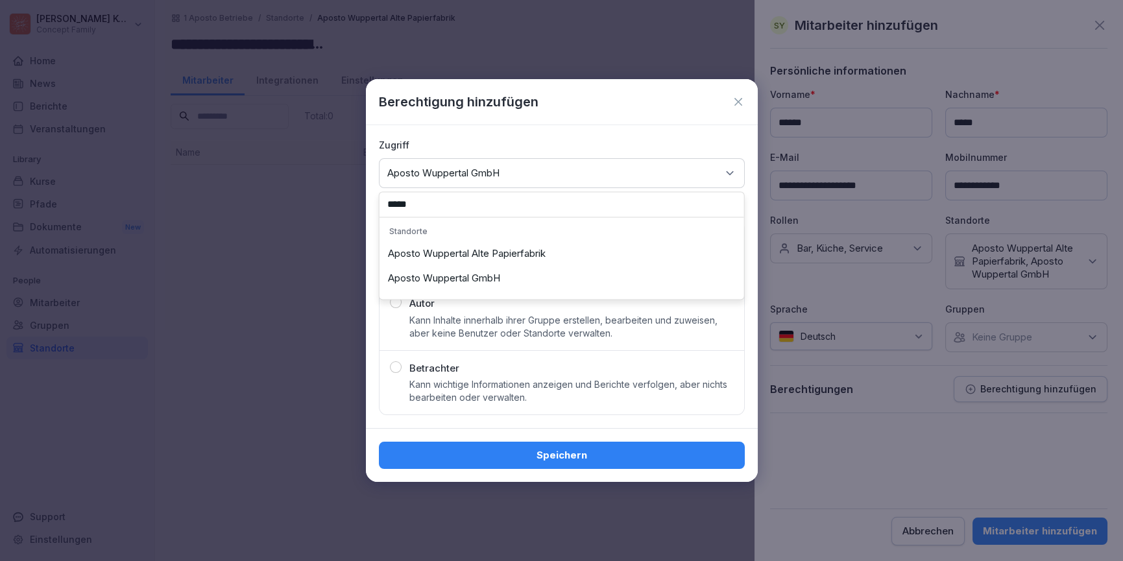
type input "*****"
click at [490, 249] on div "Aposto Wuppertal Alte Papierfabrik" at bounding box center [562, 253] width 358 height 25
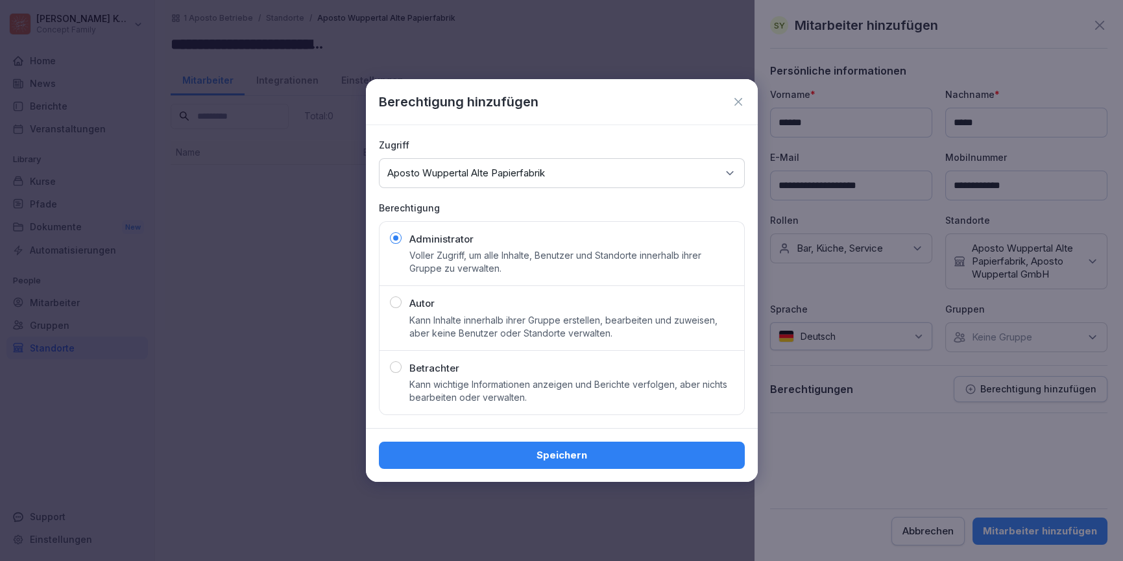
click at [579, 456] on div "Speichern" at bounding box center [561, 455] width 345 height 14
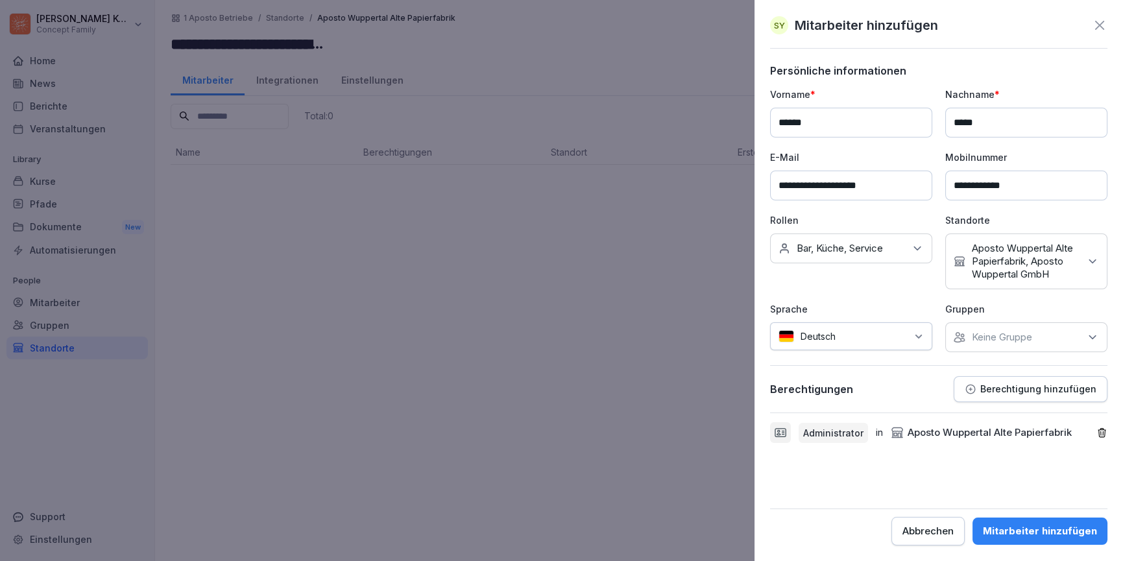
click at [1078, 398] on button "Berechtigung hinzufügen" at bounding box center [1031, 389] width 154 height 26
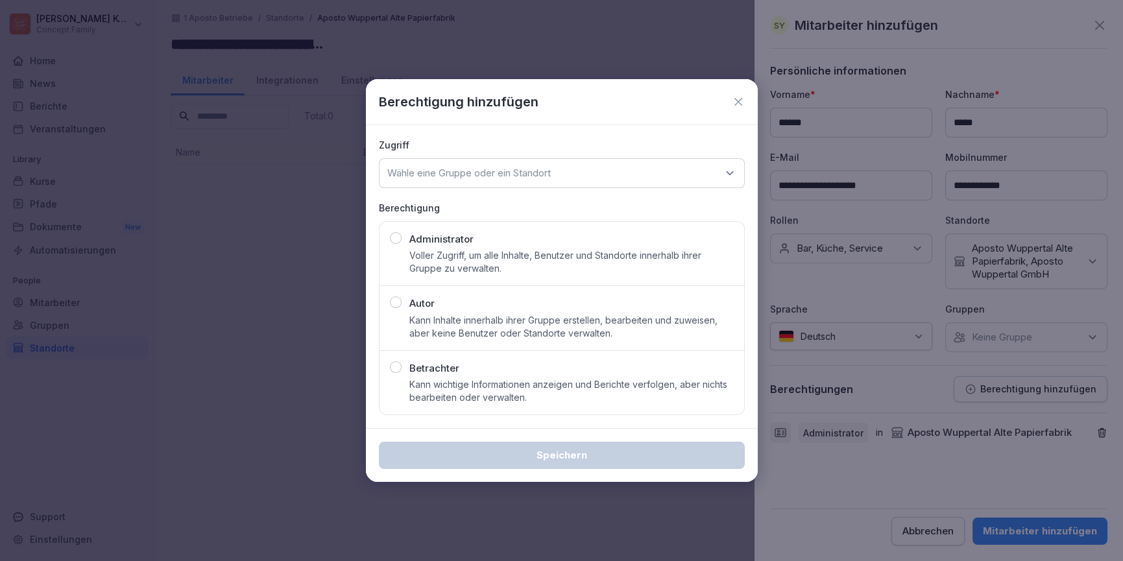
click at [501, 182] on div "Wähle eine Gruppe oder ein Standort" at bounding box center [562, 173] width 366 height 30
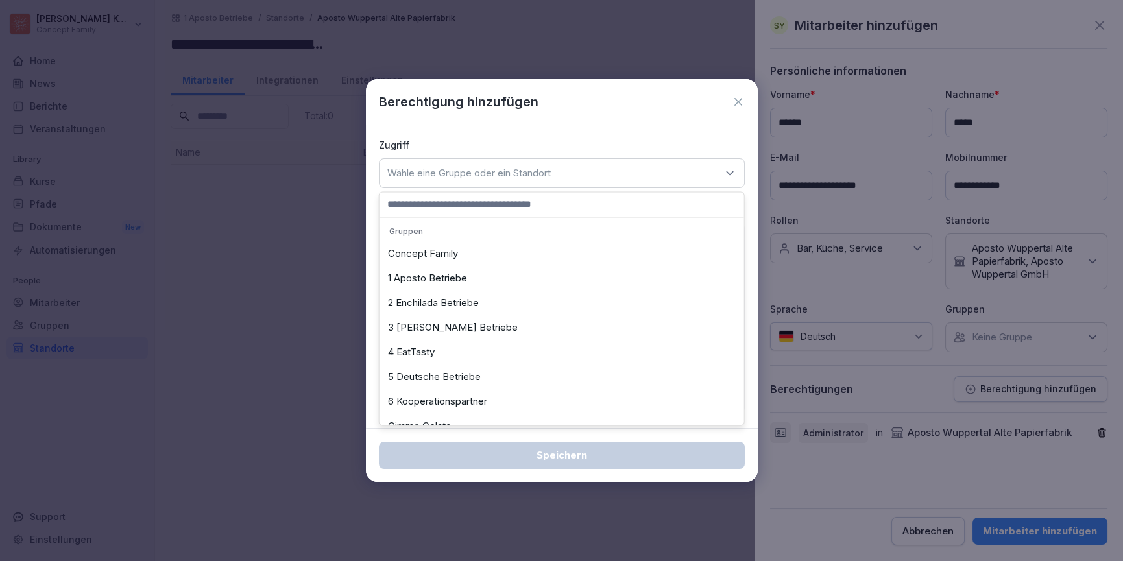
click at [477, 210] on input at bounding box center [561, 204] width 365 height 25
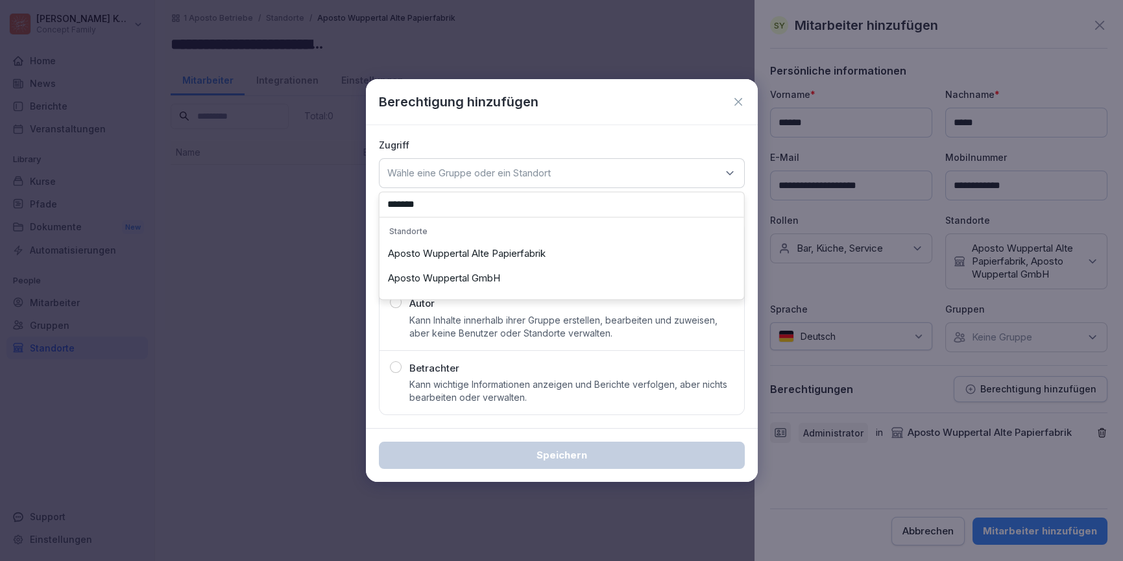
type input "*******"
click at [479, 279] on div "Aposto Wuppertal GmbH" at bounding box center [562, 278] width 358 height 25
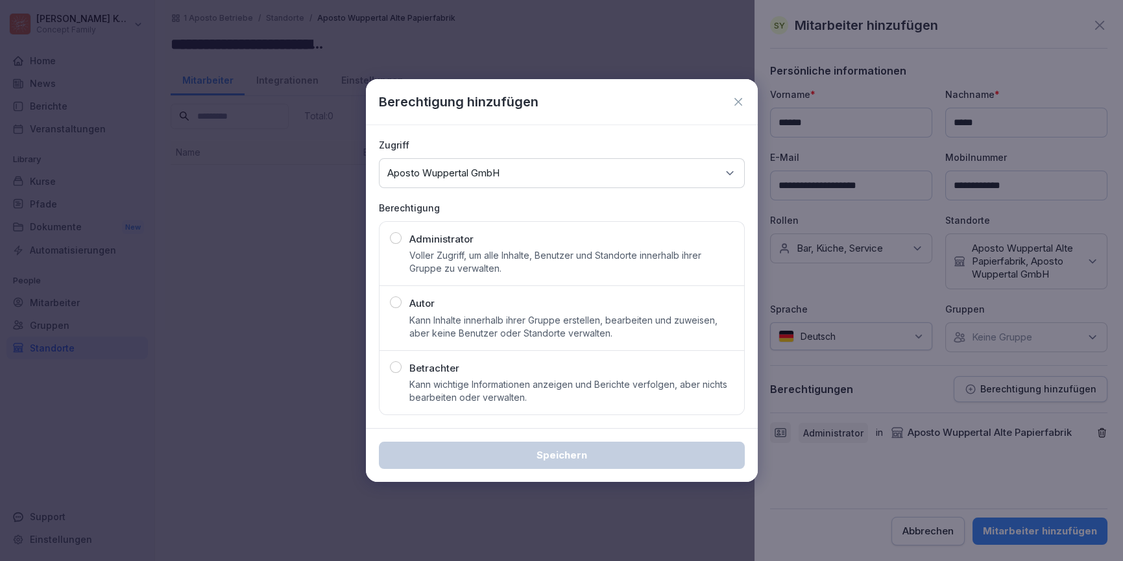
click at [394, 239] on div "button" at bounding box center [396, 238] width 12 height 12
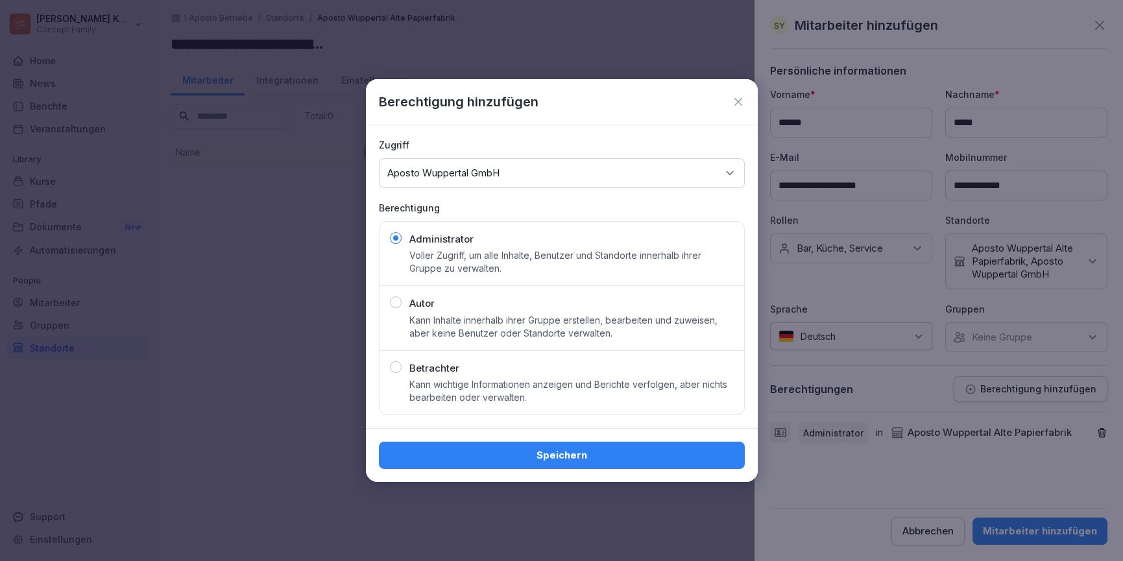
click at [625, 462] on button "Speichern" at bounding box center [562, 455] width 366 height 27
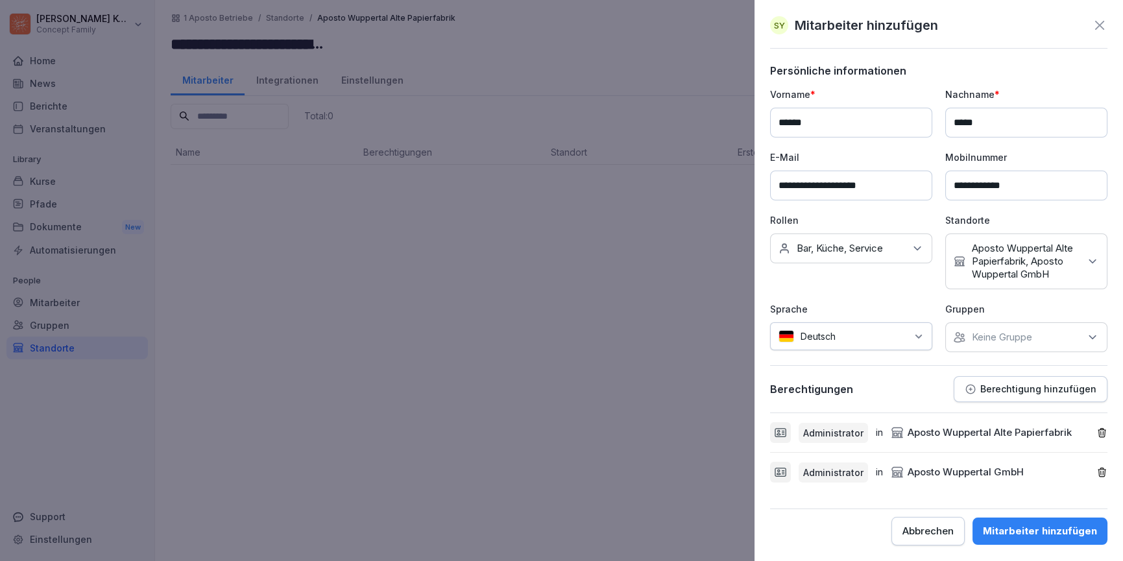
click at [1051, 541] on button "Mitarbeiter hinzufügen" at bounding box center [1039, 531] width 135 height 27
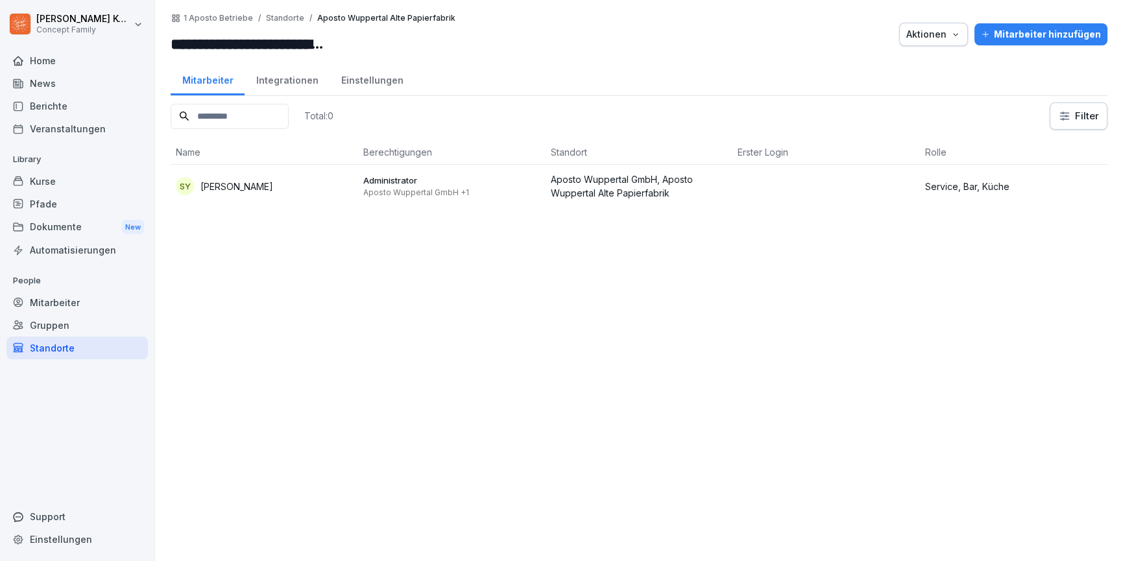
click at [449, 174] on p "Administrator" at bounding box center [451, 180] width 177 height 12
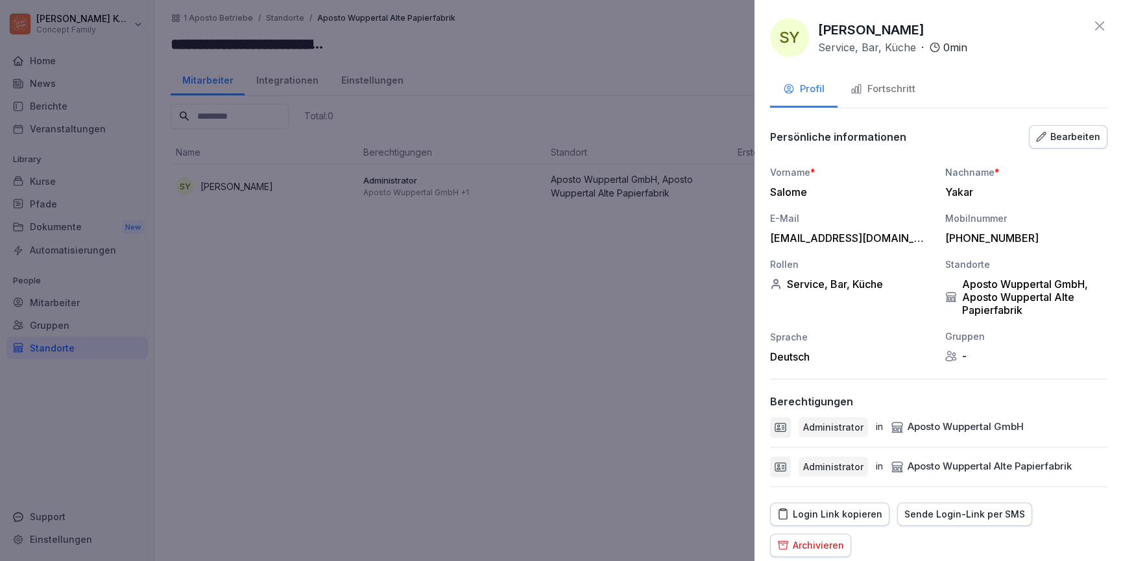
click at [900, 97] on button "Fortschritt" at bounding box center [882, 90] width 91 height 35
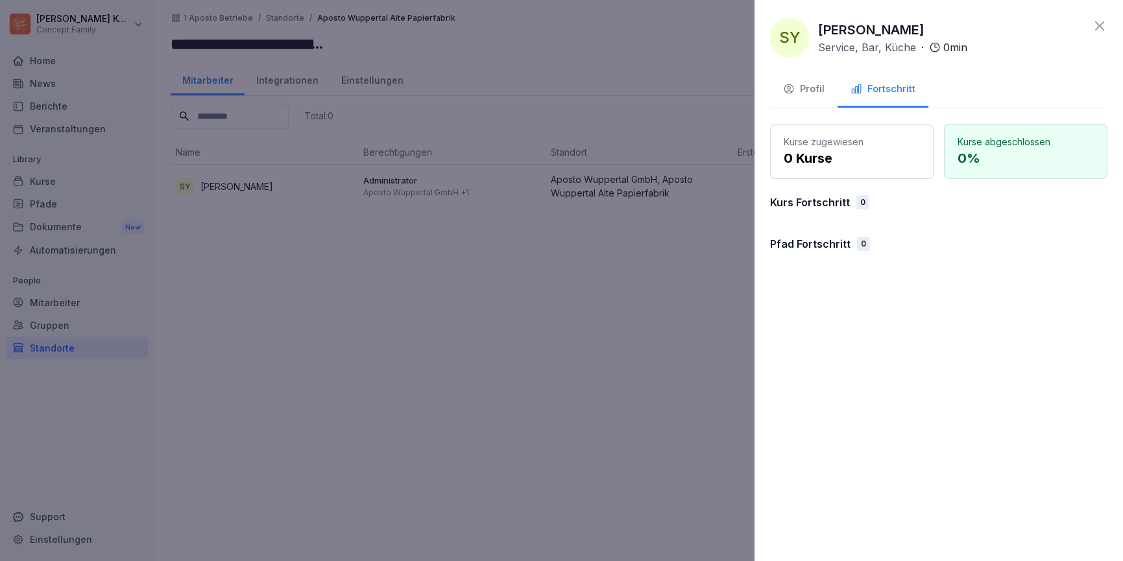
click at [800, 88] on div "Profil" at bounding box center [804, 89] width 42 height 15
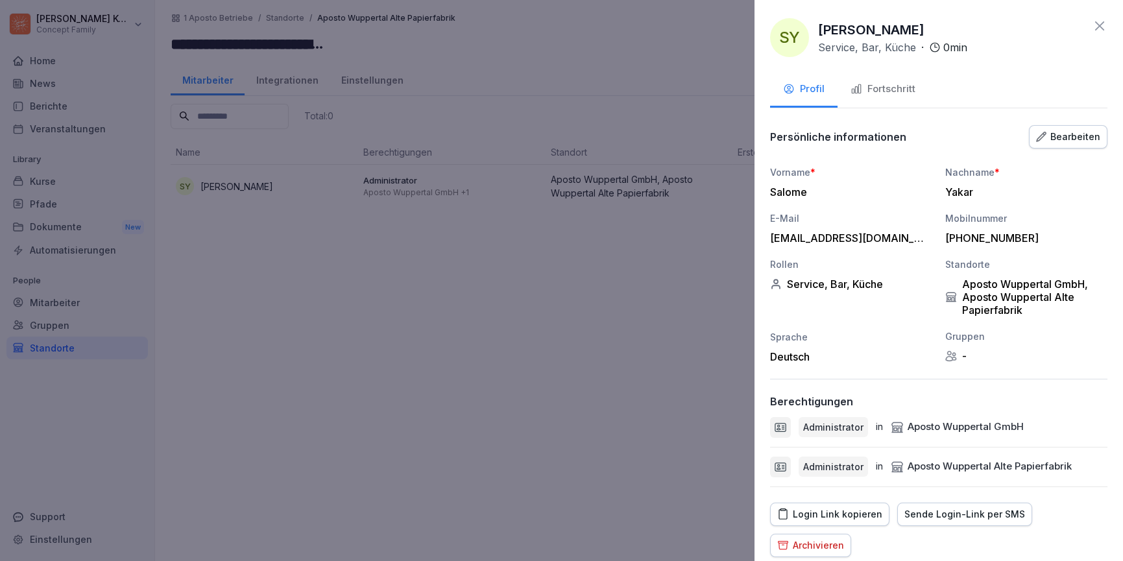
click at [611, 295] on div at bounding box center [561, 280] width 1123 height 561
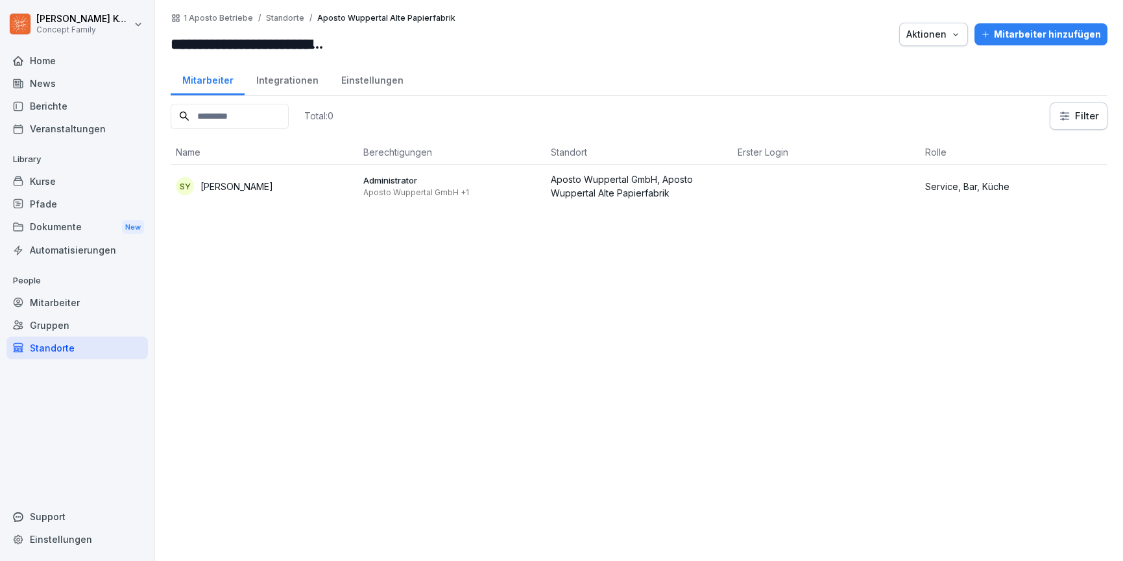
click at [1000, 43] on button "Mitarbeiter hinzufügen" at bounding box center [1040, 34] width 133 height 22
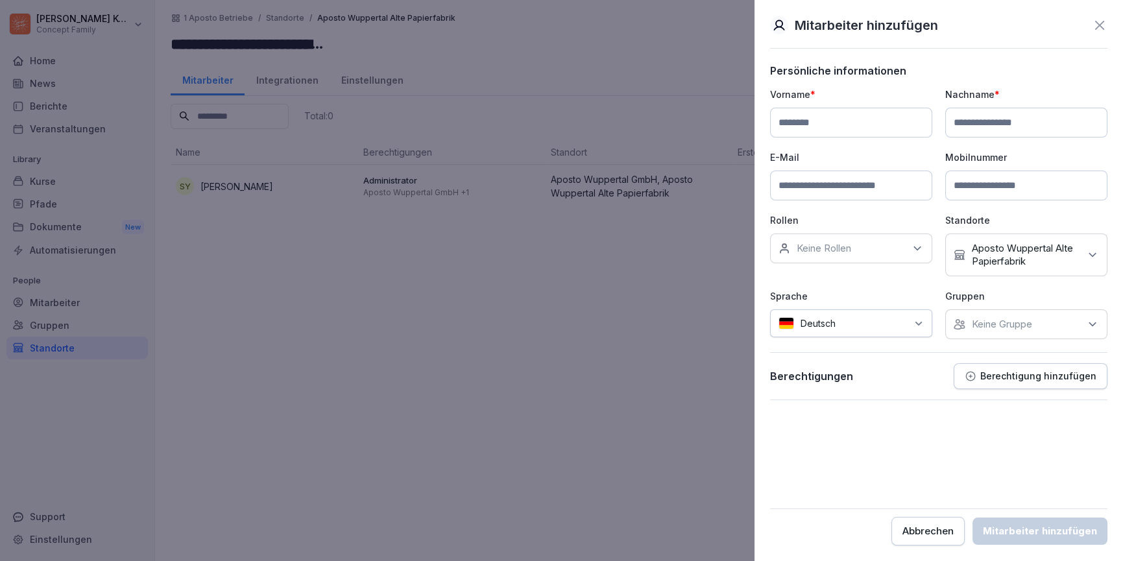
click at [834, 127] on input at bounding box center [851, 123] width 162 height 30
type input "***"
type input "******"
drag, startPoint x: 804, startPoint y: 176, endPoint x: 963, endPoint y: 172, distance: 159.0
click at [806, 176] on input at bounding box center [851, 186] width 162 height 30
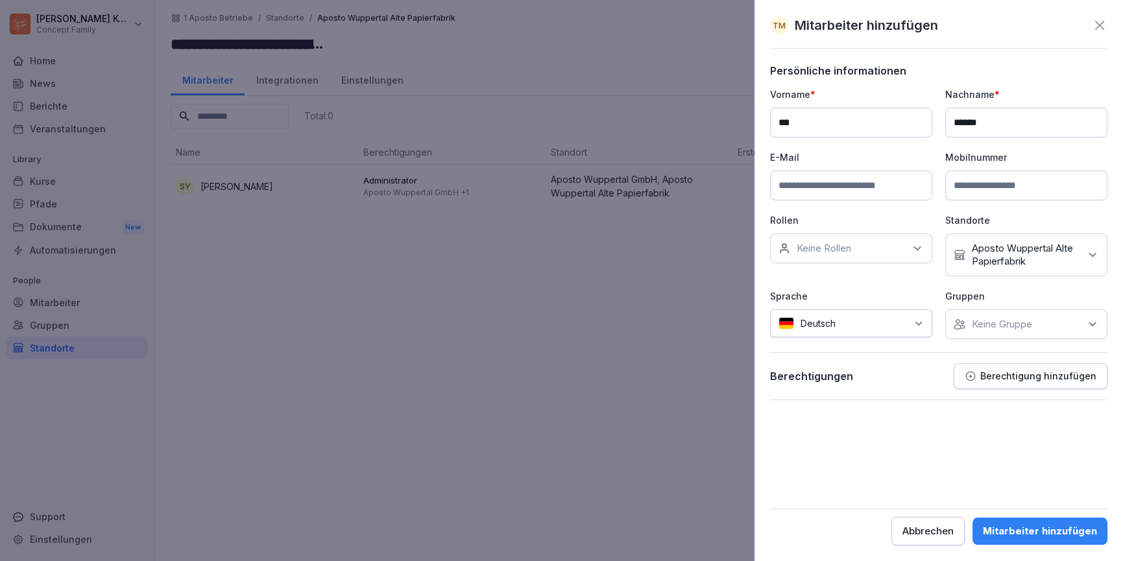
click at [991, 179] on input at bounding box center [1026, 186] width 162 height 30
click at [854, 255] on div "Keine Rollen" at bounding box center [851, 249] width 162 height 30
click at [841, 221] on p "Rollen" at bounding box center [851, 220] width 162 height 14
click at [656, 313] on div at bounding box center [561, 280] width 1123 height 561
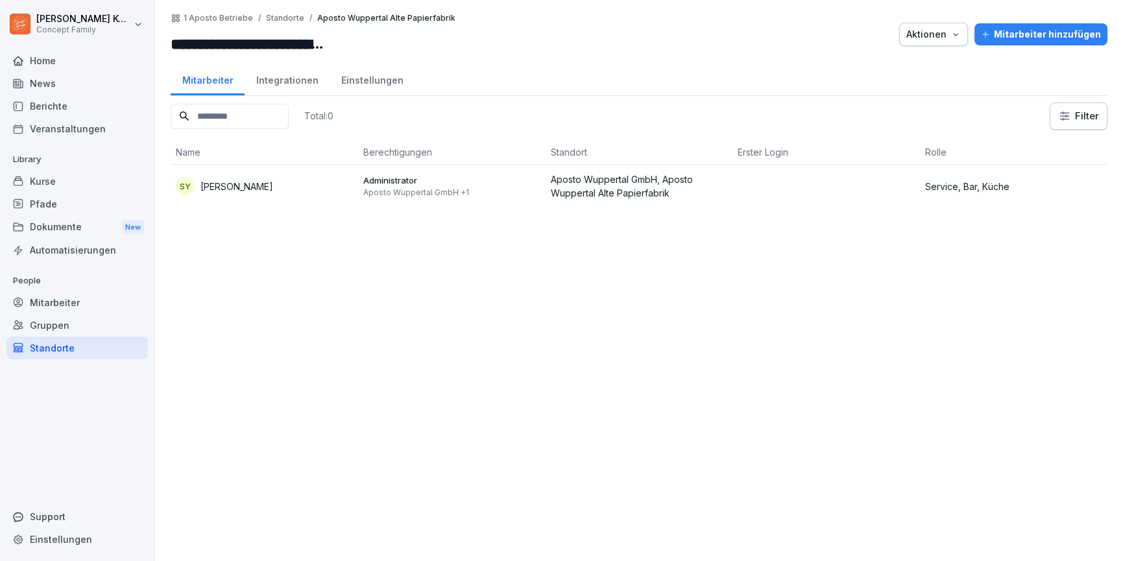
click at [649, 191] on p "Aposto Wuppertal GmbH, Aposto Wuppertal Alte Papierfabrik" at bounding box center [639, 186] width 177 height 27
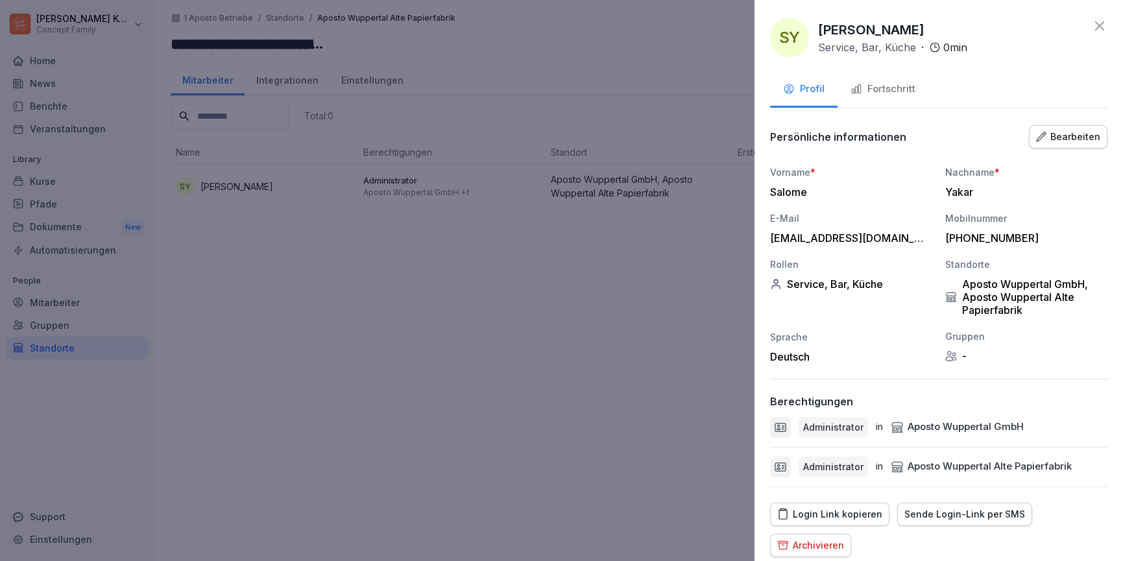
click at [863, 512] on div "Login Link kopieren" at bounding box center [829, 514] width 105 height 14
click at [641, 254] on div at bounding box center [561, 280] width 1123 height 561
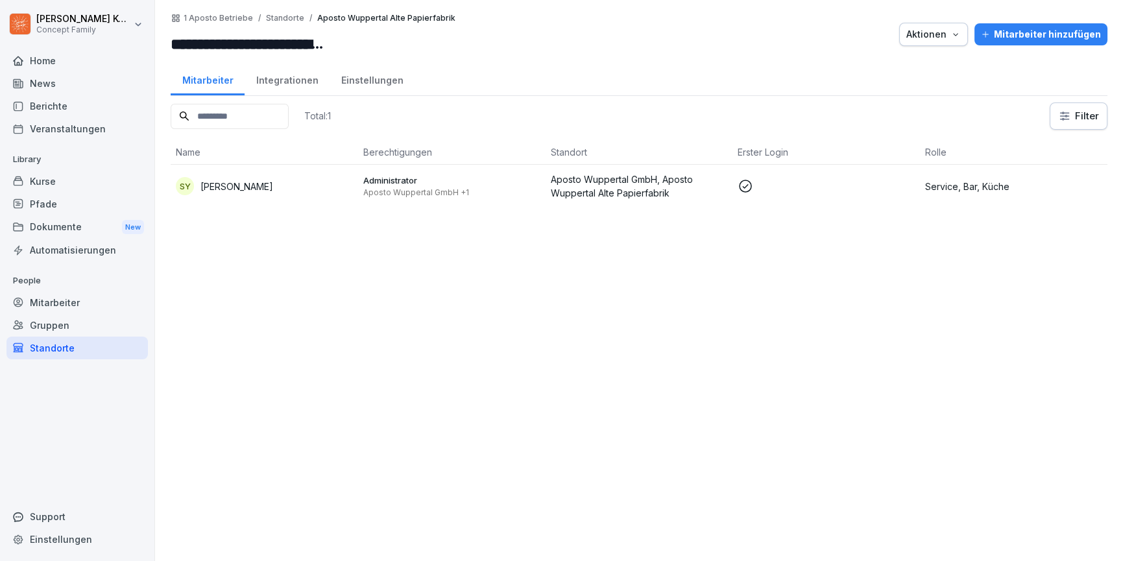
click at [67, 187] on div "Kurse" at bounding box center [76, 181] width 141 height 23
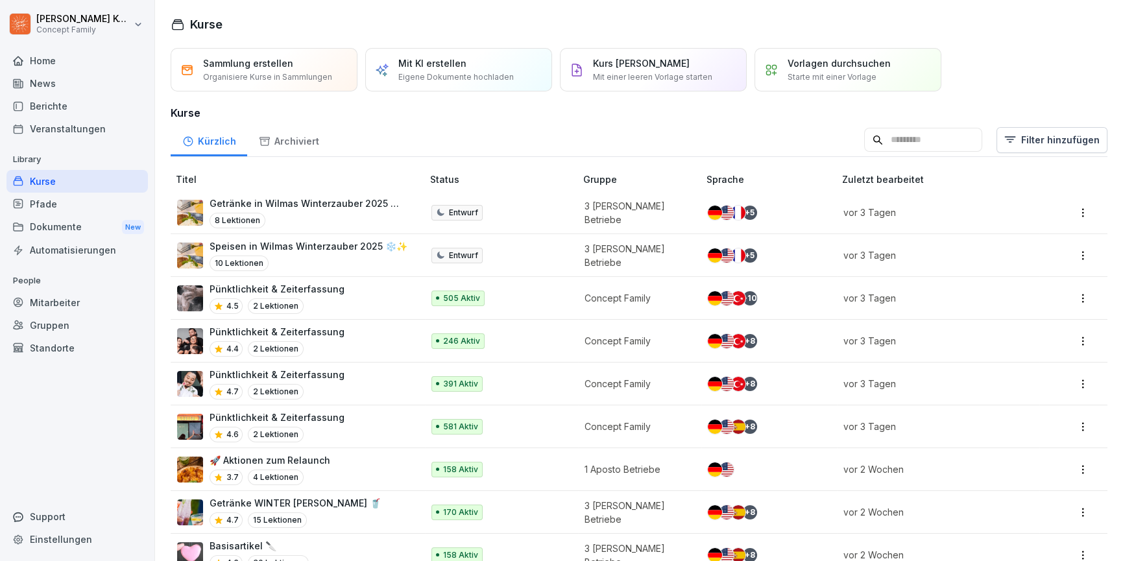
click at [937, 137] on input at bounding box center [923, 140] width 118 height 25
type input "****"
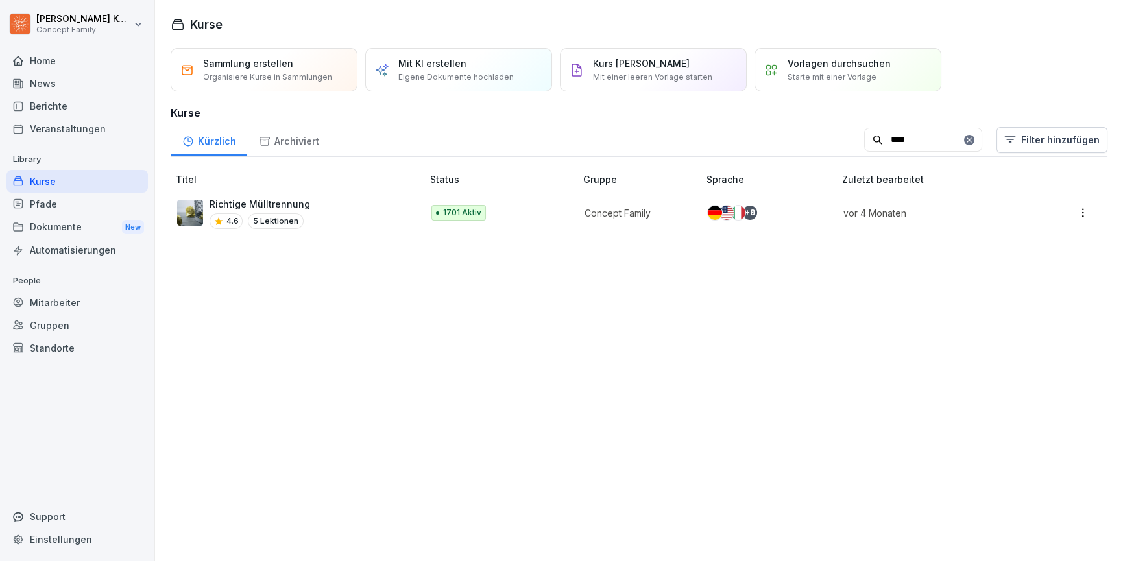
click at [376, 219] on div "Richtige Mülltrennung 4.6 5 Lektionen" at bounding box center [293, 213] width 232 height 32
